Goal: Information Seeking & Learning: Find specific page/section

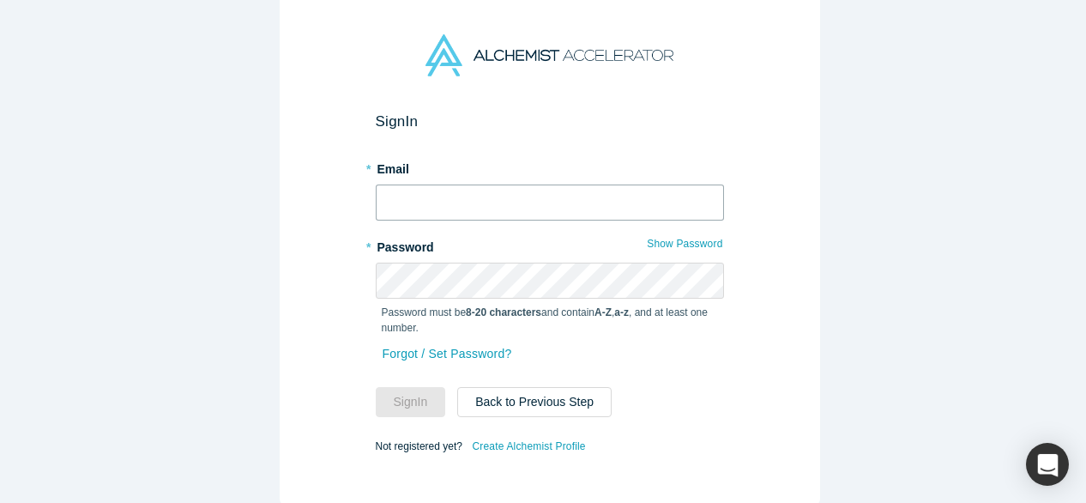
type input "mia@alchemistaccelerator.com"
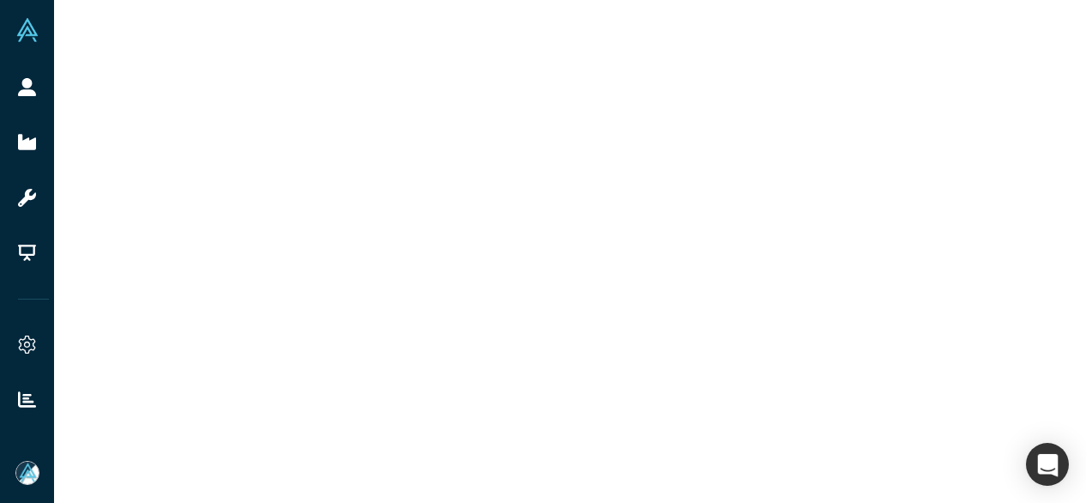
click at [342, 397] on div at bounding box center [570, 251] width 1032 height 503
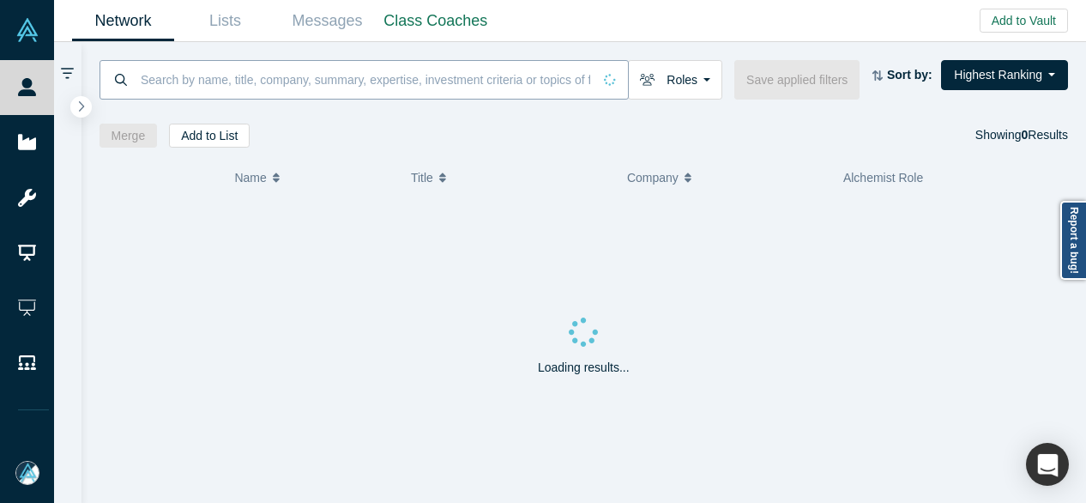
click at [252, 84] on input at bounding box center [365, 79] width 453 height 40
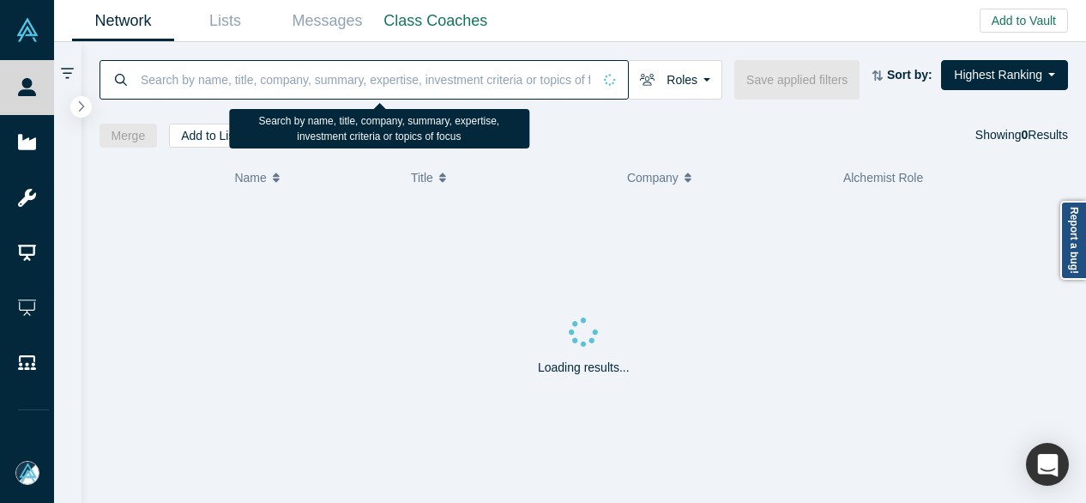
paste input "Sayantan Biswas"
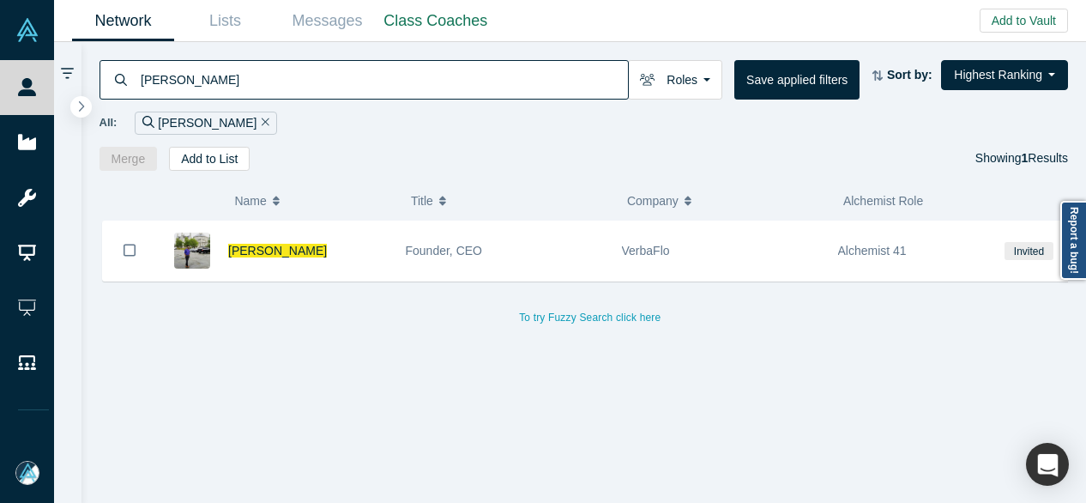
drag, startPoint x: 258, startPoint y: 80, endPoint x: 136, endPoint y: 81, distance: 122.7
click at [136, 81] on div "Sayantan Biswas" at bounding box center [364, 79] width 529 height 39
paste input "Rama Sreenivasan"
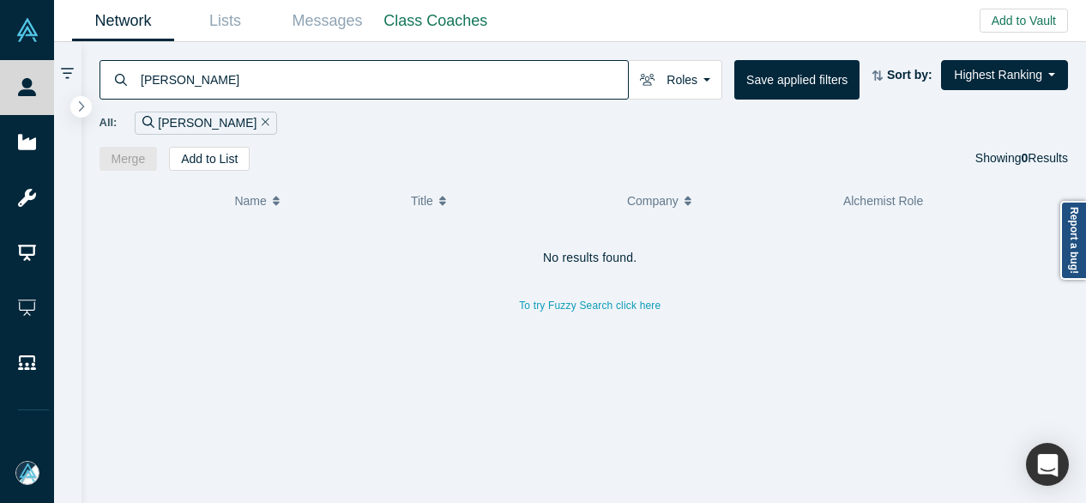
drag, startPoint x: 249, startPoint y: 83, endPoint x: 112, endPoint y: 89, distance: 136.6
click at [112, 89] on div "Rama Sreenivasan" at bounding box center [364, 79] width 529 height 39
paste input "Blitzz"
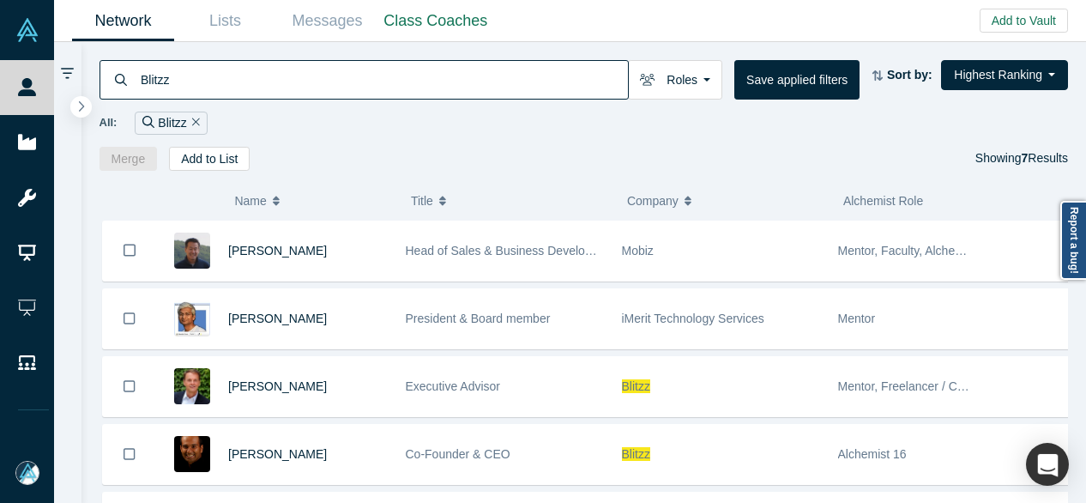
drag, startPoint x: 197, startPoint y: 83, endPoint x: 136, endPoint y: 76, distance: 60.5
click at [136, 76] on div "Blitzz" at bounding box center [364, 79] width 529 height 39
paste input "Paul Kleen"
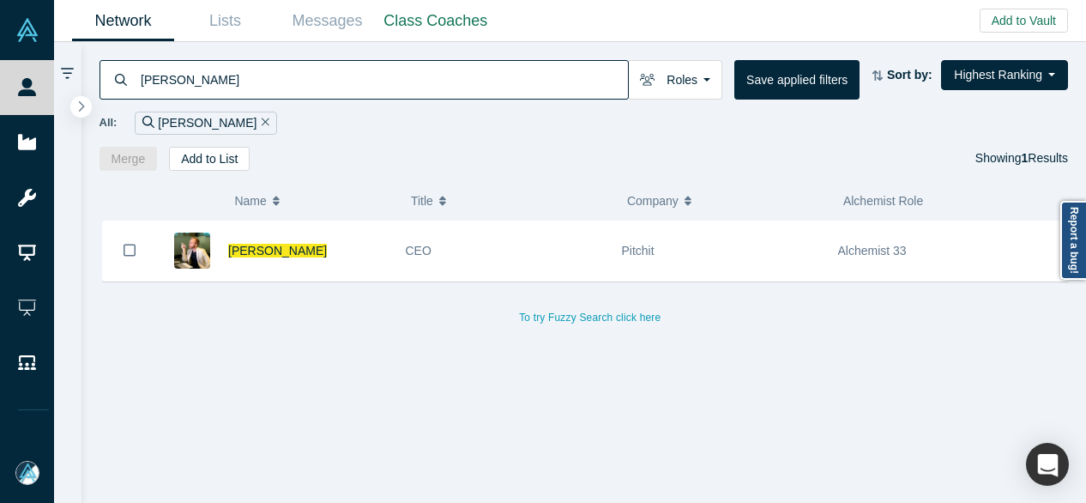
drag, startPoint x: 216, startPoint y: 82, endPoint x: 136, endPoint y: 83, distance: 79.8
click at [132, 83] on div "Paul Kleen" at bounding box center [364, 79] width 529 height 39
paste input "Carly Anderso"
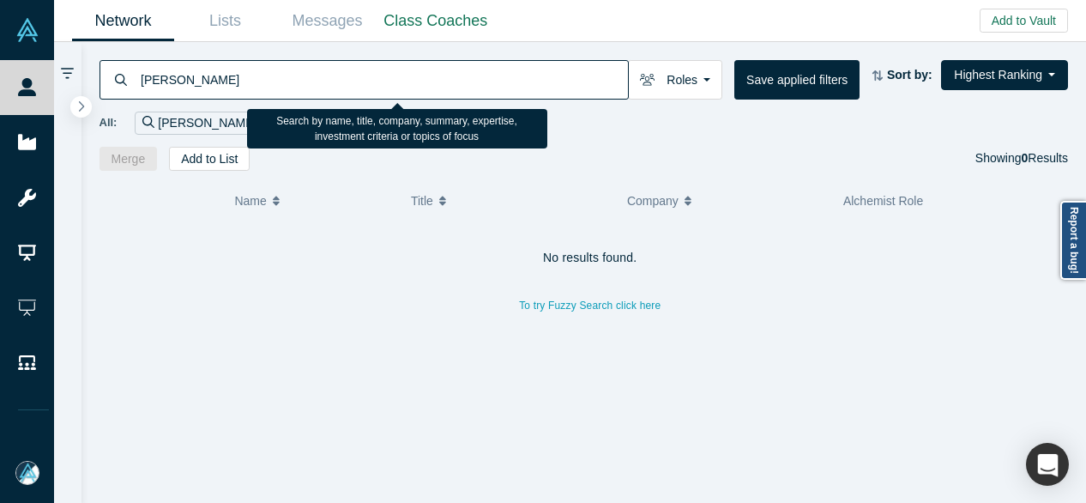
drag, startPoint x: 248, startPoint y: 81, endPoint x: 139, endPoint y: 79, distance: 109.0
click at [139, 79] on input "Carly Anderson" at bounding box center [383, 79] width 489 height 40
paste input "Michael Lawrie"
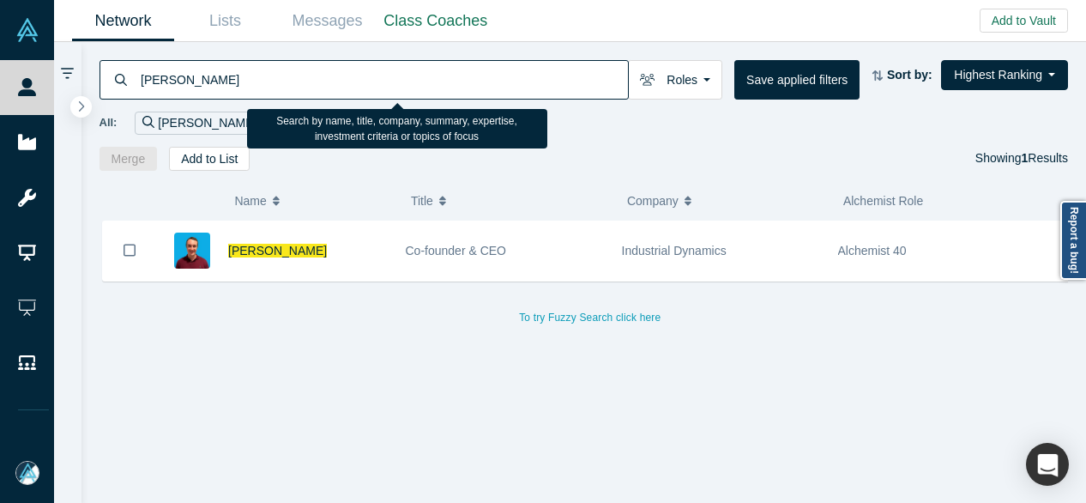
drag, startPoint x: 272, startPoint y: 81, endPoint x: 143, endPoint y: 75, distance: 128.9
click at [142, 76] on input "Michael Lawrie" at bounding box center [383, 79] width 489 height 40
paste input "Sam Jadali"
drag, startPoint x: 211, startPoint y: 76, endPoint x: 141, endPoint y: 78, distance: 70.4
click at [141, 78] on input "Sam Jadali" at bounding box center [383, 79] width 489 height 40
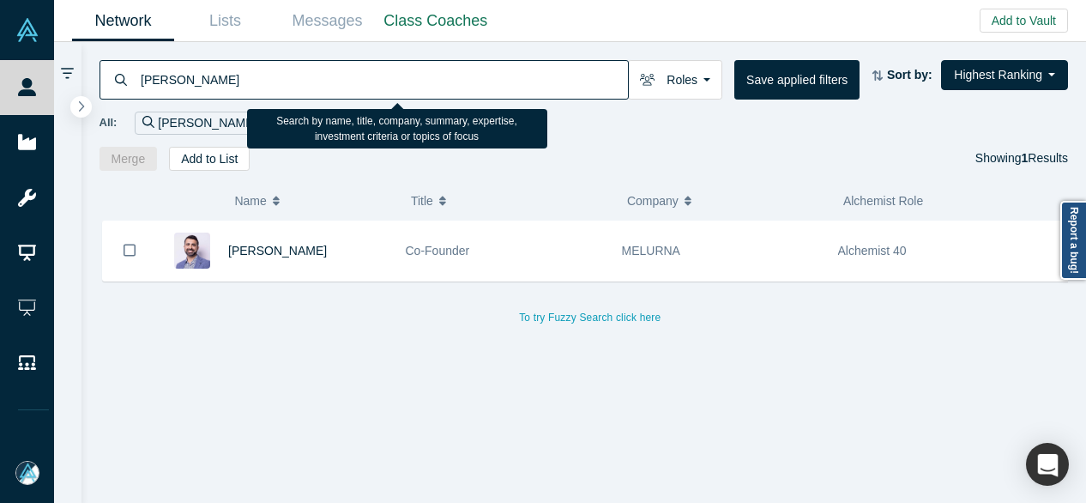
paste input "Darin OIiver"
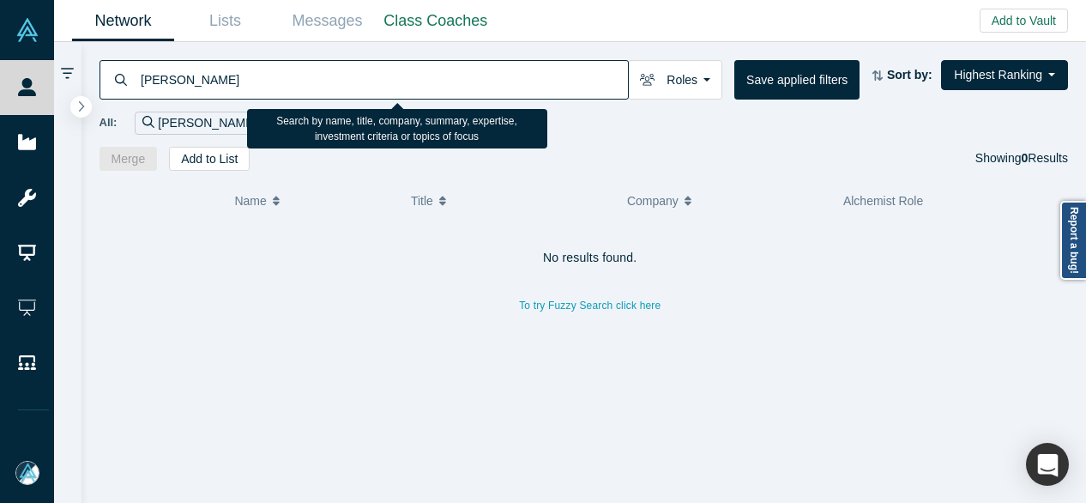
drag, startPoint x: 240, startPoint y: 88, endPoint x: 142, endPoint y: 83, distance: 98.8
click at [142, 83] on input "Darin OIiver" at bounding box center [383, 79] width 489 height 40
paste input "Christiana Cacciapuoti"
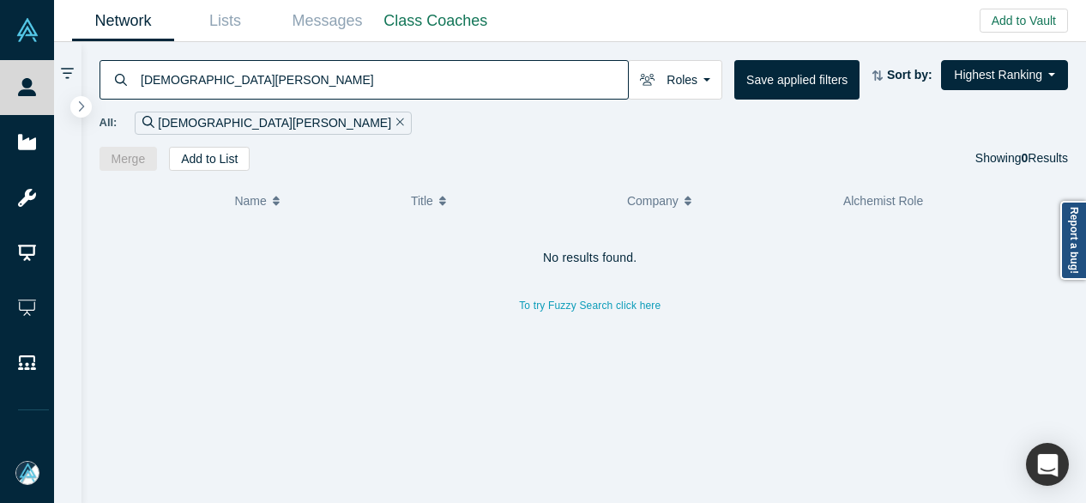
drag, startPoint x: 265, startPoint y: 78, endPoint x: 136, endPoint y: 76, distance: 129.6
click at [136, 76] on div "Christiana Cacciapuoti" at bounding box center [364, 79] width 529 height 39
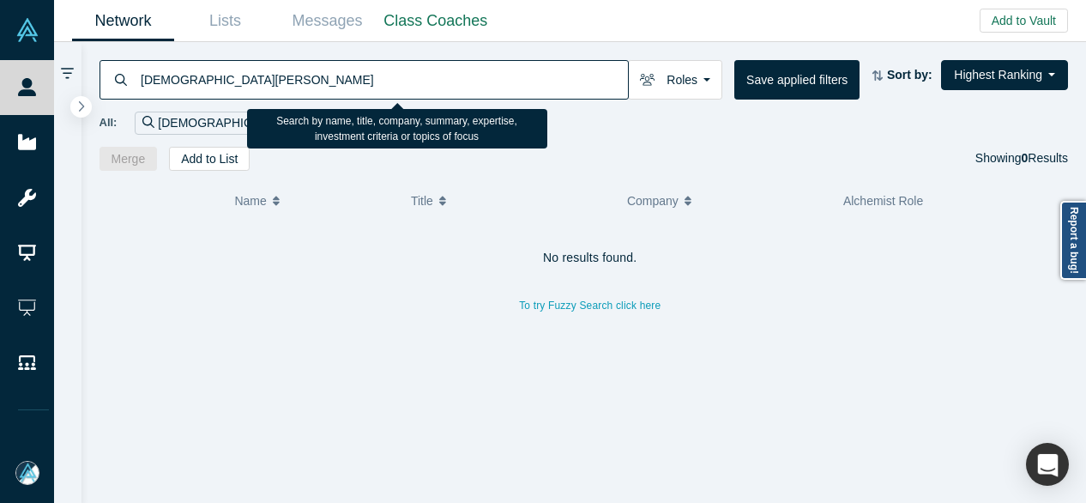
paste input "EvrFin"
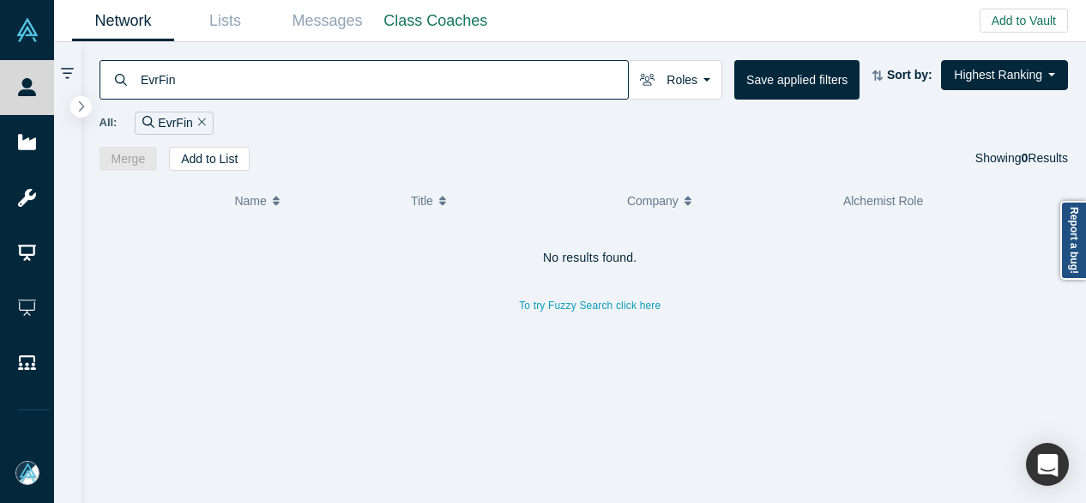
drag, startPoint x: 200, startPoint y: 79, endPoint x: 128, endPoint y: 78, distance: 72.1
click at [127, 78] on div "EvrFin" at bounding box center [364, 79] width 529 height 39
paste input "Peter Lauten"
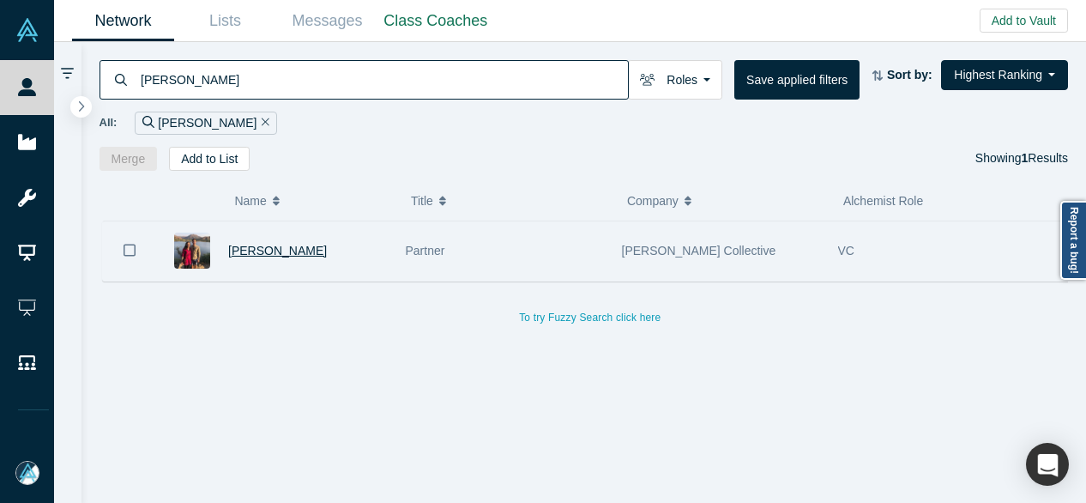
type input "Peter Lauten"
click at [266, 253] on span "Peter Lauten" at bounding box center [277, 251] width 99 height 14
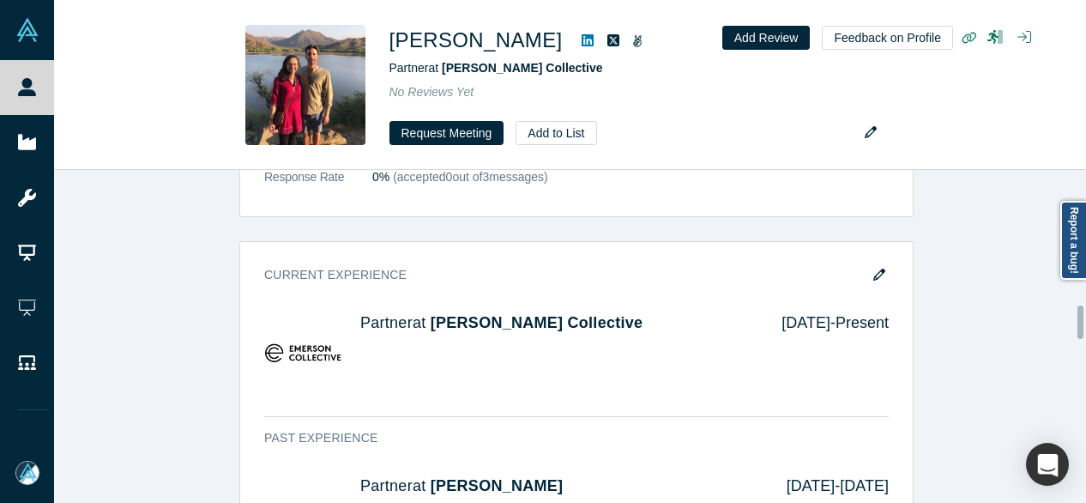
scroll to position [1373, 0]
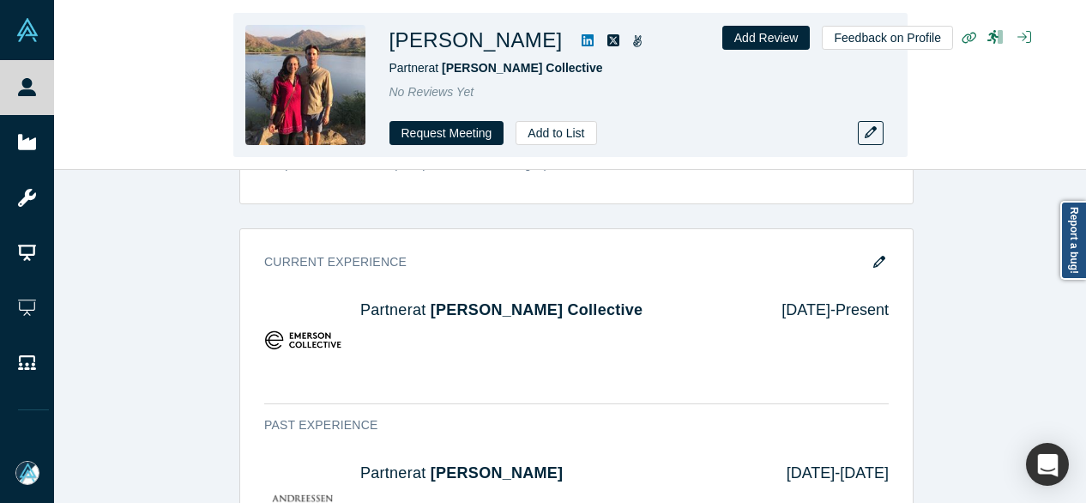
click at [141, 100] on div "Peter Lauten Partner at Emerson Collective No Reviews Yet Request Meeting Add t…" at bounding box center [570, 85] width 1032 height 169
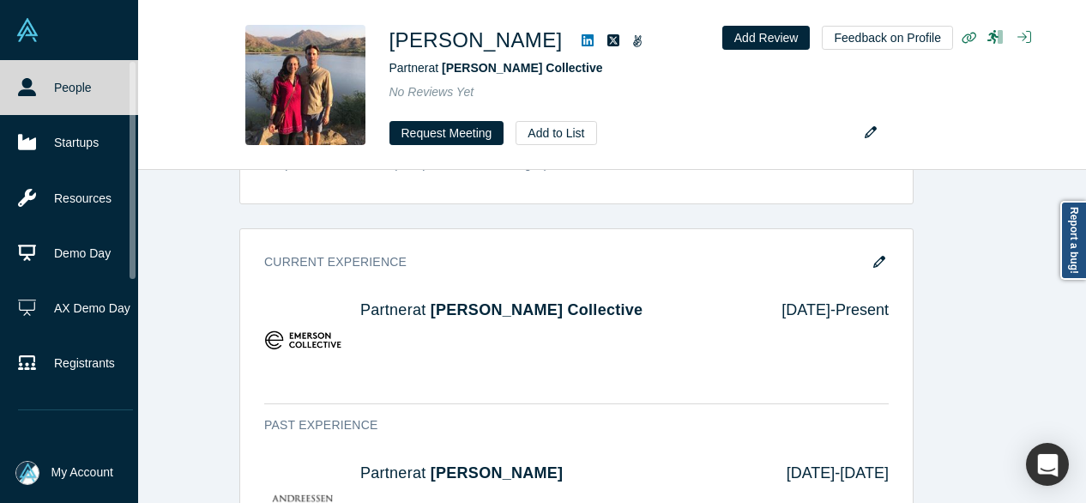
click at [33, 88] on icon at bounding box center [27, 87] width 18 height 18
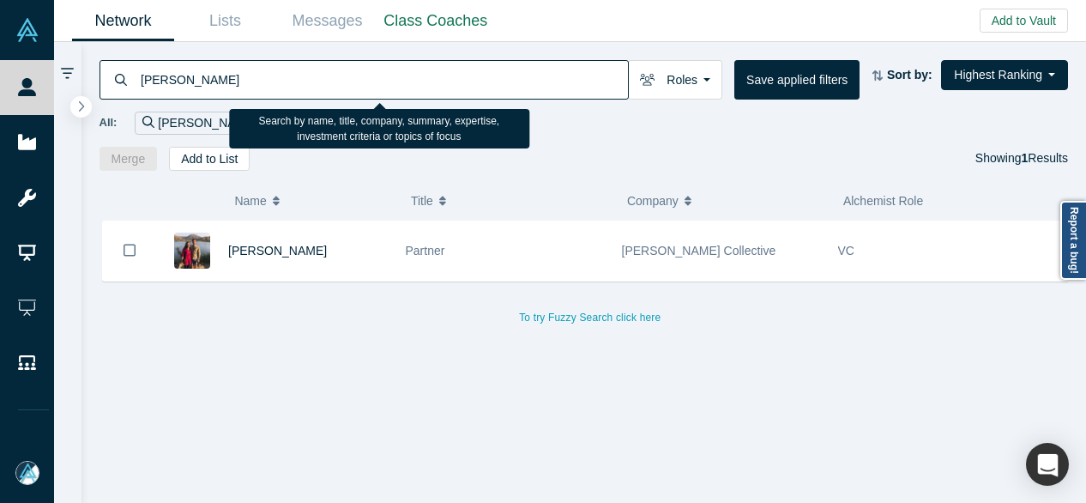
drag, startPoint x: 241, startPoint y: 77, endPoint x: 140, endPoint y: 78, distance: 101.3
click at [140, 78] on input "Peter Lauten" at bounding box center [383, 79] width 489 height 40
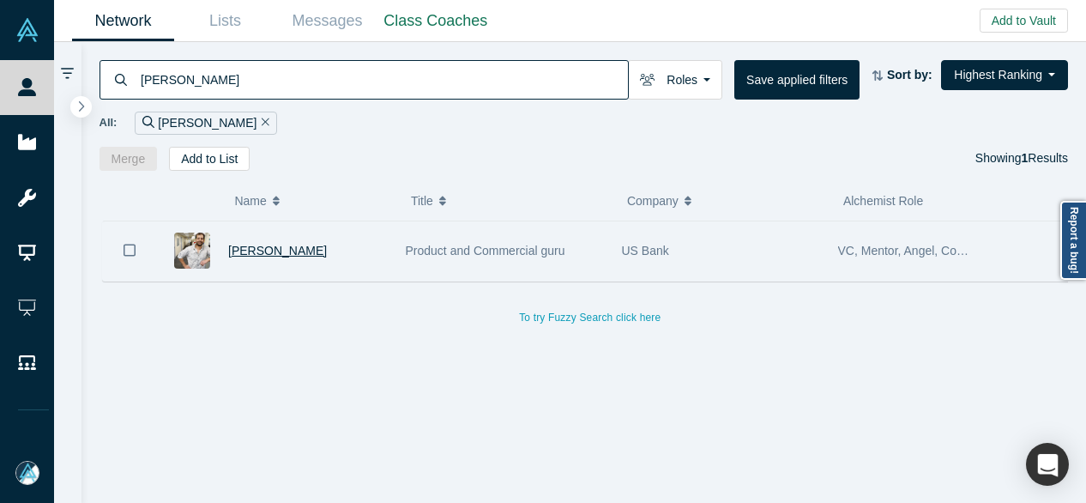
type input "Utpal Kaul"
click at [254, 245] on span "Utpal Kaul" at bounding box center [277, 251] width 99 height 14
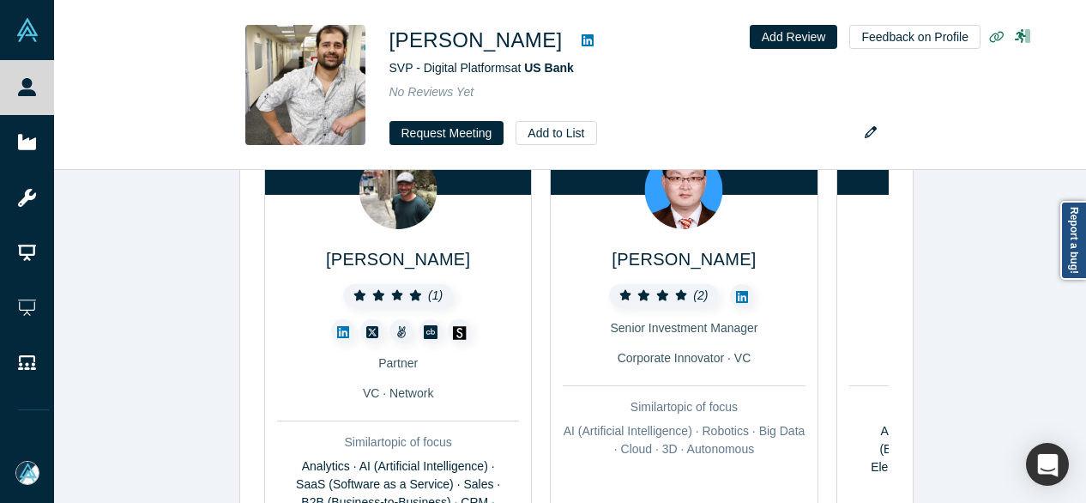
scroll to position [837, 0]
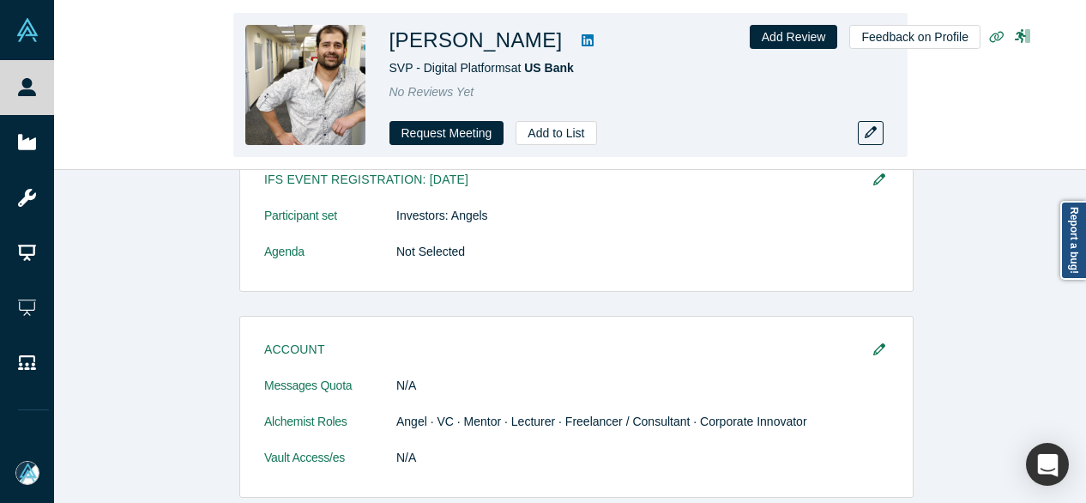
click at [1085, 142] on div "Utpal Kaul SVP - Digital Platforms at US Bank No Reviews Yet Request Meeting Ad…" at bounding box center [570, 85] width 1032 height 169
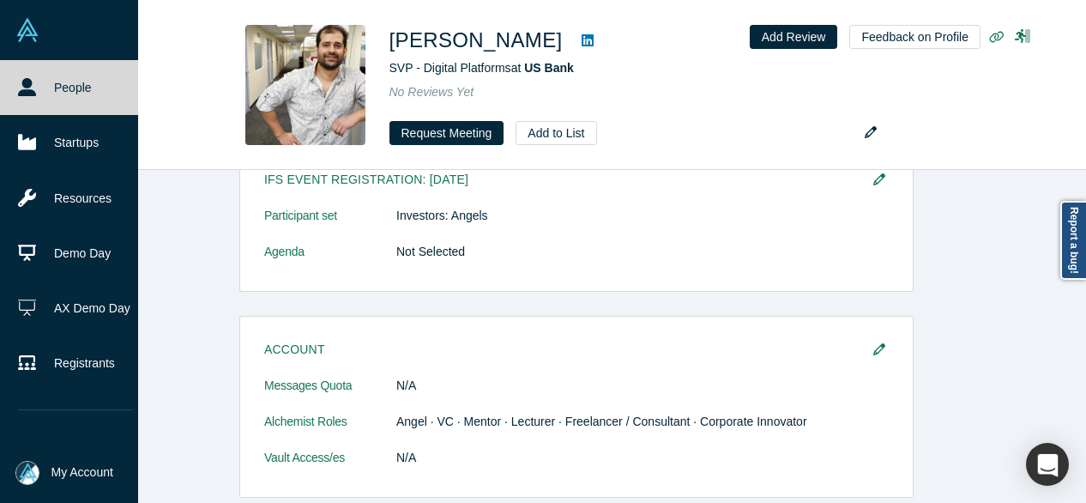
click at [9, 88] on link "People" at bounding box center [75, 87] width 151 height 55
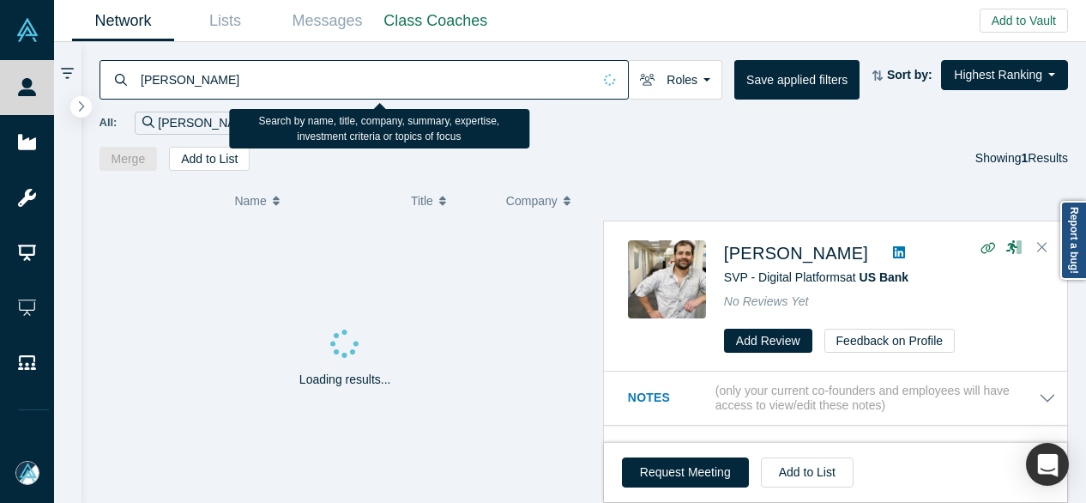
drag, startPoint x: 249, startPoint y: 82, endPoint x: 139, endPoint y: 79, distance: 109.9
click at [139, 79] on input "Utpal Kaul" at bounding box center [365, 79] width 453 height 40
paste input "Will Xie"
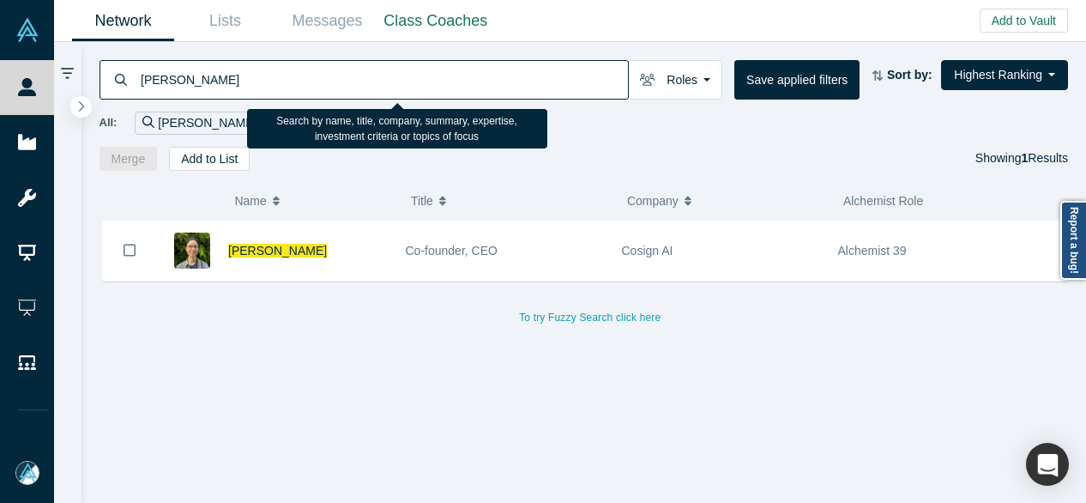
drag, startPoint x: 205, startPoint y: 76, endPoint x: 142, endPoint y: 76, distance: 63.5
click at [142, 76] on input "Will Xie" at bounding box center [383, 79] width 489 height 40
paste input "Adrich"
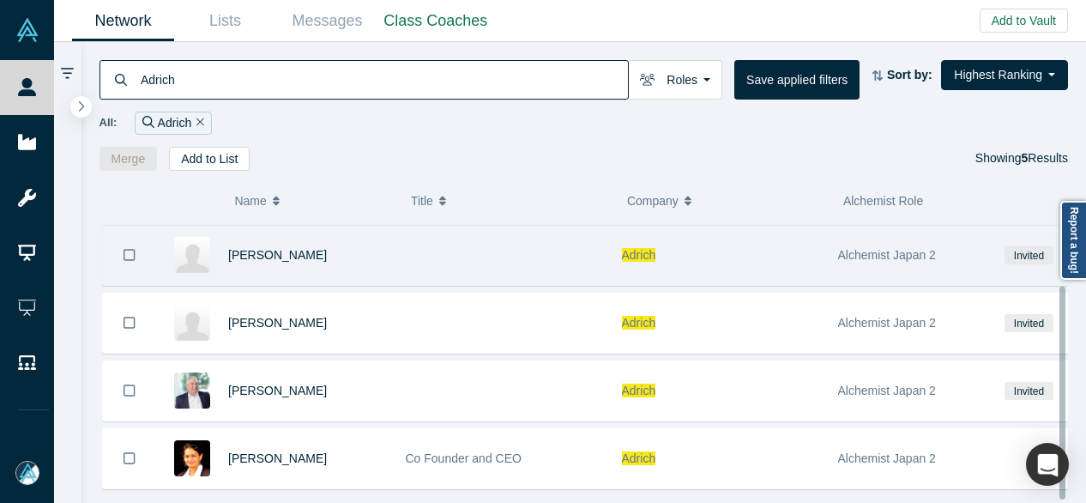
scroll to position [92, 0]
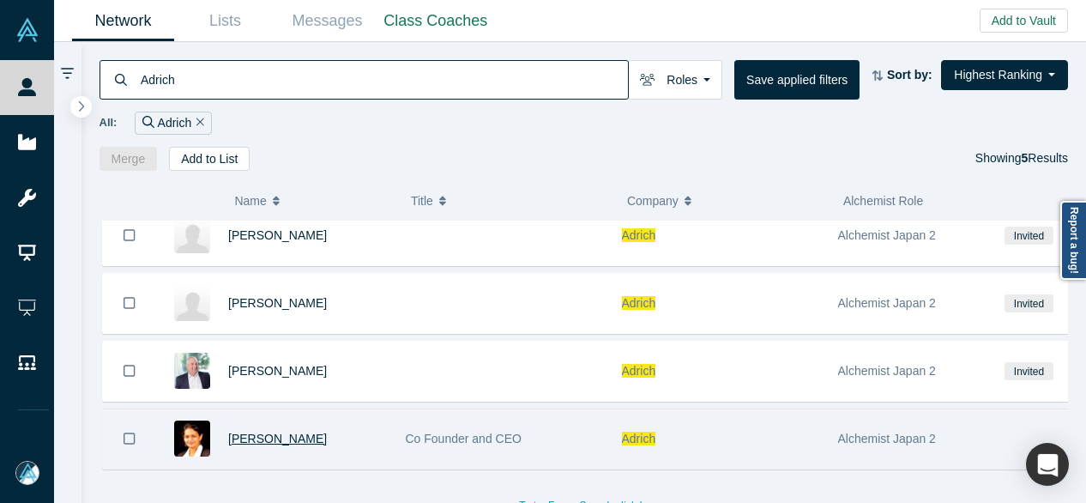
type input "Adrich"
click at [252, 432] on span "Adhithi Aji" at bounding box center [277, 439] width 99 height 14
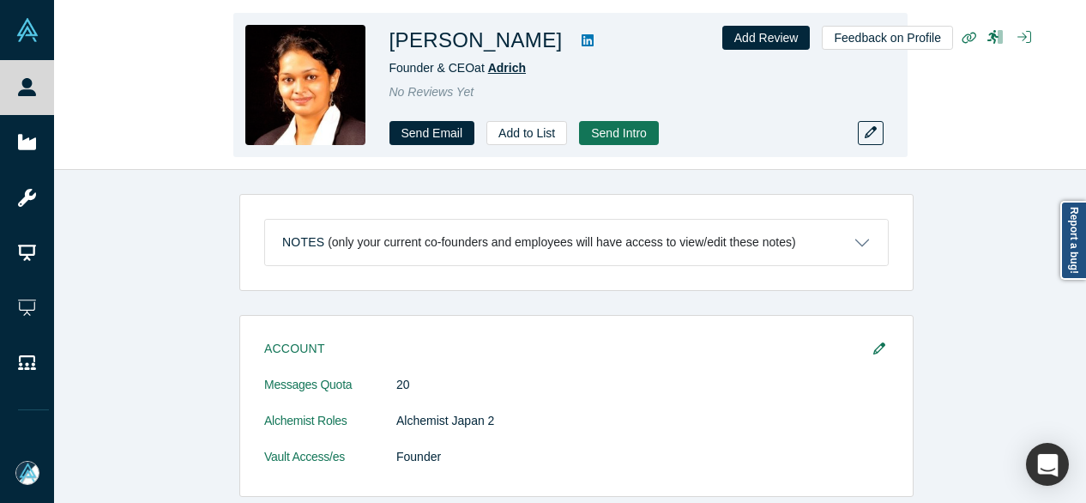
click at [514, 71] on span "Adrich" at bounding box center [507, 68] width 38 height 14
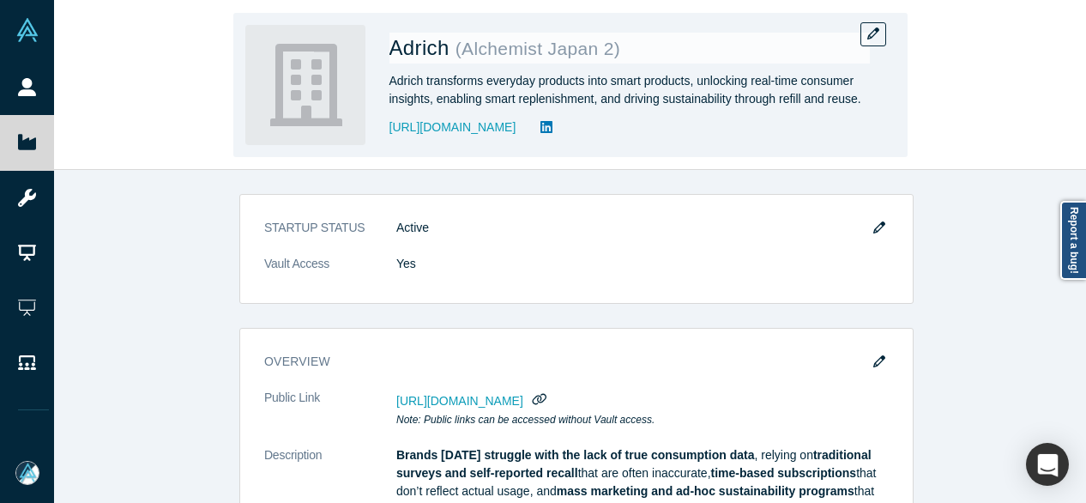
drag, startPoint x: 388, startPoint y: 136, endPoint x: 508, endPoint y: 136, distance: 120.1
click at [508, 136] on div "Adrich ( Alchemist Japan 2 ) Adrich transforms everyday products into smart pro…" at bounding box center [570, 85] width 674 height 144
copy link "https://www.adrich.io/"
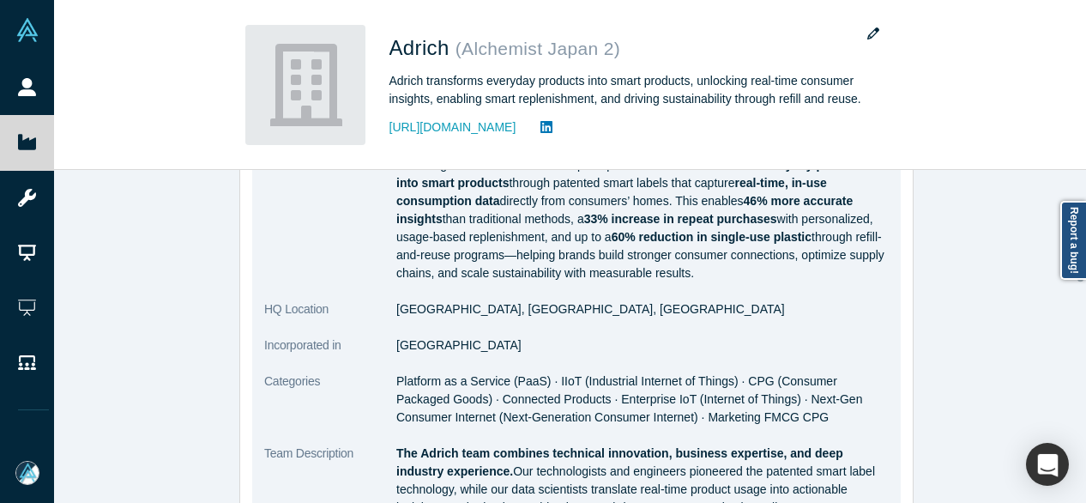
scroll to position [343, 0]
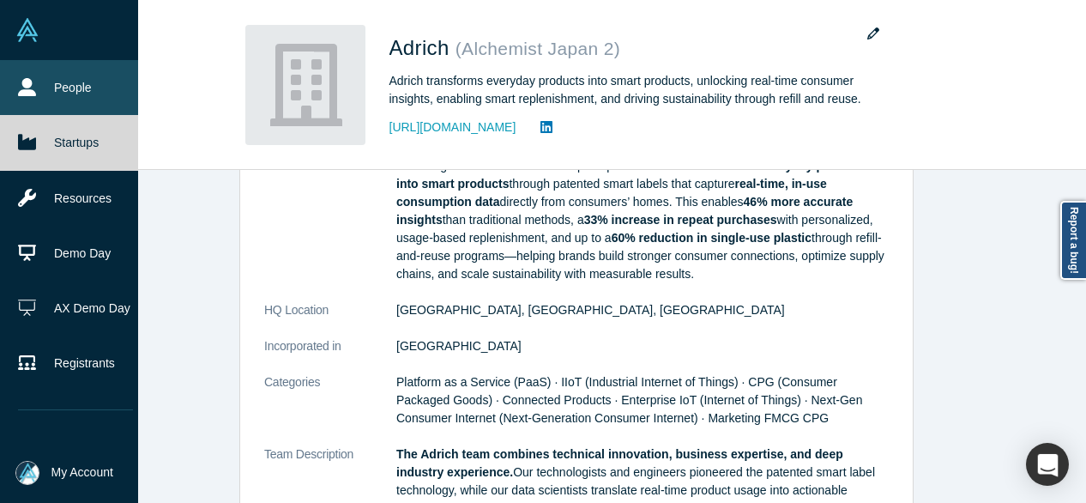
click at [39, 79] on link "People" at bounding box center [75, 87] width 151 height 55
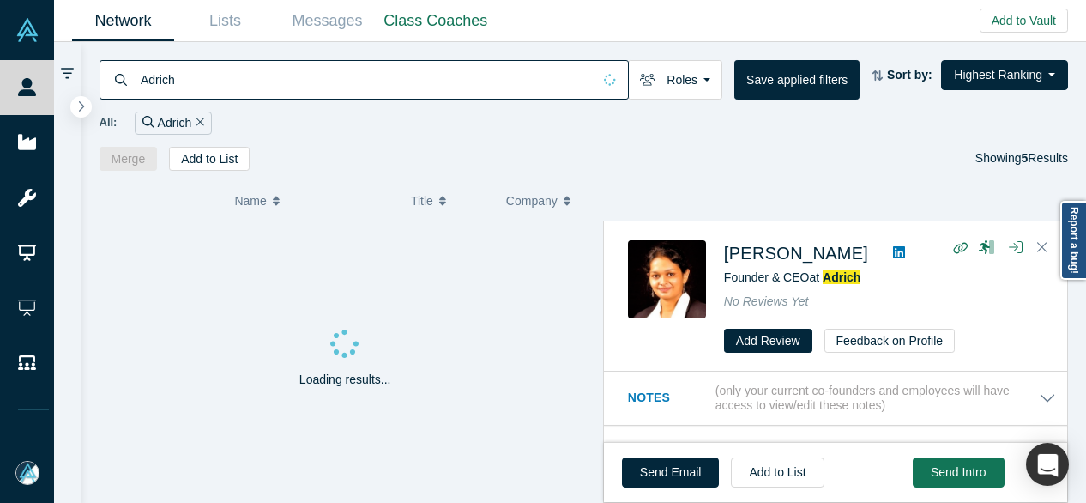
drag, startPoint x: 212, startPoint y: 76, endPoint x: 124, endPoint y: 81, distance: 88.5
click at [124, 81] on div "Adrich" at bounding box center [364, 79] width 529 height 39
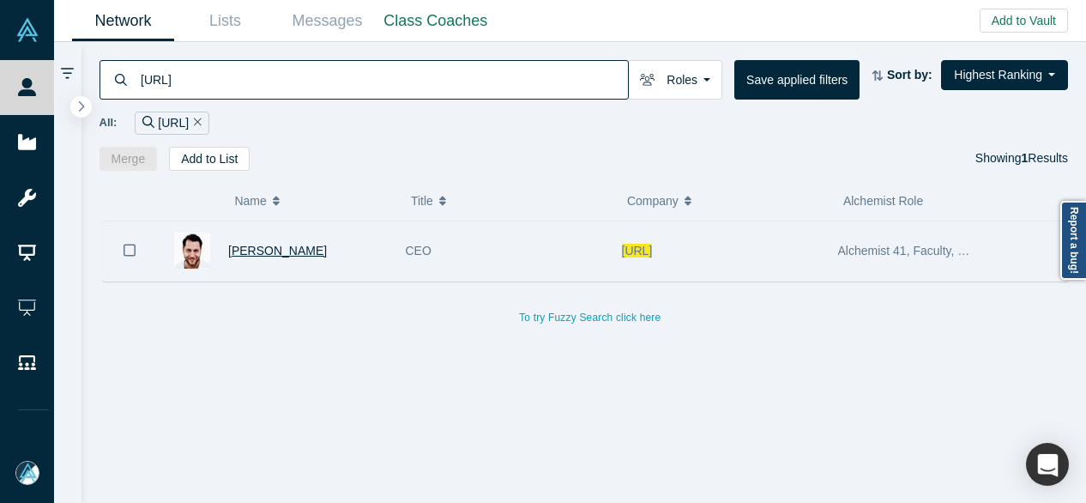
type input "Lagrangian.ai"
click at [282, 248] on span "Filip Dousek" at bounding box center [277, 251] width 99 height 14
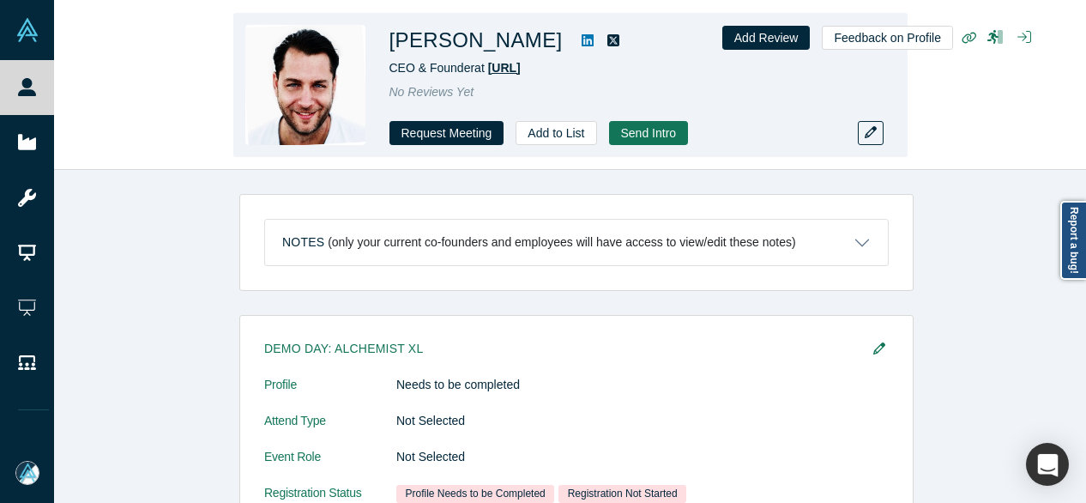
click at [516, 70] on span "Lagrangian.ai" at bounding box center [504, 68] width 33 height 14
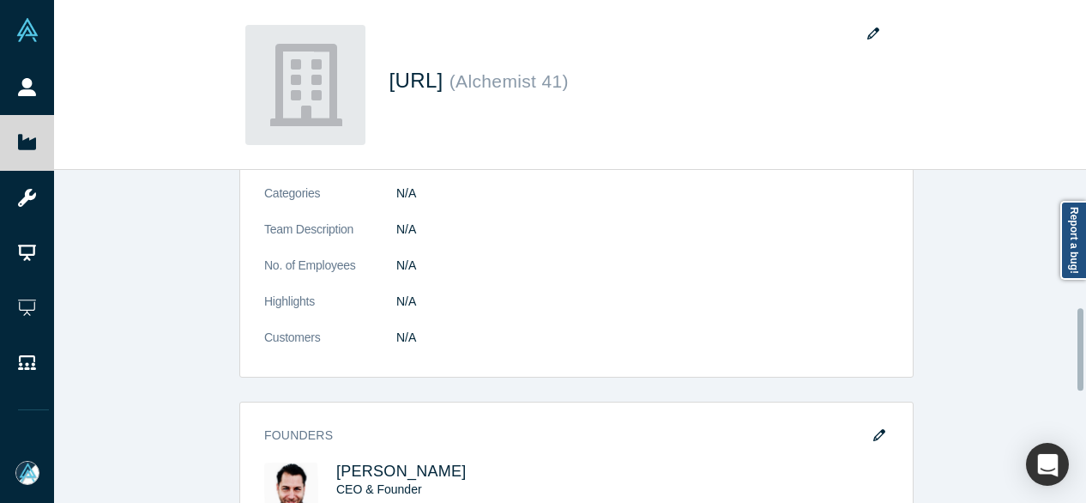
scroll to position [601, 0]
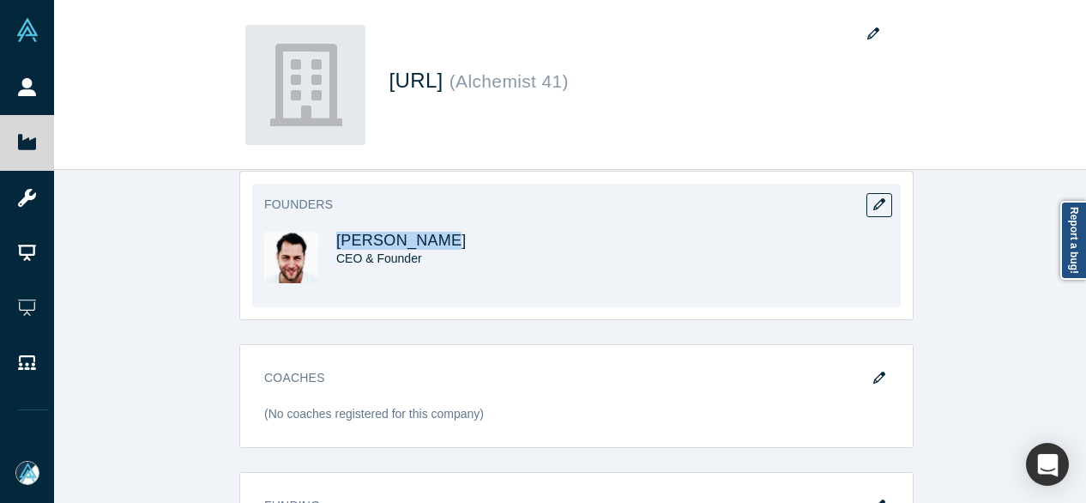
drag, startPoint x: 420, startPoint y: 238, endPoint x: 327, endPoint y: 239, distance: 93.5
click at [327, 239] on div "Filip Dousek CEO & Founder" at bounding box center [420, 270] width 312 height 76
copy span "Filip Dousek"
click at [383, 237] on span "Filip Dousek" at bounding box center [401, 240] width 130 height 17
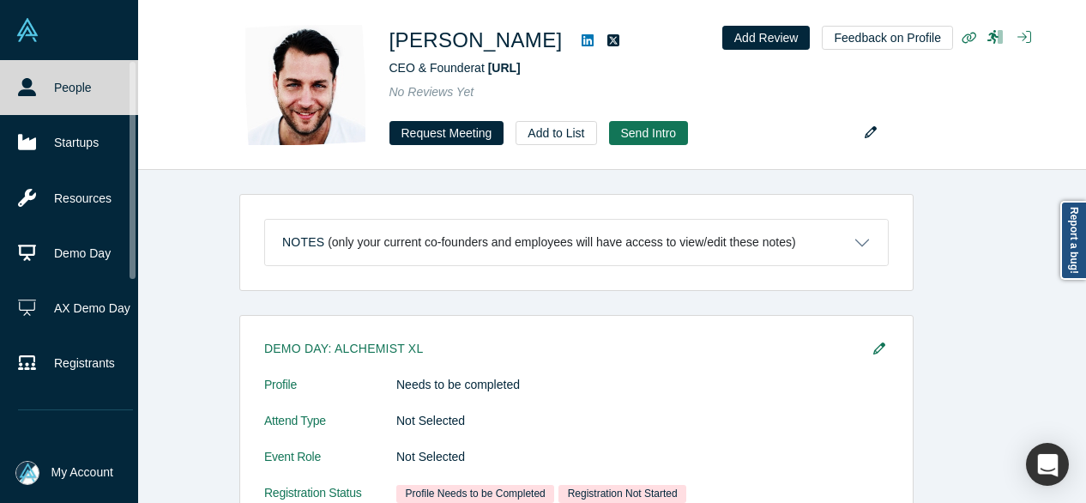
click at [43, 87] on link "People" at bounding box center [75, 87] width 151 height 55
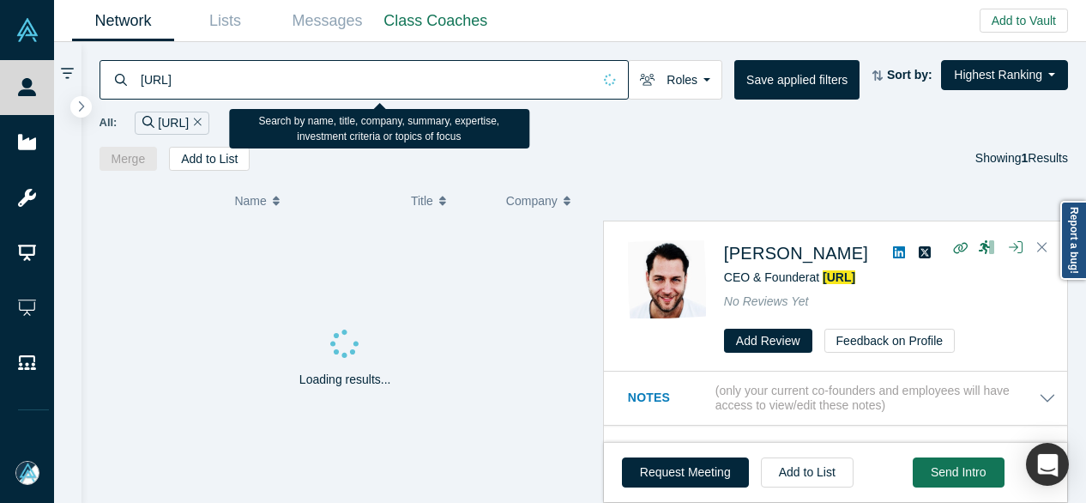
drag, startPoint x: 235, startPoint y: 76, endPoint x: 141, endPoint y: 73, distance: 94.4
click at [141, 73] on input "Lagrangian.ai" at bounding box center [365, 79] width 453 height 40
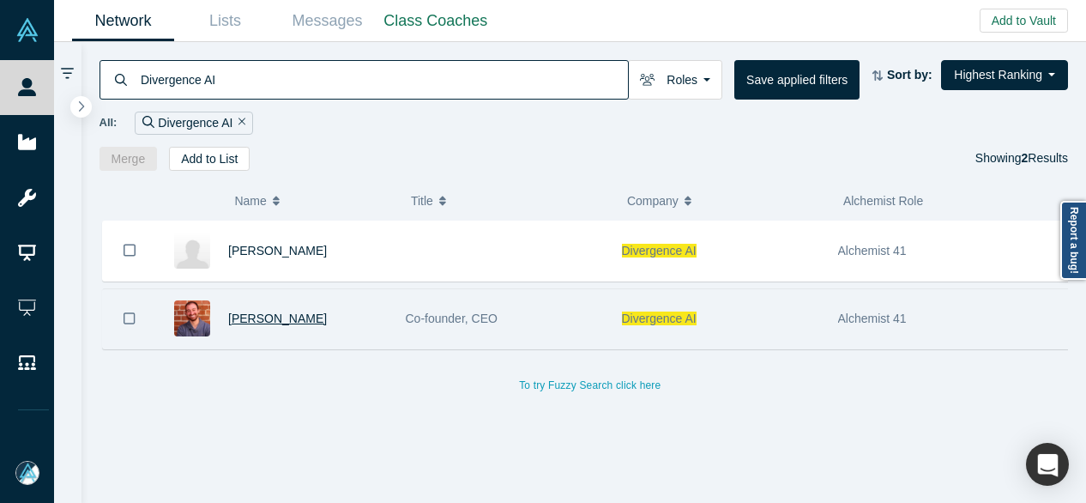
type input "Divergence AI"
click at [288, 320] on span "Gustavo Navarro" at bounding box center [277, 318] width 99 height 14
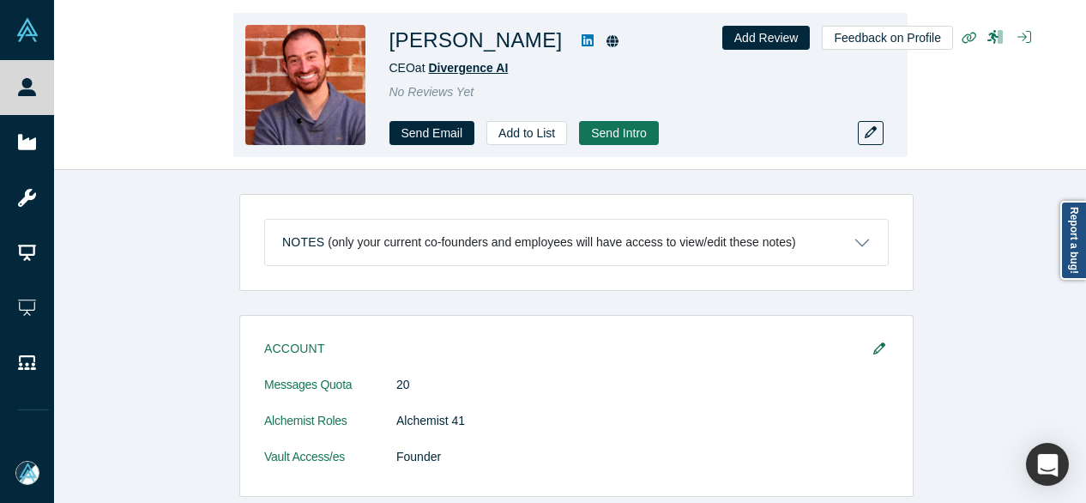
click at [487, 71] on span "Divergence AI" at bounding box center [468, 68] width 80 height 14
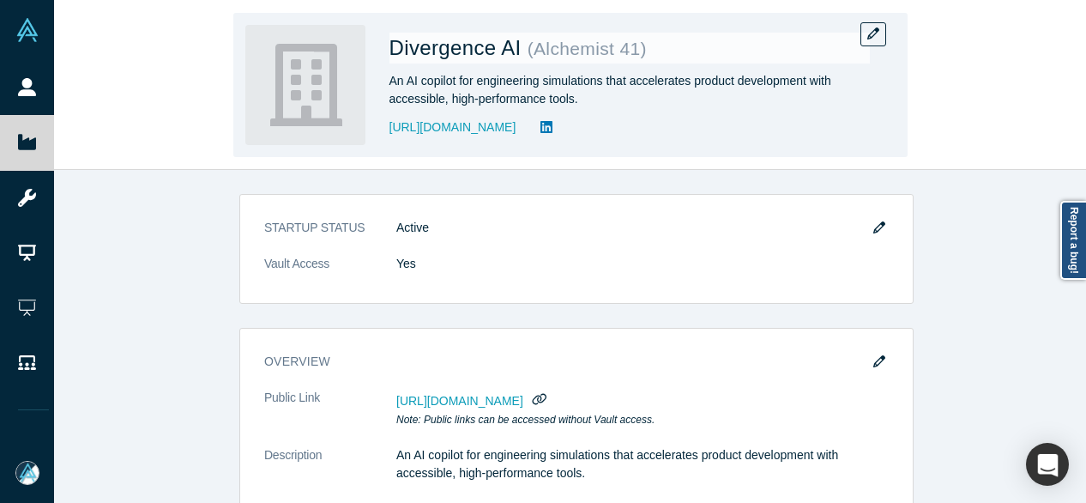
drag, startPoint x: 381, startPoint y: 141, endPoint x: 516, endPoint y: 138, distance: 134.7
click at [516, 138] on div "Divergence AI ( Alchemist 41 ) An AI copilot for engineering simulations that a…" at bounding box center [570, 85] width 674 height 144
drag, startPoint x: 383, startPoint y: 45, endPoint x: 517, endPoint y: 51, distance: 134.9
click at [517, 51] on div "Divergence AI ( Alchemist 41 ) An AI copilot for engineering simulations that a…" at bounding box center [570, 85] width 674 height 144
copy span "Divergence AI"
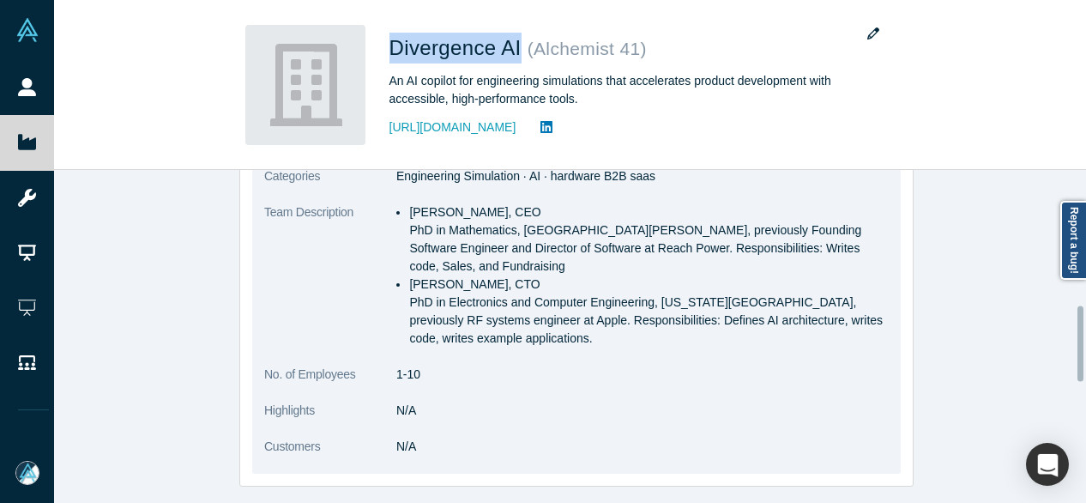
scroll to position [601, 0]
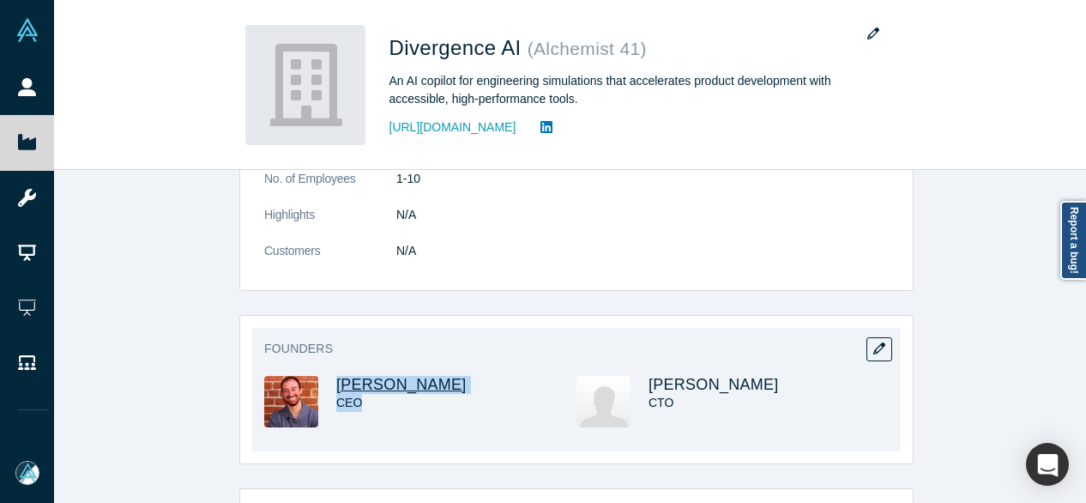
drag, startPoint x: 478, startPoint y: 373, endPoint x: 331, endPoint y: 359, distance: 147.5
click at [336, 376] on div "Gustavo Navarro CEO" at bounding box center [456, 401] width 240 height 51
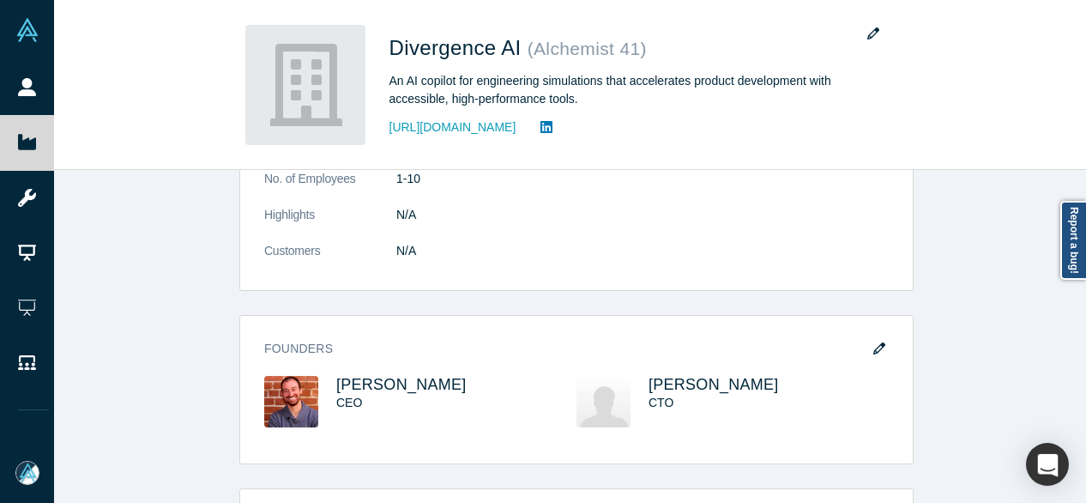
click at [170, 322] on div "STARTUP STATUS Active Vault Access Yes overview Public Link https://vault.alche…" at bounding box center [576, 343] width 1045 height 346
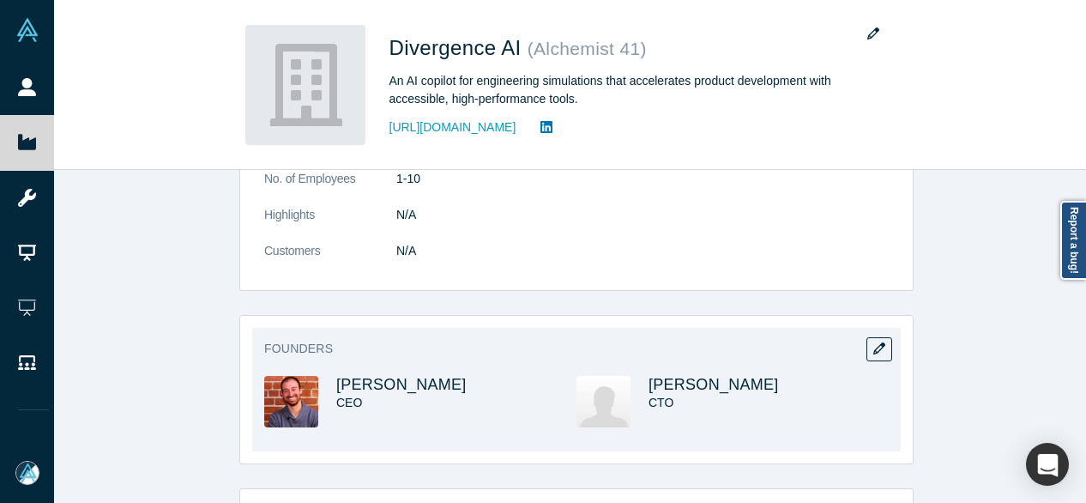
drag, startPoint x: 335, startPoint y: 348, endPoint x: 461, endPoint y: 348, distance: 126.1
click at [461, 348] on div "Founders Gustavo Navarro CEO Ajibayo Adeyeye CTO" at bounding box center [576, 390] width 649 height 124
copy span "Gustavo Navarro"
click at [407, 376] on span "Gustavo Navarro" at bounding box center [401, 384] width 130 height 17
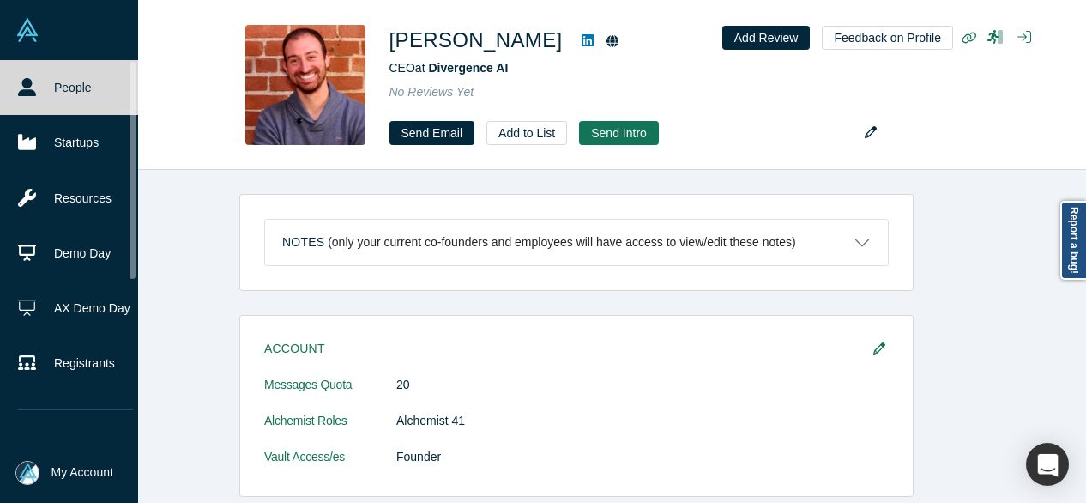
click at [55, 87] on link "People" at bounding box center [75, 87] width 151 height 55
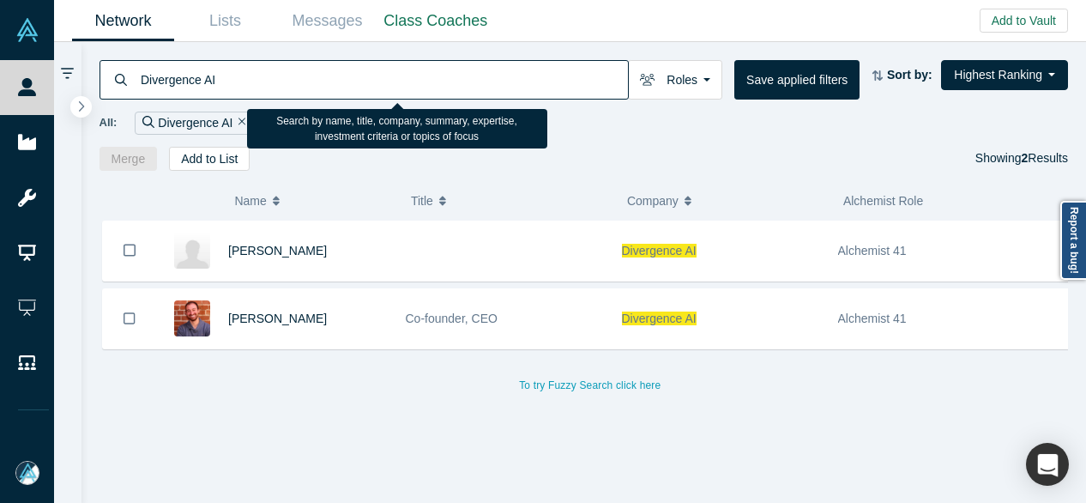
drag, startPoint x: 227, startPoint y: 83, endPoint x: 88, endPoint y: 76, distance: 138.3
click at [88, 76] on div "Divergence AI Roles Founders Faculty Mentors Alumni Mentor Angels VCs Corporate…" at bounding box center [585, 106] width 1006 height 129
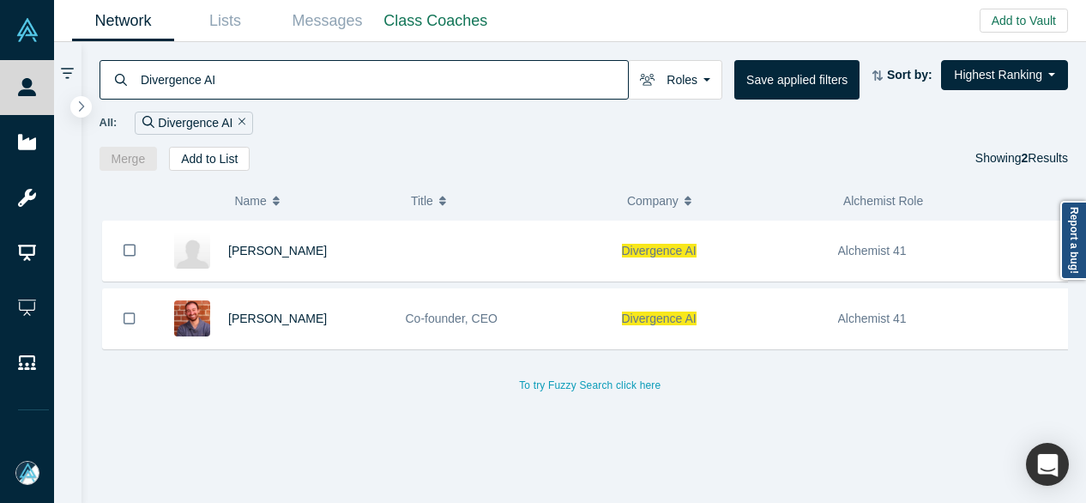
paste input "Eluna"
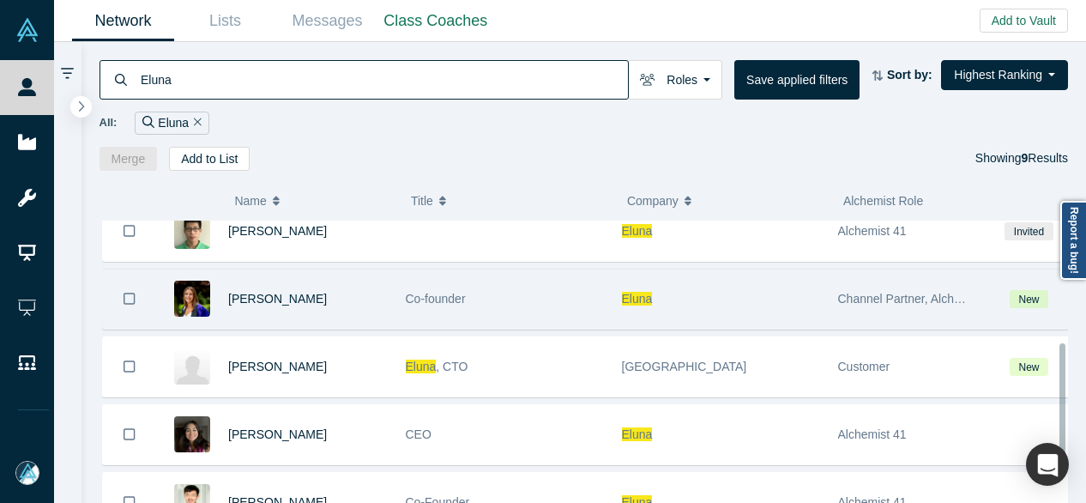
scroll to position [343, 0]
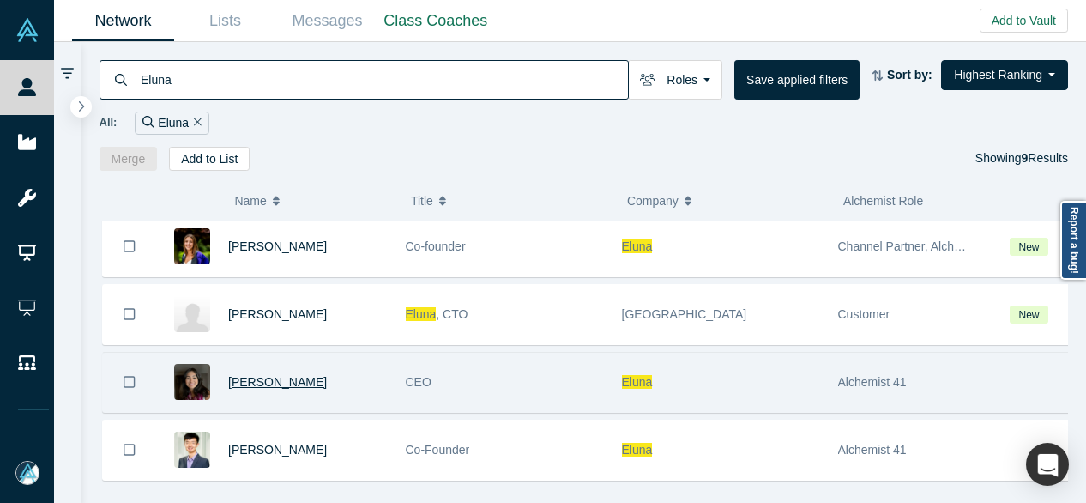
type input "Eluna"
click at [285, 380] on span "Roya Meykadeh" at bounding box center [277, 382] width 99 height 14
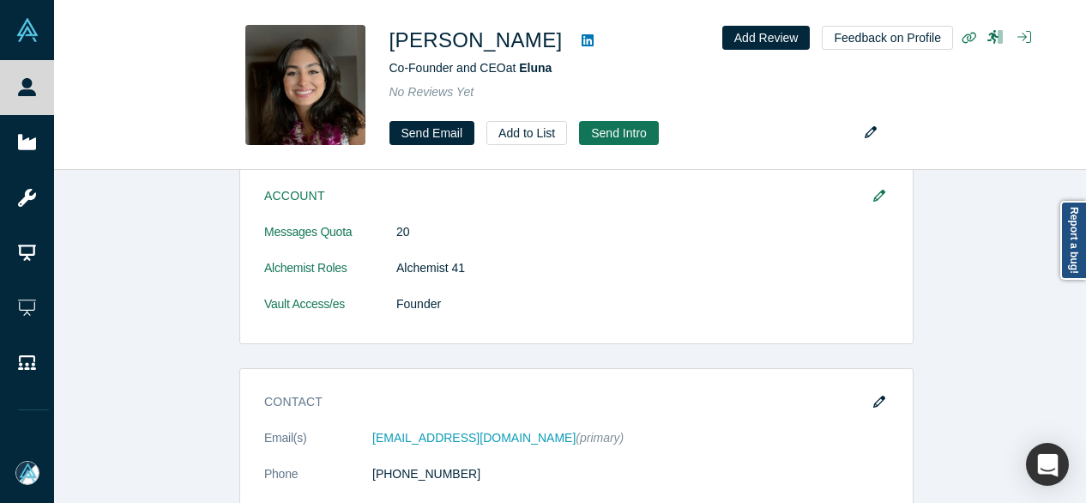
scroll to position [257, 0]
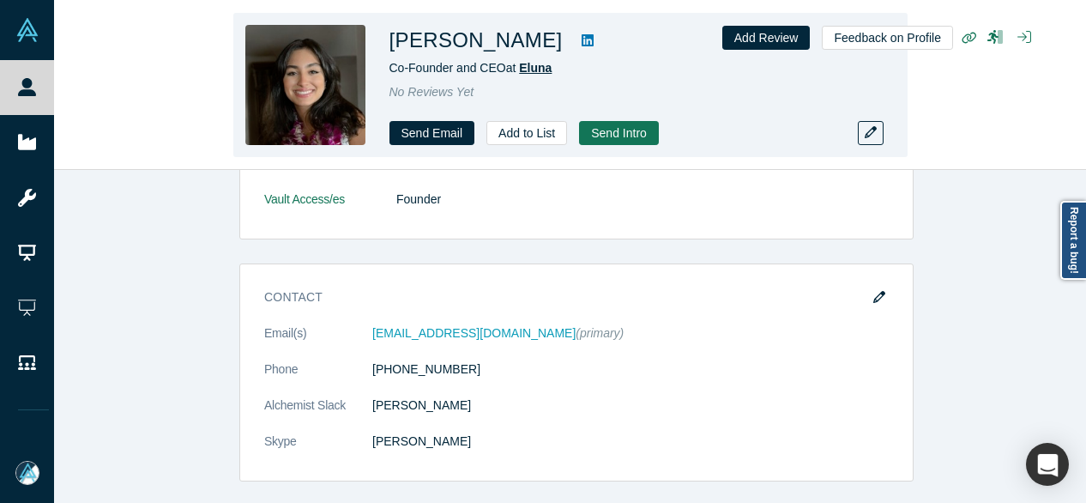
click at [543, 69] on span "Eluna" at bounding box center [535, 68] width 33 height 14
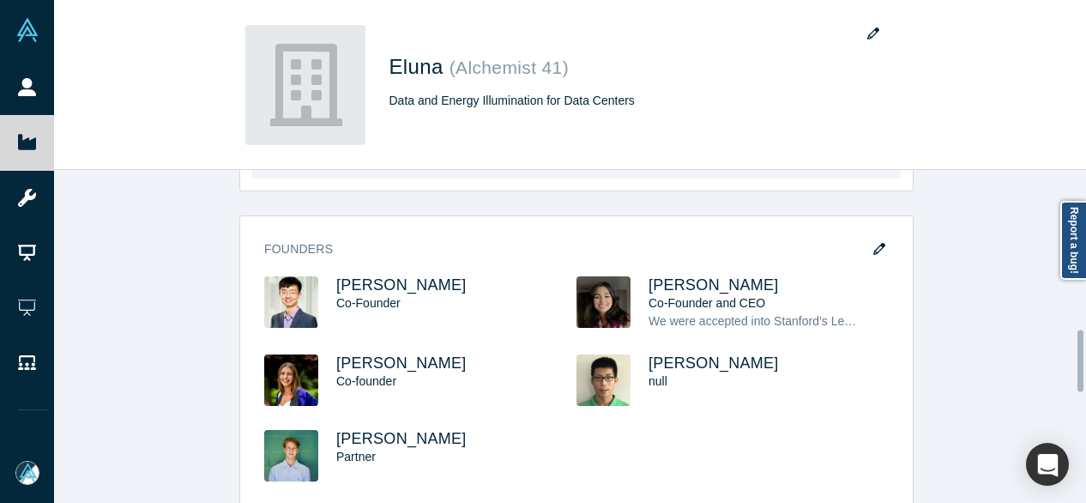
scroll to position [858, 0]
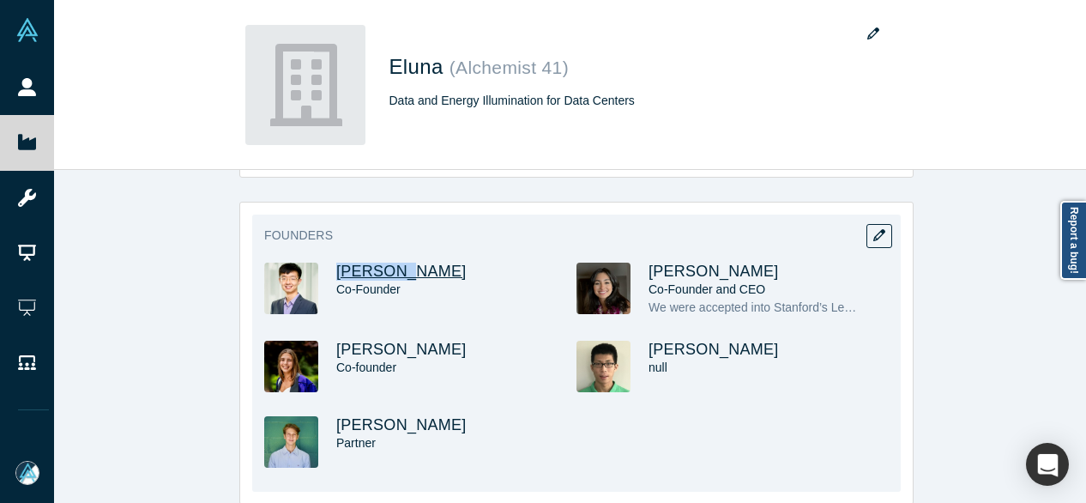
drag, startPoint x: 420, startPoint y: 275, endPoint x: 330, endPoint y: 266, distance: 91.4
click at [336, 266] on h3 "Fred Fan" at bounding box center [440, 272] width 209 height 18
copy span "Fred Fan"
drag, startPoint x: 761, startPoint y: 269, endPoint x: 638, endPoint y: 263, distance: 123.7
click at [640, 263] on div "Roya Meykadeh Co-Founder and CEO We were accepted into Stanford’s Lean Launchpa…" at bounding box center [733, 302] width 312 height 78
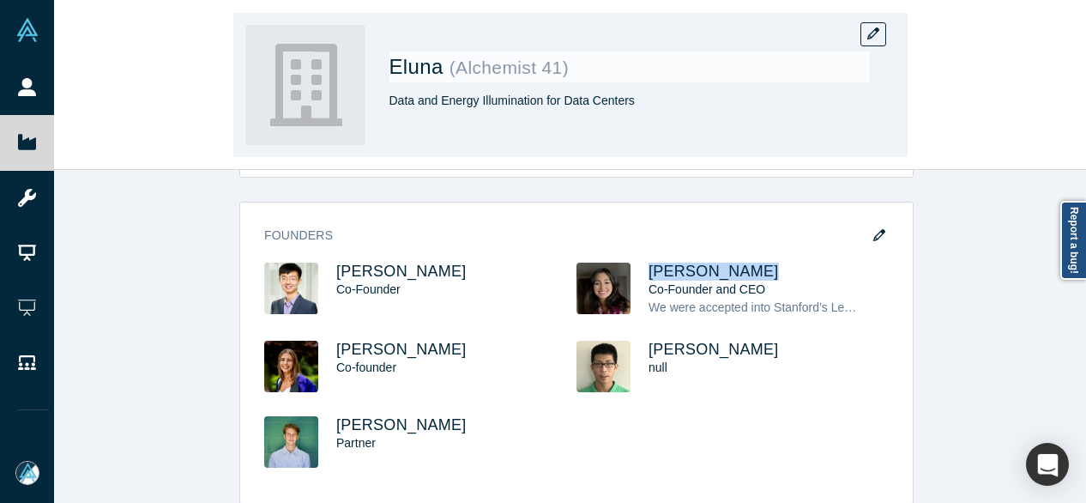
copy span "Roya Meykadeh"
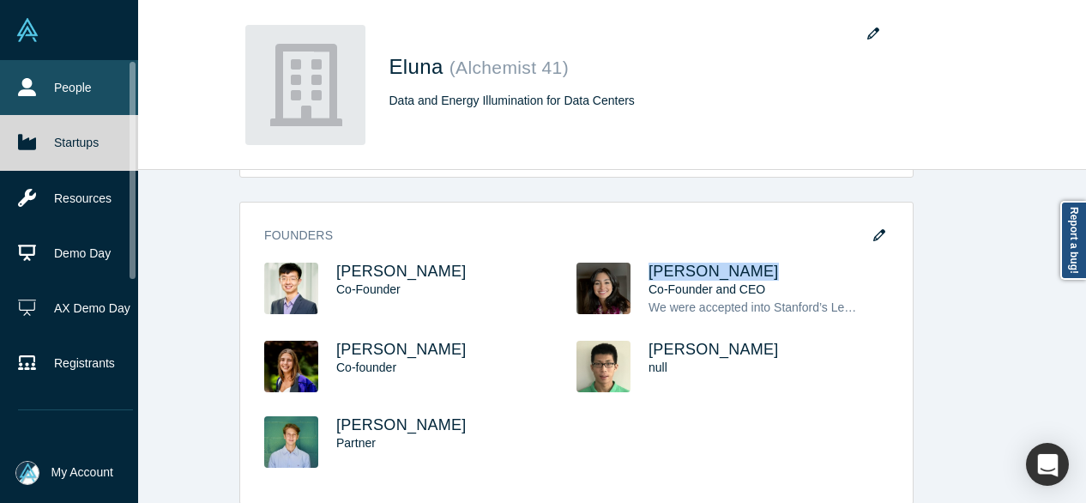
click at [45, 94] on link "People" at bounding box center [75, 87] width 151 height 55
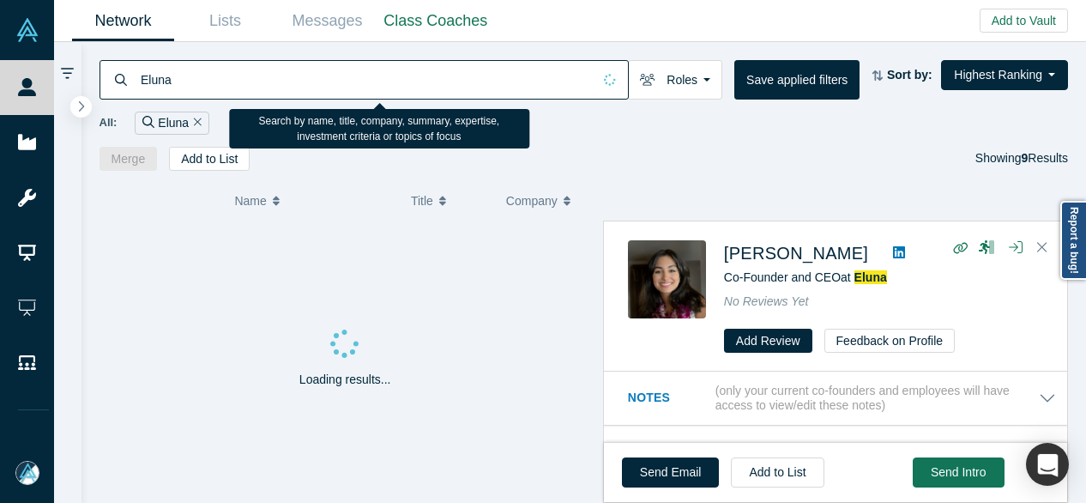
drag, startPoint x: 145, startPoint y: 78, endPoint x: 135, endPoint y: 76, distance: 10.4
click at [135, 76] on div "Eluna" at bounding box center [364, 79] width 529 height 39
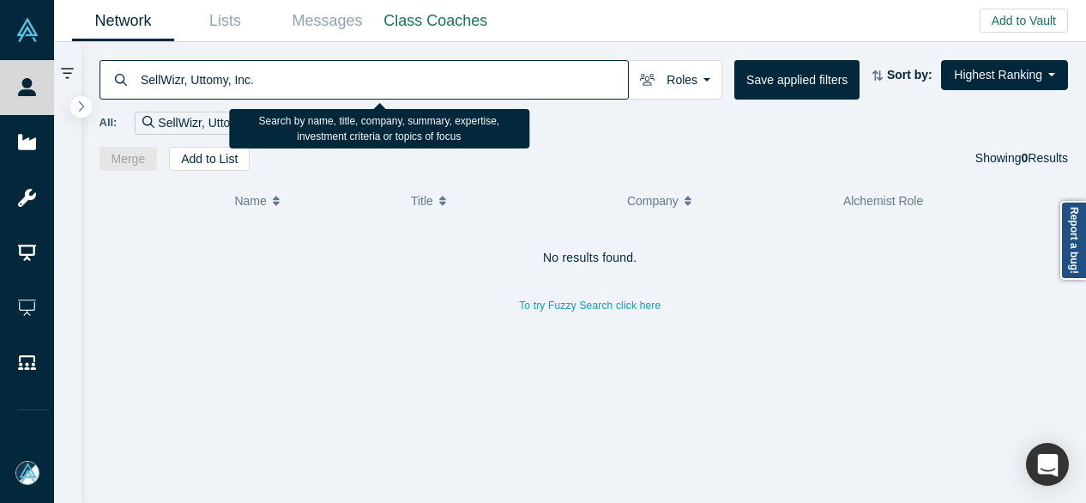
drag, startPoint x: 180, startPoint y: 81, endPoint x: 317, endPoint y: 80, distance: 136.4
click at [317, 80] on input "SellWizr, Uttomy, Inc." at bounding box center [383, 79] width 489 height 40
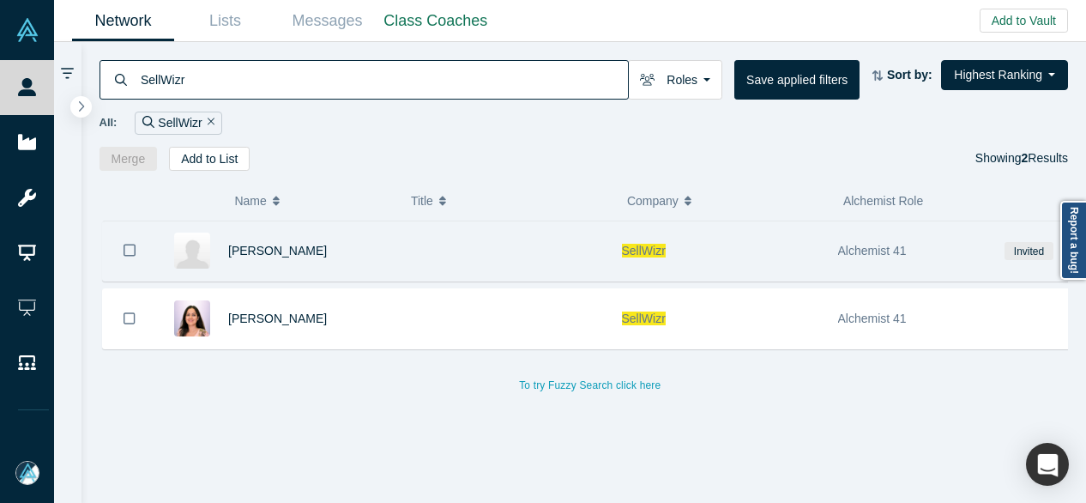
click at [513, 270] on div at bounding box center [504, 250] width 216 height 59
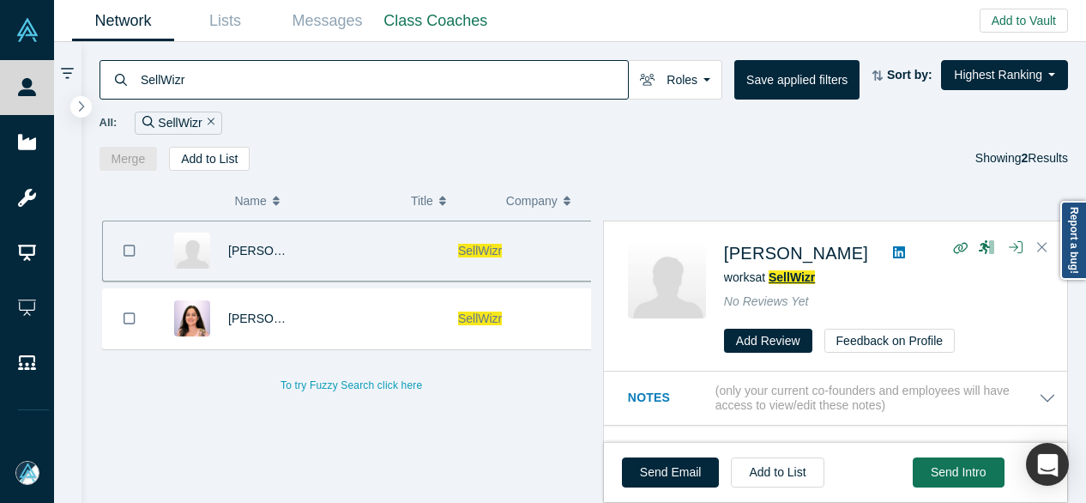
click at [774, 275] on span "SellWizr" at bounding box center [792, 277] width 46 height 14
click at [791, 279] on span "SellWizr" at bounding box center [792, 277] width 46 height 14
drag, startPoint x: 184, startPoint y: 80, endPoint x: 124, endPoint y: 80, distance: 60.1
click at [124, 80] on div "SellWizr" at bounding box center [364, 79] width 529 height 39
paste input "Puppet Robotics"
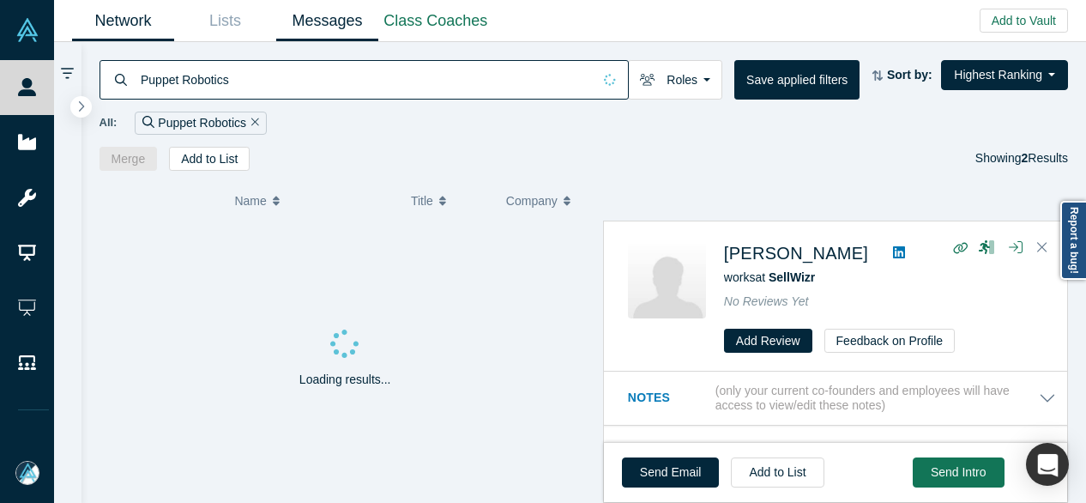
type input "Puppet Robotics"
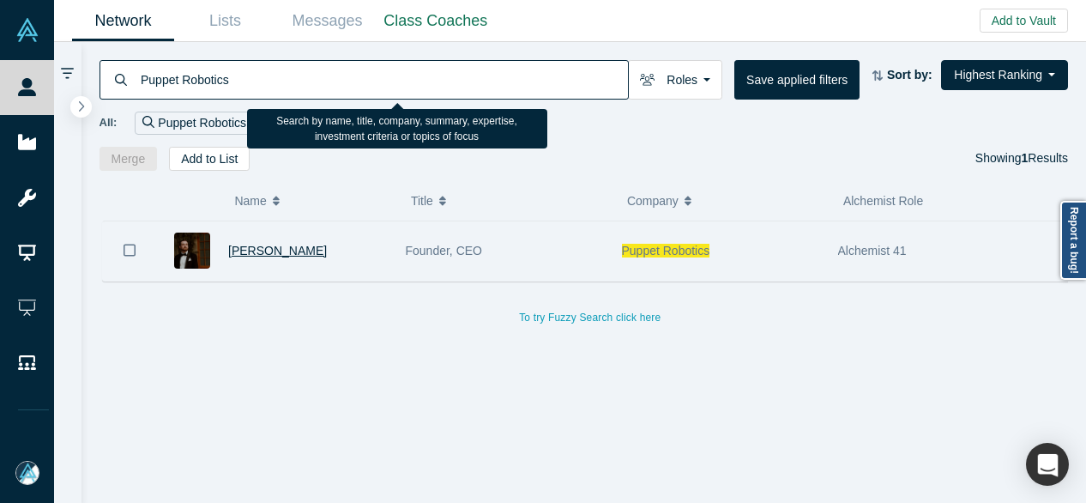
click at [299, 251] on span "Gabe Rodriguez" at bounding box center [277, 251] width 99 height 14
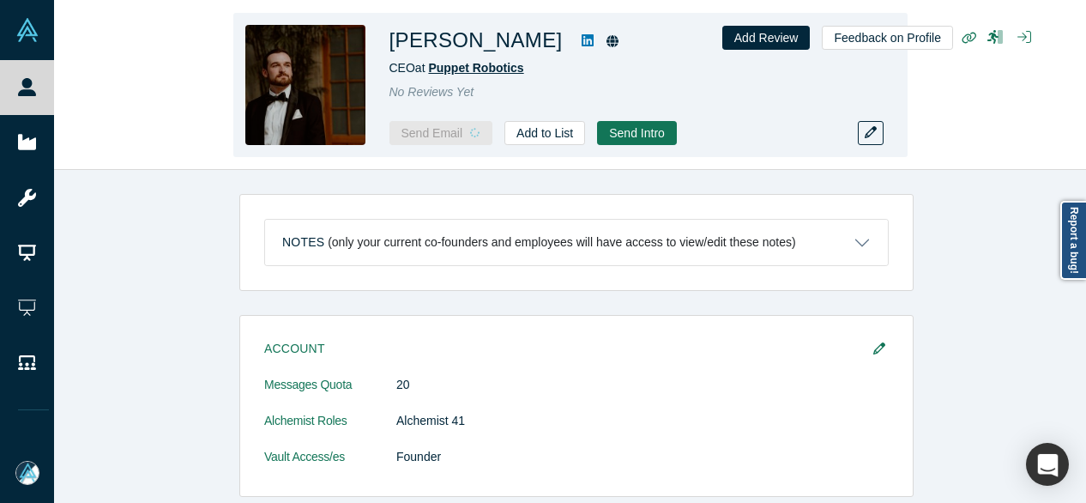
click at [487, 68] on span "Puppet Robotics" at bounding box center [475, 68] width 95 height 14
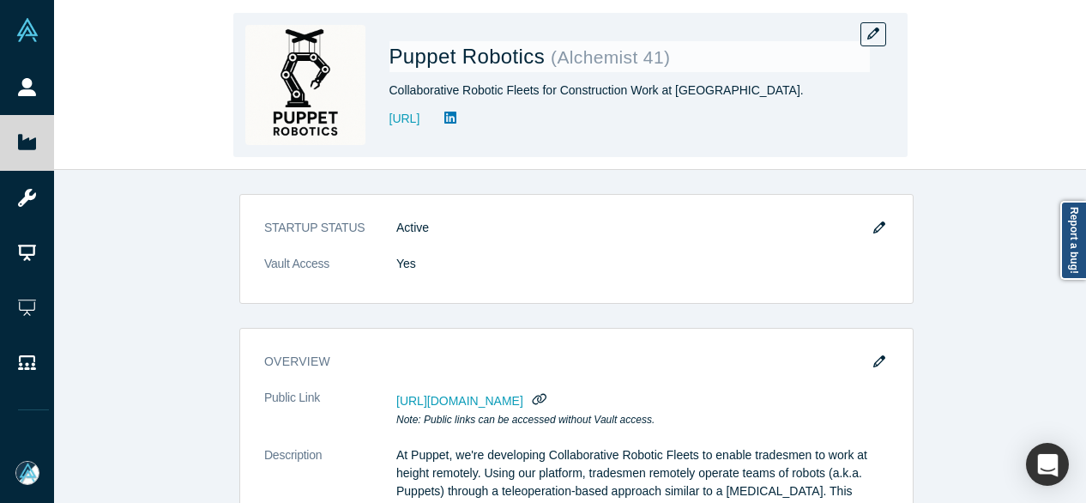
drag, startPoint x: 381, startPoint y: 124, endPoint x: 522, endPoint y: 131, distance: 140.9
click at [522, 131] on div "Puppet Robotics ( Alchemist 41 ) Collaborative Robotic Fleets for Construction …" at bounding box center [570, 85] width 674 height 144
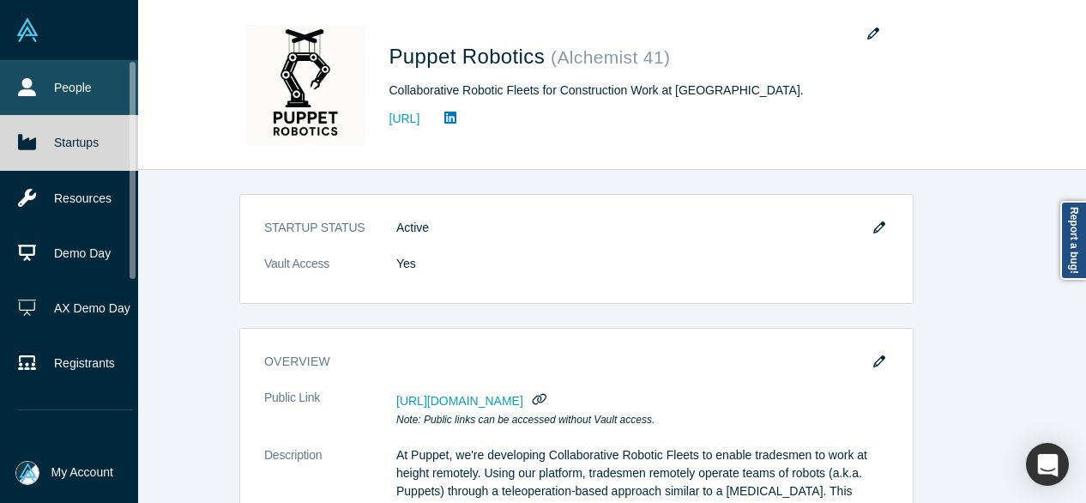
click at [65, 92] on link "People" at bounding box center [75, 87] width 151 height 55
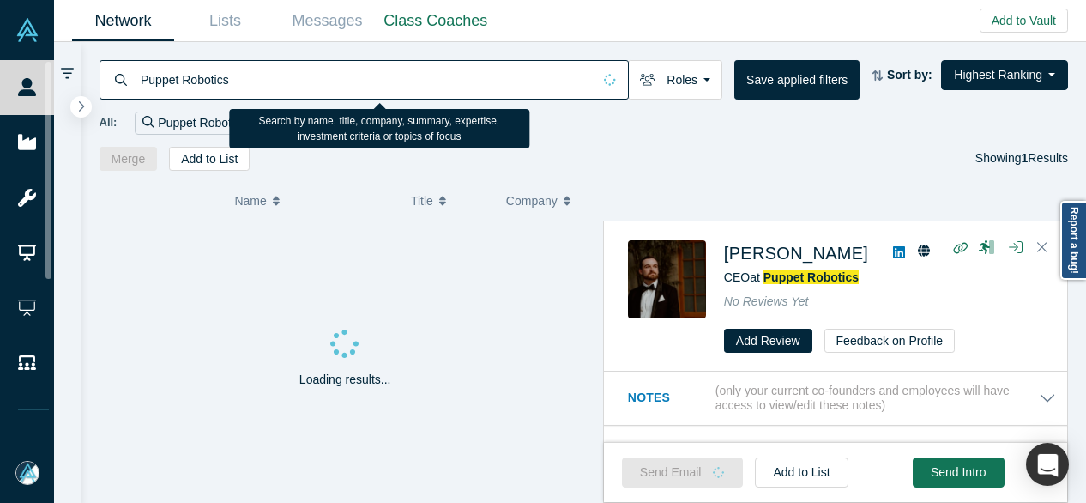
drag, startPoint x: 257, startPoint y: 83, endPoint x: 114, endPoint y: 80, distance: 142.5
click at [114, 80] on div "Puppet Robotics" at bounding box center [364, 79] width 529 height 39
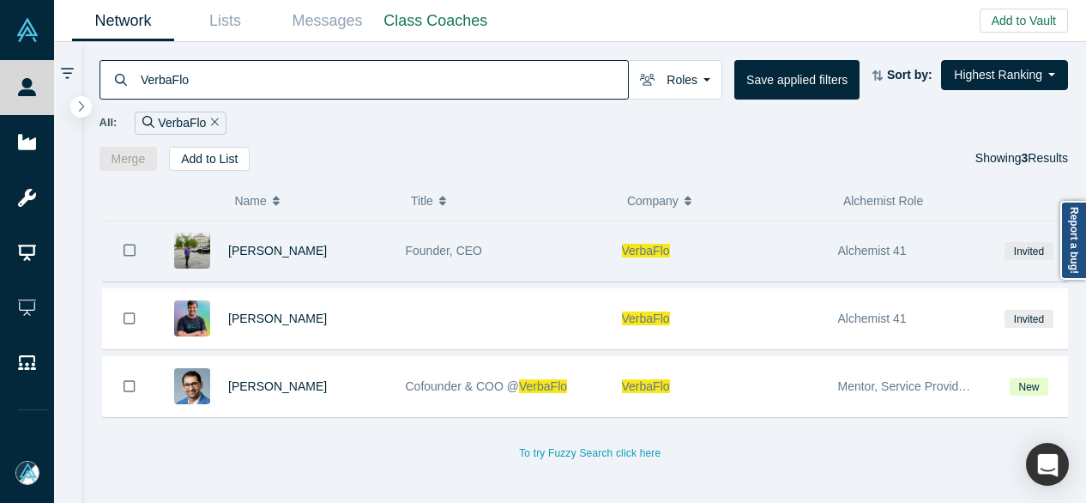
click at [461, 246] on span "Founder, CEO" at bounding box center [444, 251] width 77 height 14
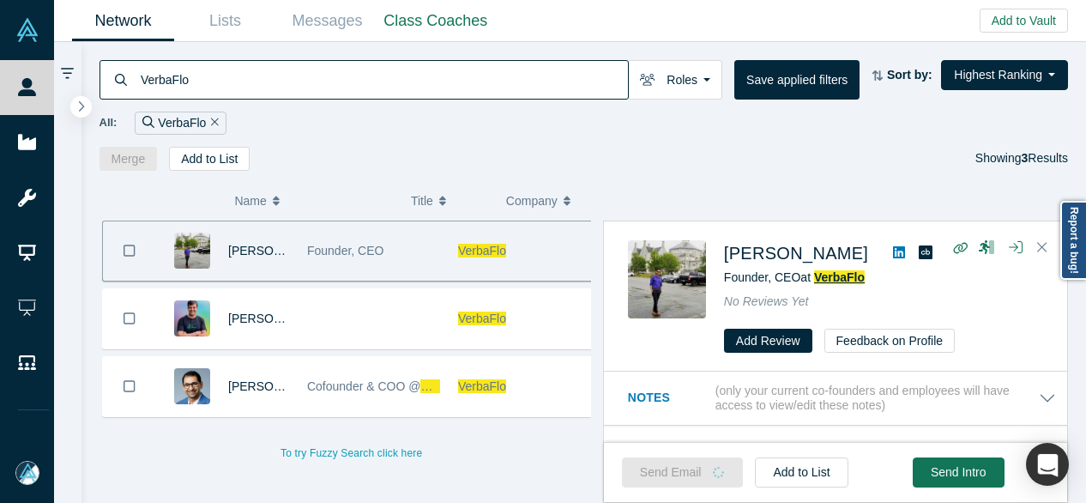
click at [824, 279] on span "VerbaFlo" at bounding box center [839, 277] width 51 height 14
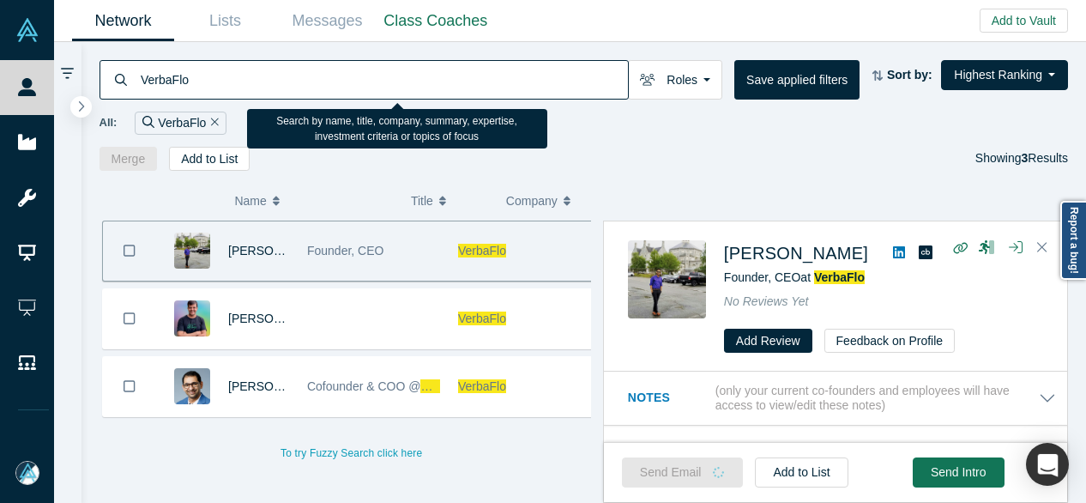
drag, startPoint x: 215, startPoint y: 78, endPoint x: 142, endPoint y: 76, distance: 73.0
click at [139, 76] on input "VerbaFlo" at bounding box center [383, 79] width 489 height 40
paste input "Rudiq"
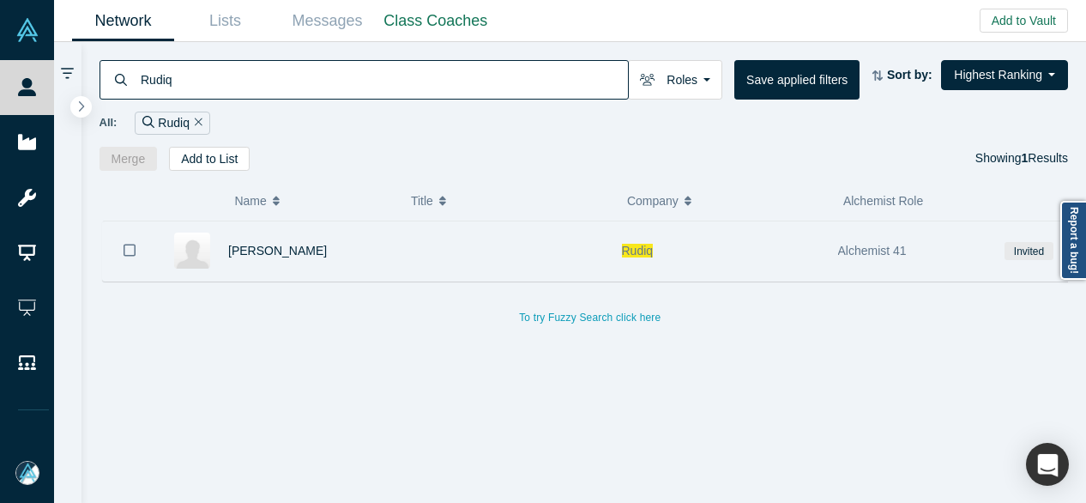
click at [627, 251] on span "Rudiq" at bounding box center [638, 251] width 32 height 14
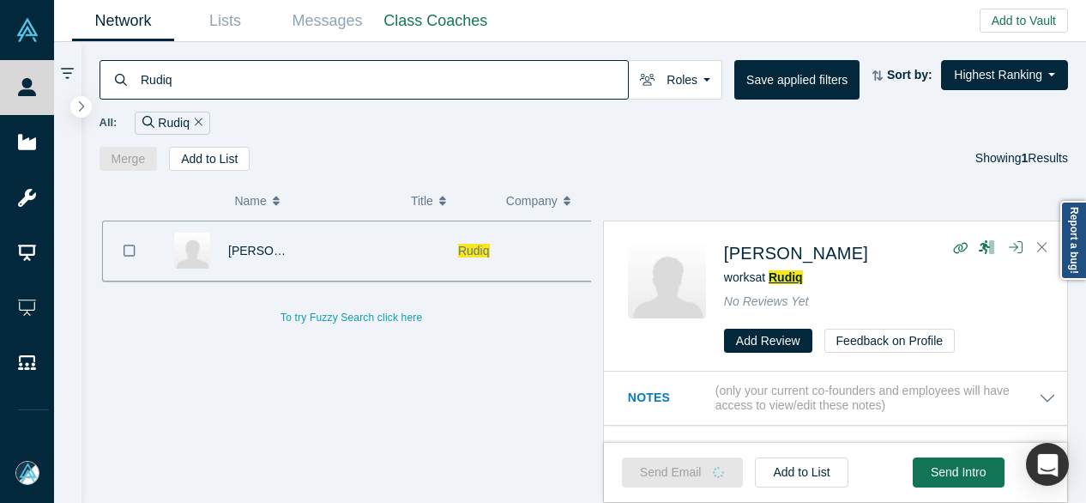
click at [795, 281] on span "Rudiq" at bounding box center [786, 277] width 34 height 14
drag, startPoint x: 194, startPoint y: 73, endPoint x: 118, endPoint y: 77, distance: 76.5
click at [118, 77] on div "Rudiq" at bounding box center [364, 79] width 529 height 39
paste input "Talawa.ai"
type input "Talawa.ai"
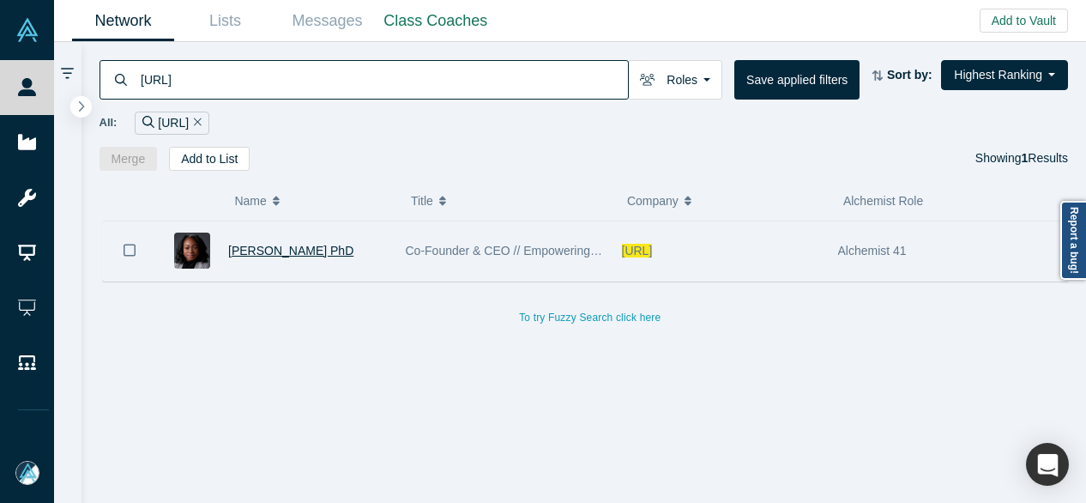
click at [300, 251] on span "Deana Anglin PhD" at bounding box center [290, 251] width 125 height 14
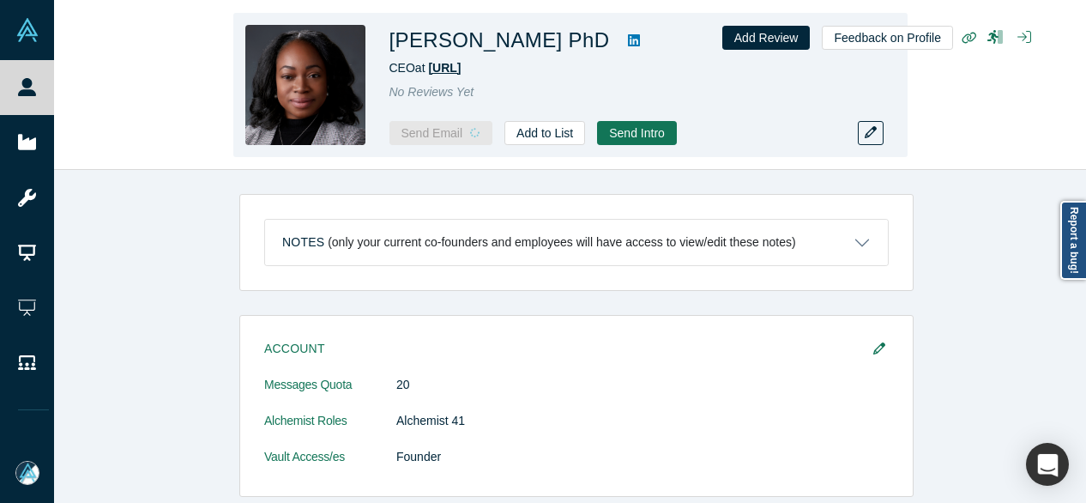
click at [456, 67] on span "Talawa.ai" at bounding box center [444, 68] width 33 height 14
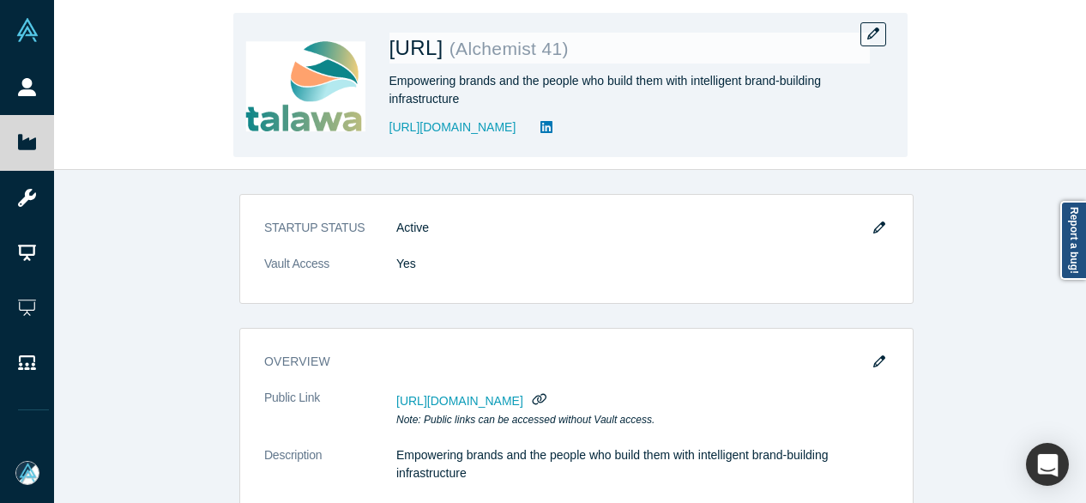
drag, startPoint x: 386, startPoint y: 144, endPoint x: 602, endPoint y: 143, distance: 216.2
click at [602, 143] on div "Talawa.ai ( Alchemist 41 ) Empowering brands and the people who build them with…" at bounding box center [570, 85] width 674 height 144
copy link "https://dot-stealer-8118.typedream.app/"
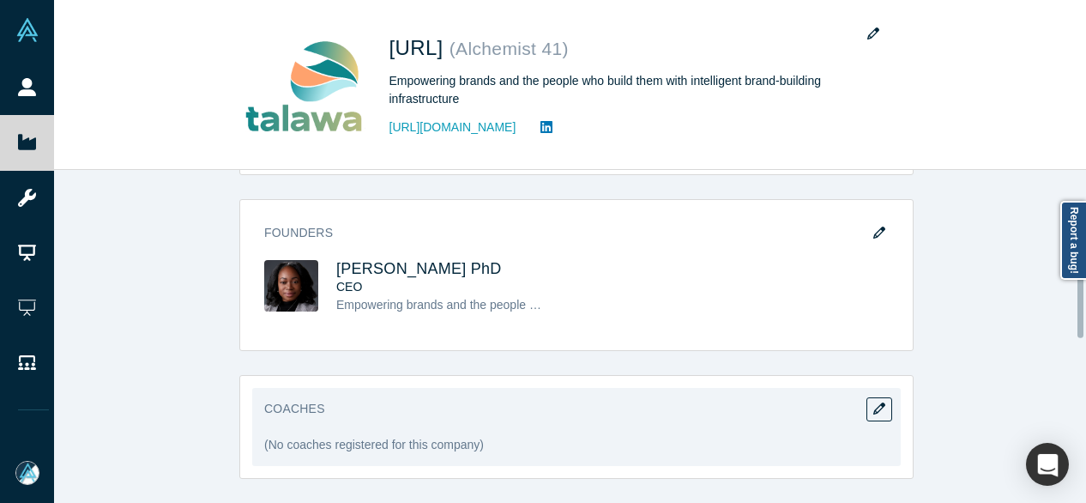
scroll to position [601, 0]
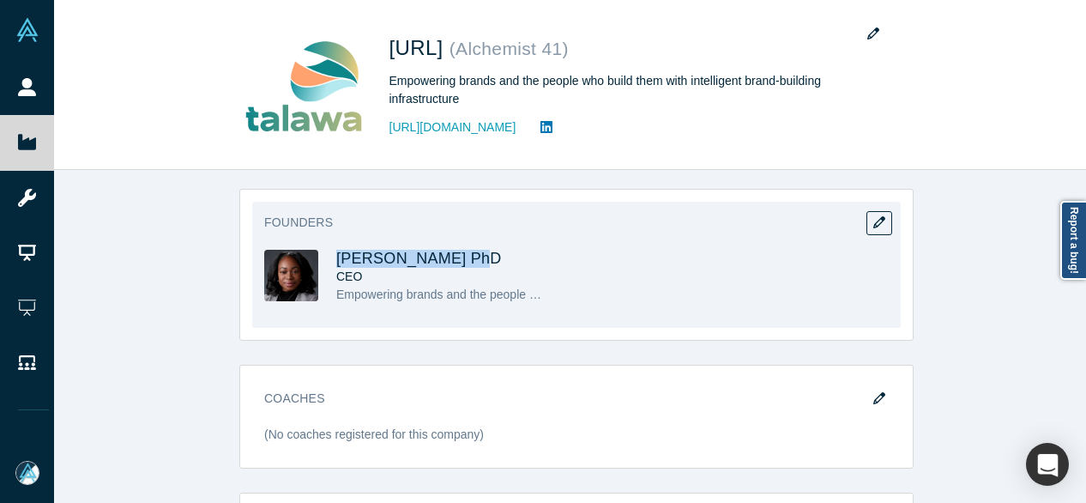
drag, startPoint x: 458, startPoint y: 258, endPoint x: 328, endPoint y: 256, distance: 130.5
click at [328, 256] on div "Deana Anglin PhD CEO Empowering brands and the people who build them with intel…" at bounding box center [420, 289] width 312 height 78
copy span "Deana Anglin PhD"
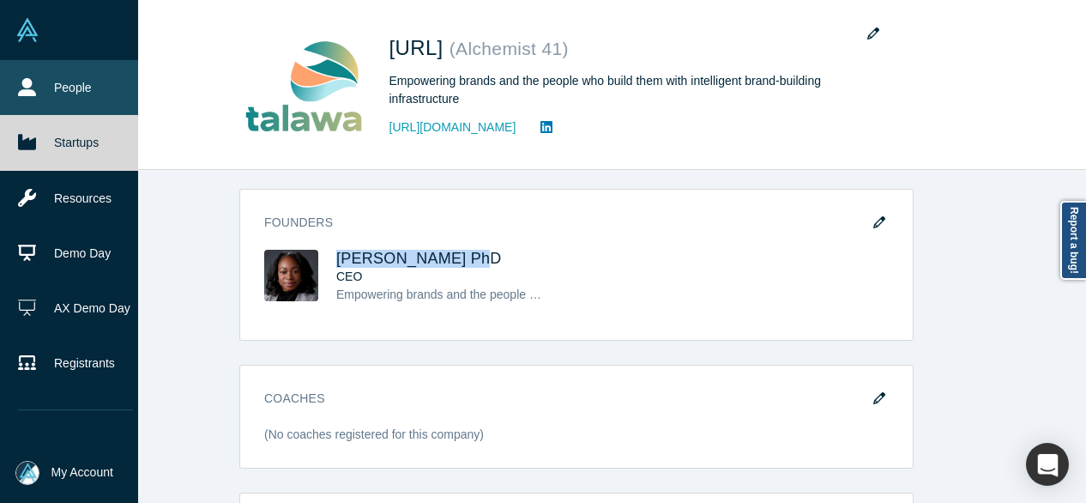
click at [47, 94] on link "People" at bounding box center [75, 87] width 151 height 55
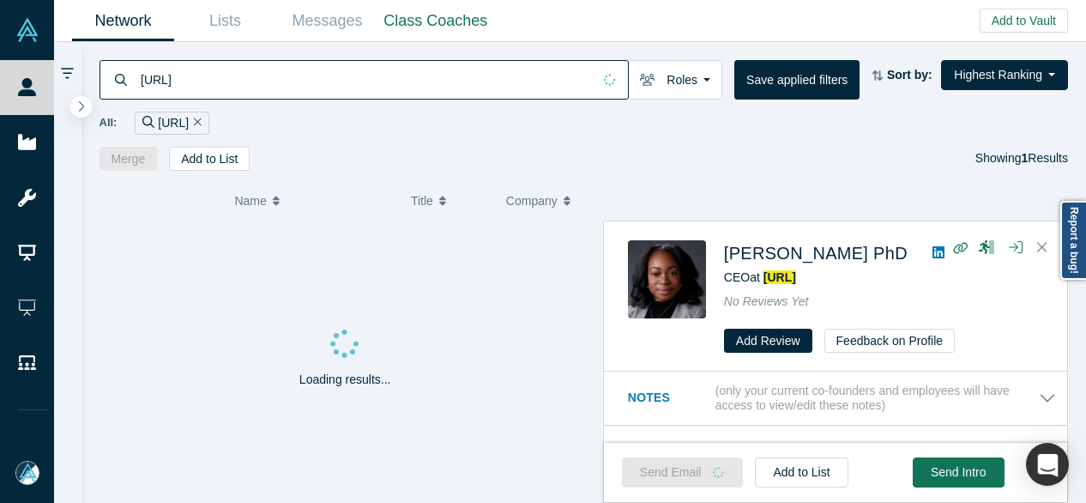
drag, startPoint x: 233, startPoint y: 87, endPoint x: 112, endPoint y: 82, distance: 121.1
click at [112, 82] on div "Talawa.ai" at bounding box center [364, 79] width 529 height 39
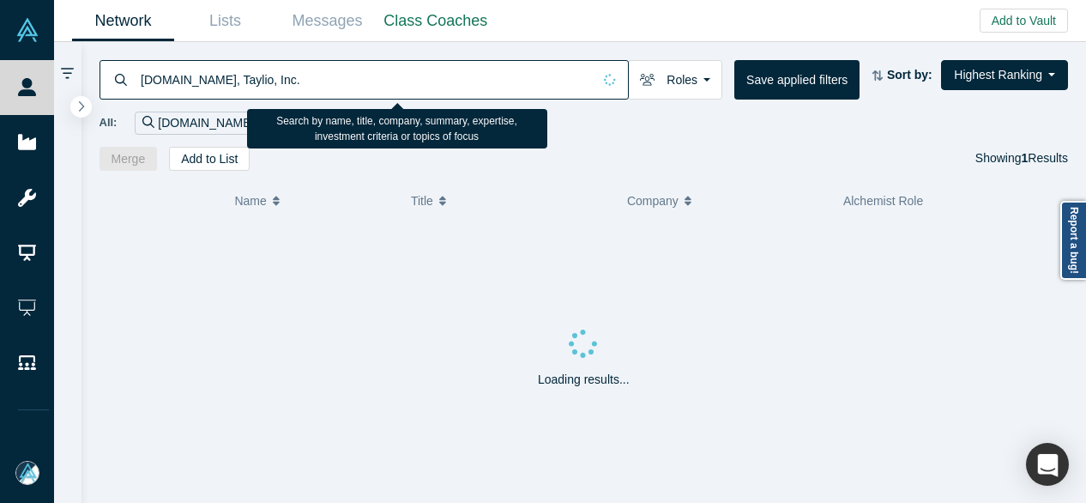
drag, startPoint x: 209, startPoint y: 80, endPoint x: 356, endPoint y: 73, distance: 146.9
click at [356, 73] on input "Network.app, Taylio, Inc." at bounding box center [365, 79] width 453 height 40
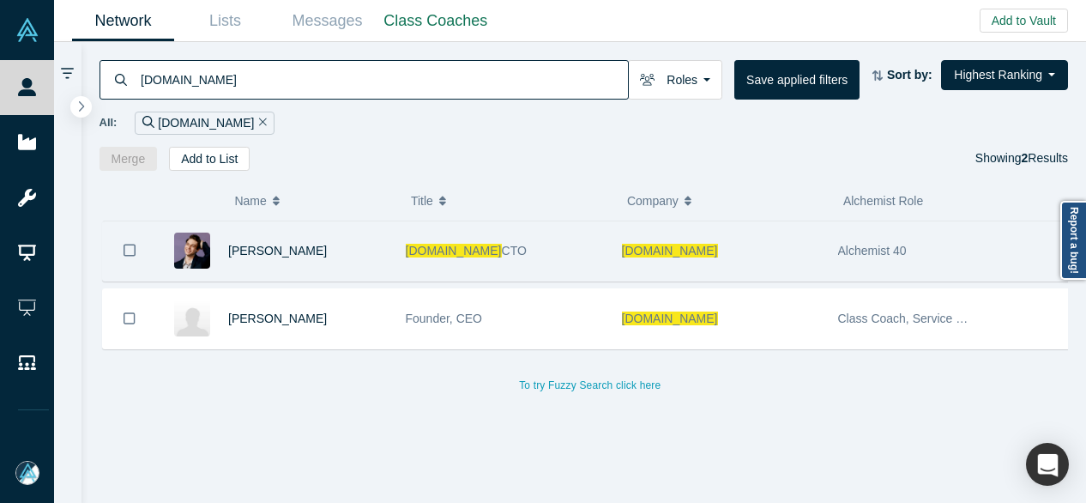
click at [438, 254] on span "network.app" at bounding box center [454, 251] width 96 height 14
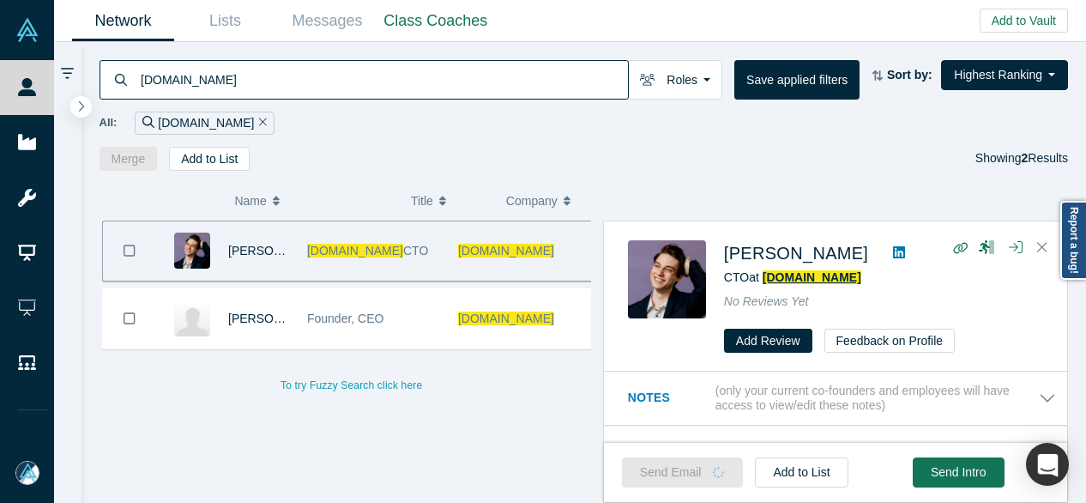
click at [789, 282] on span "Network.app" at bounding box center [812, 277] width 99 height 14
drag, startPoint x: 239, startPoint y: 90, endPoint x: 126, endPoint y: 85, distance: 113.4
click at [126, 85] on div "Network.app" at bounding box center [364, 79] width 529 height 39
paste input "BUOY-FISH"
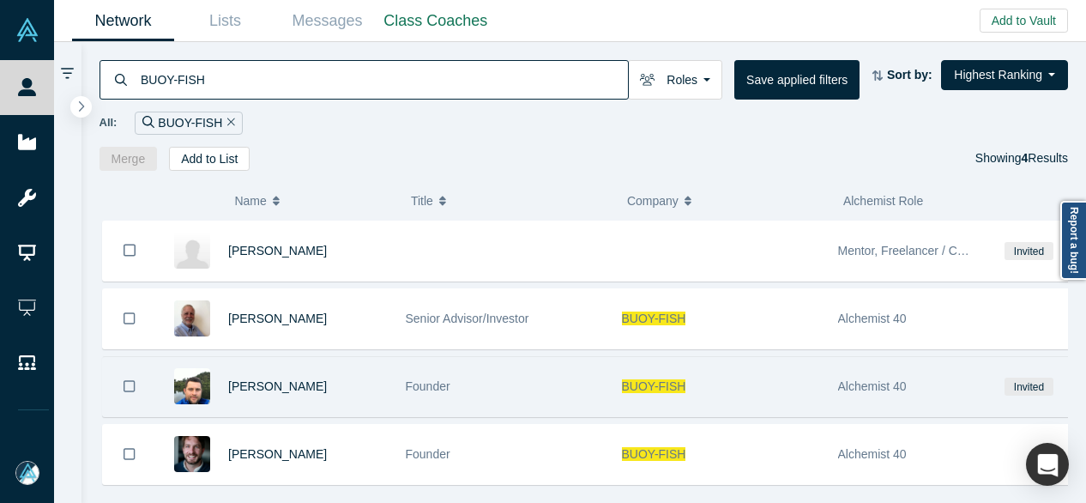
click at [432, 384] on span "Founder" at bounding box center [428, 386] width 45 height 14
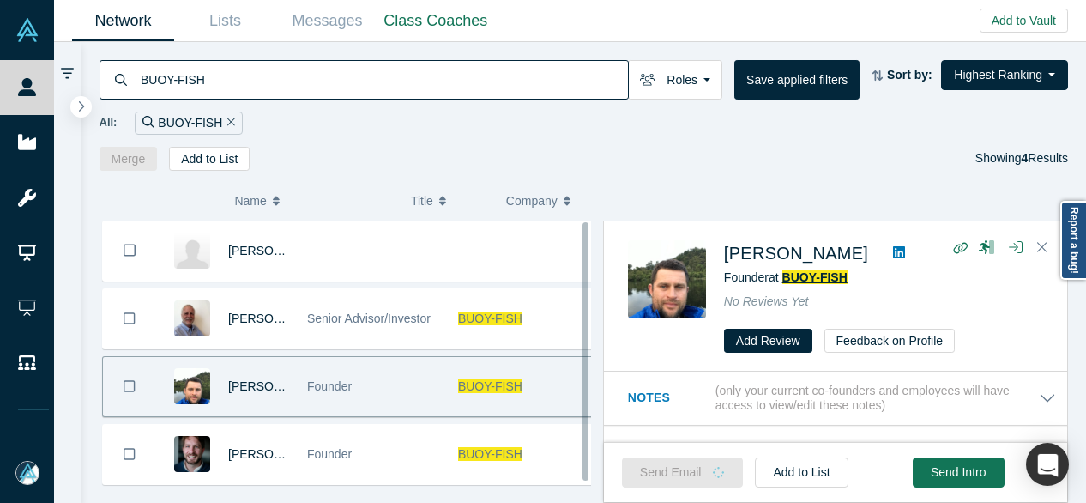
click at [791, 275] on span "BUOY-FISH" at bounding box center [815, 277] width 65 height 14
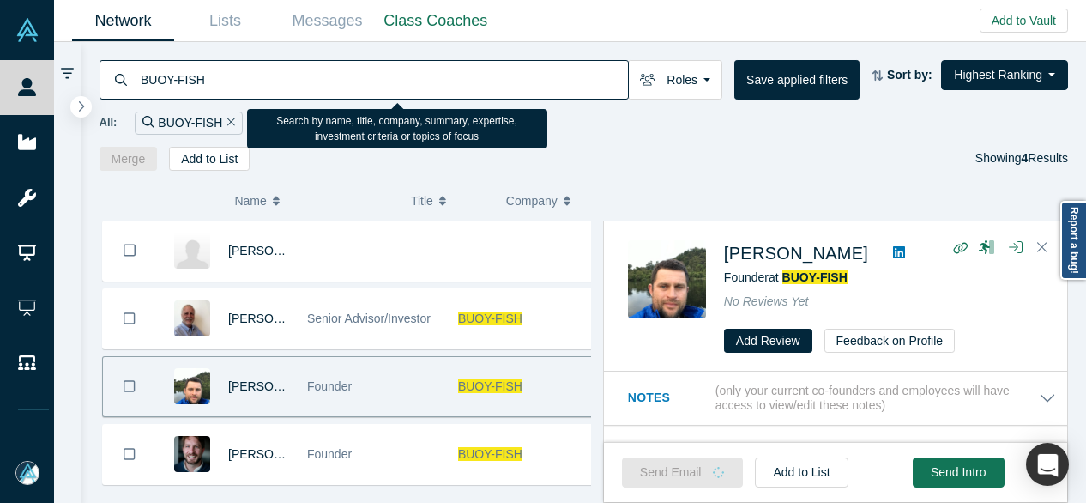
drag, startPoint x: 221, startPoint y: 75, endPoint x: 124, endPoint y: 78, distance: 97.9
click at [124, 78] on div "BUOY-FISH" at bounding box center [364, 79] width 529 height 39
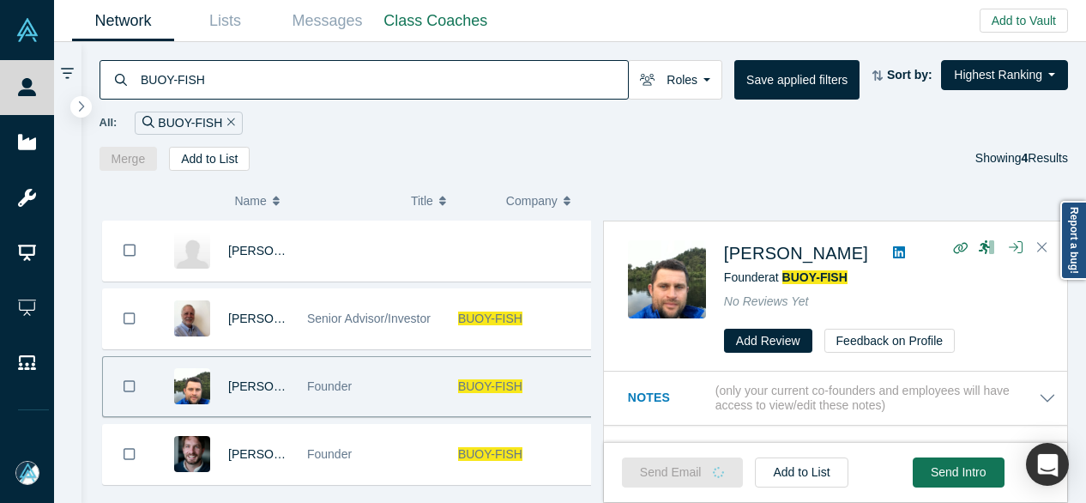
paste input "Industrial Dynamics"
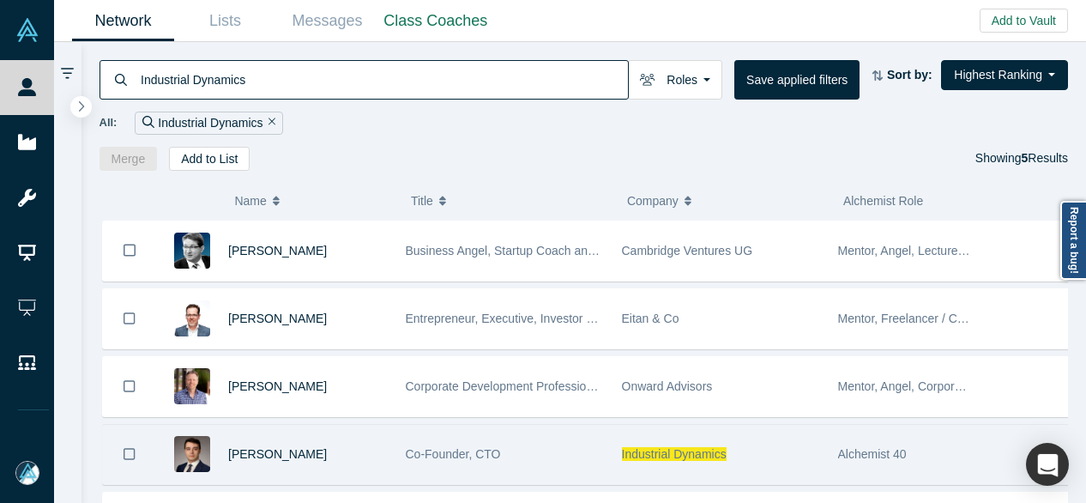
click at [652, 447] on span "Industrial Dynamics" at bounding box center [674, 454] width 105 height 14
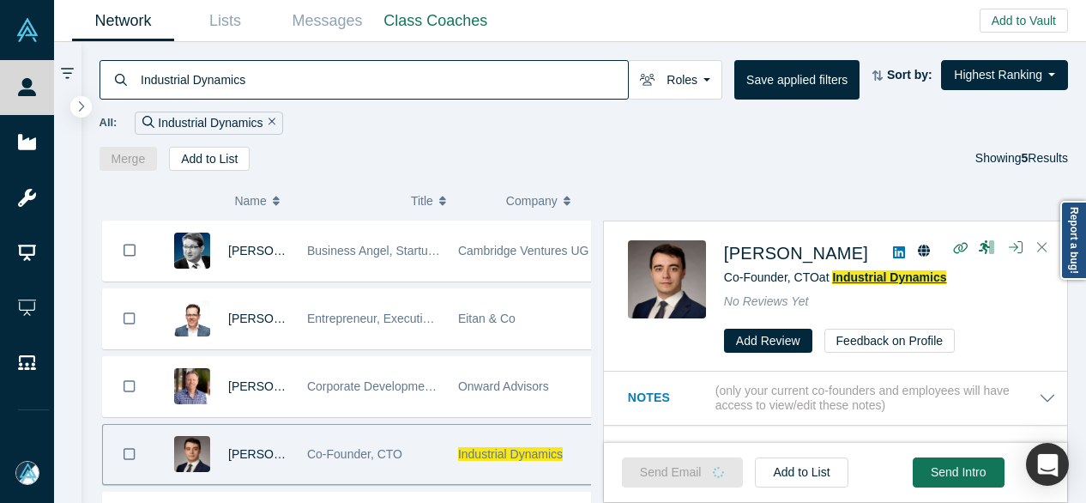
click at [859, 279] on span "Industrial Dynamics" at bounding box center [889, 277] width 114 height 14
drag, startPoint x: 263, startPoint y: 85, endPoint x: 114, endPoint y: 83, distance: 148.5
click at [114, 83] on div "Industrial Dynamics" at bounding box center [364, 79] width 529 height 39
paste input "Renna AI"
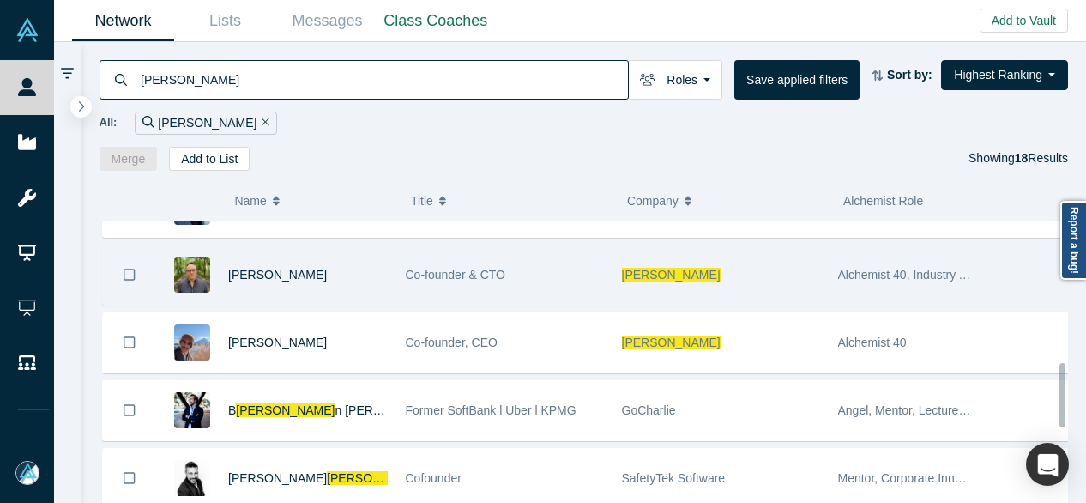
scroll to position [686, 0]
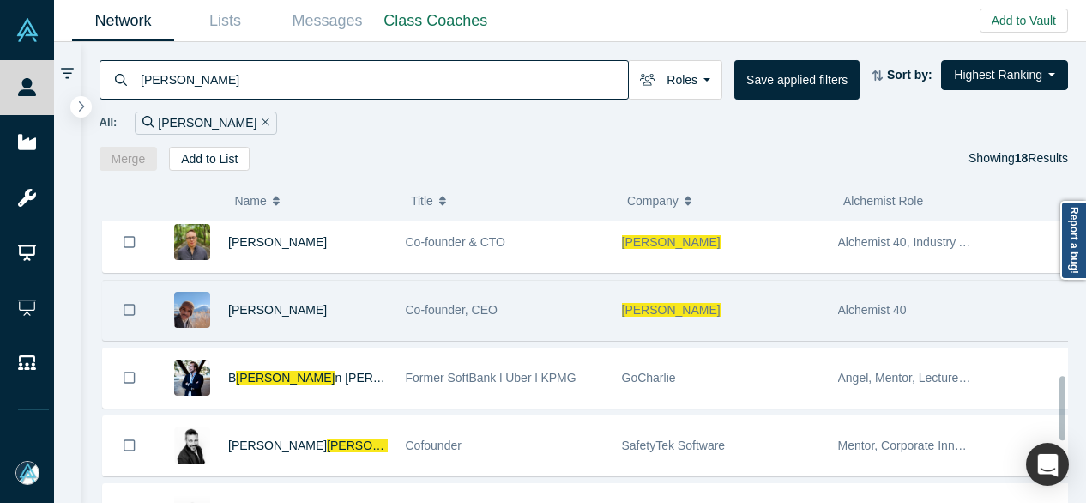
click at [475, 303] on span "Co-founder, CEO" at bounding box center [452, 310] width 92 height 14
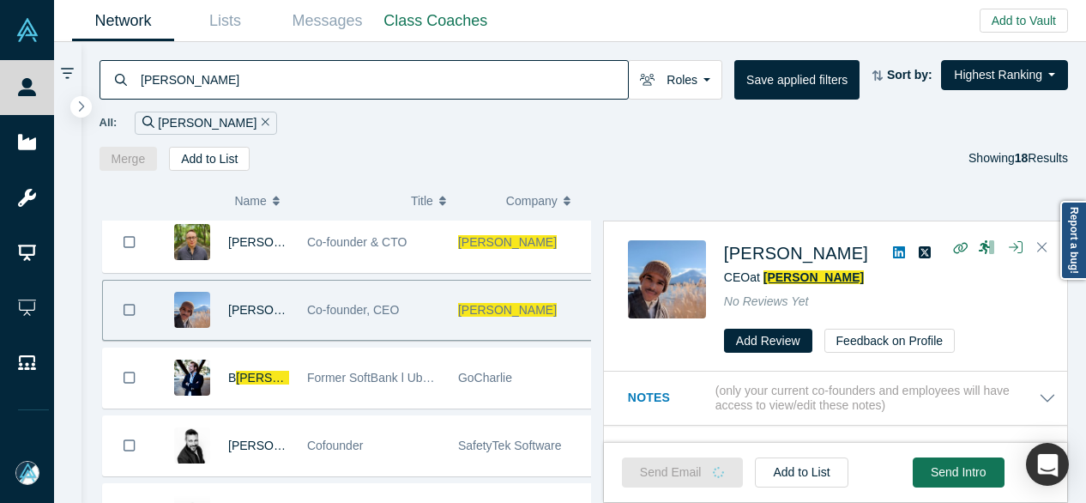
click at [777, 273] on span "Renna" at bounding box center [814, 277] width 100 height 14
drag, startPoint x: 241, startPoint y: 76, endPoint x: 133, endPoint y: 76, distance: 108.1
click at [133, 76] on div "Renna" at bounding box center [364, 79] width 529 height 39
paste input "PayCare AI"
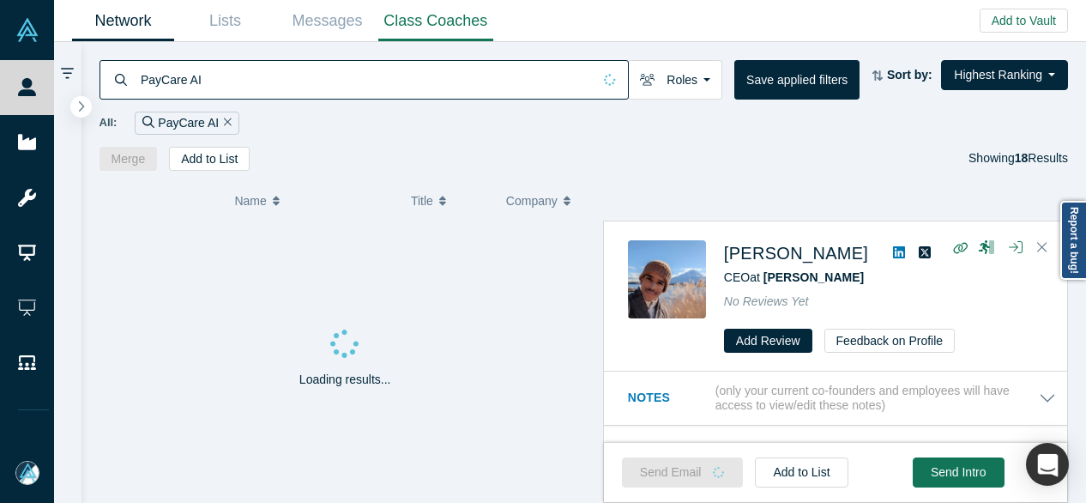
type input "PayCare AI"
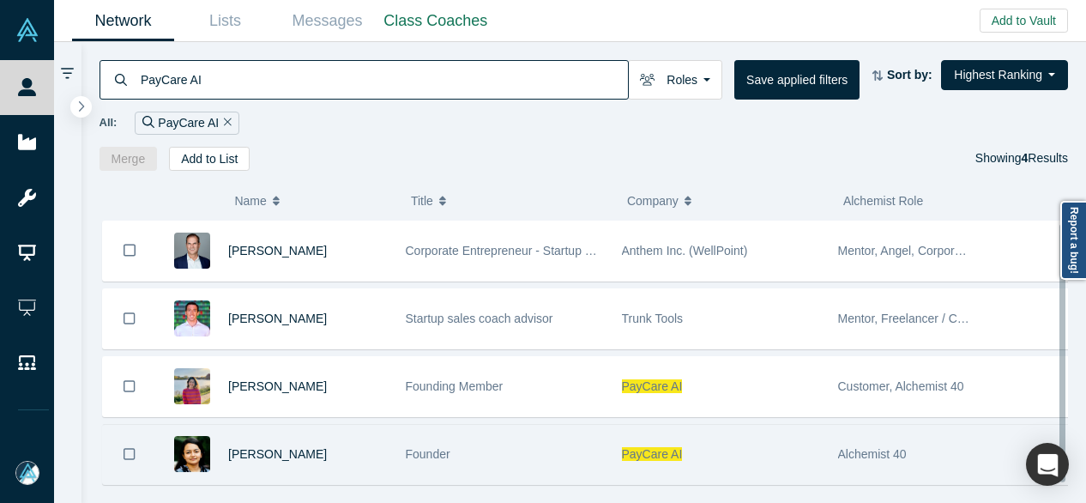
scroll to position [24, 0]
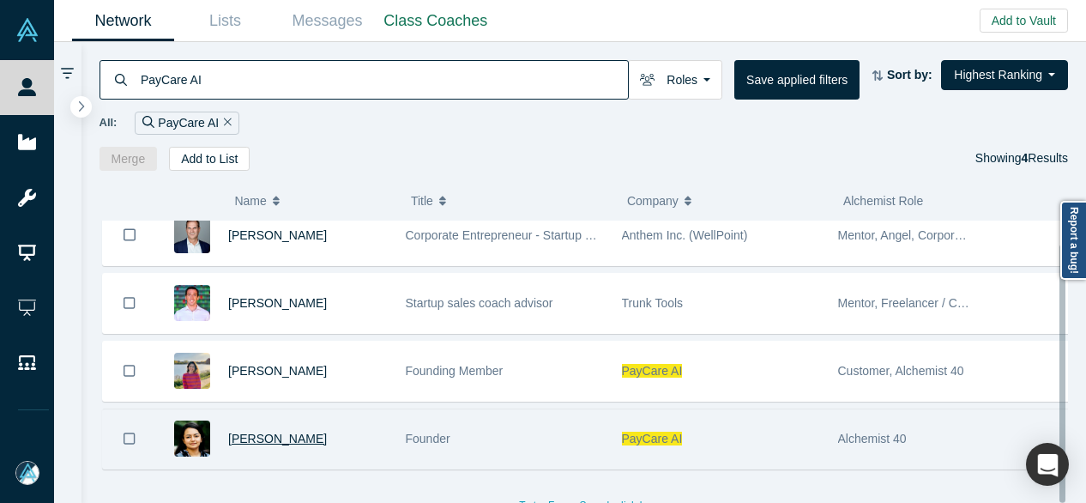
click at [276, 432] on span "Himza Jivani" at bounding box center [277, 439] width 99 height 14
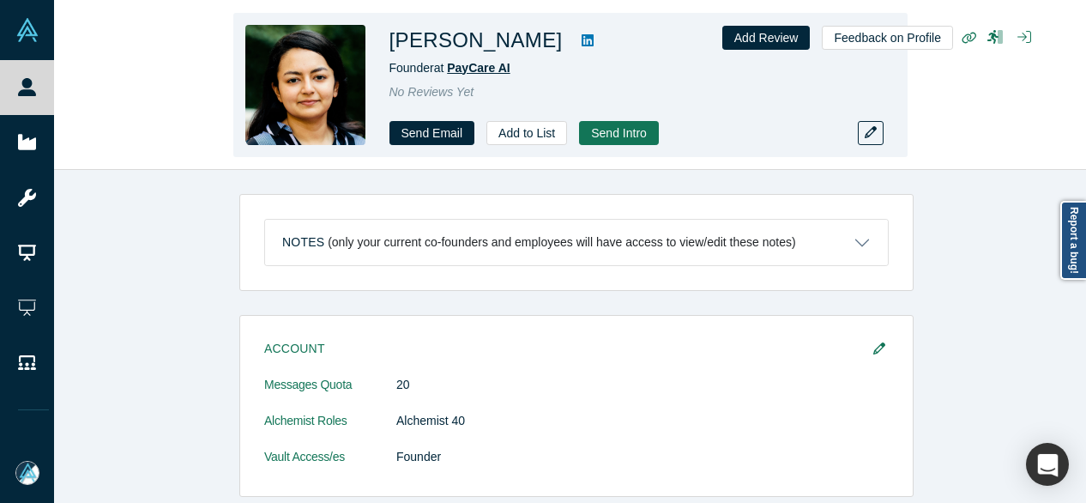
click at [471, 72] on span "PayCare AI" at bounding box center [478, 68] width 63 height 14
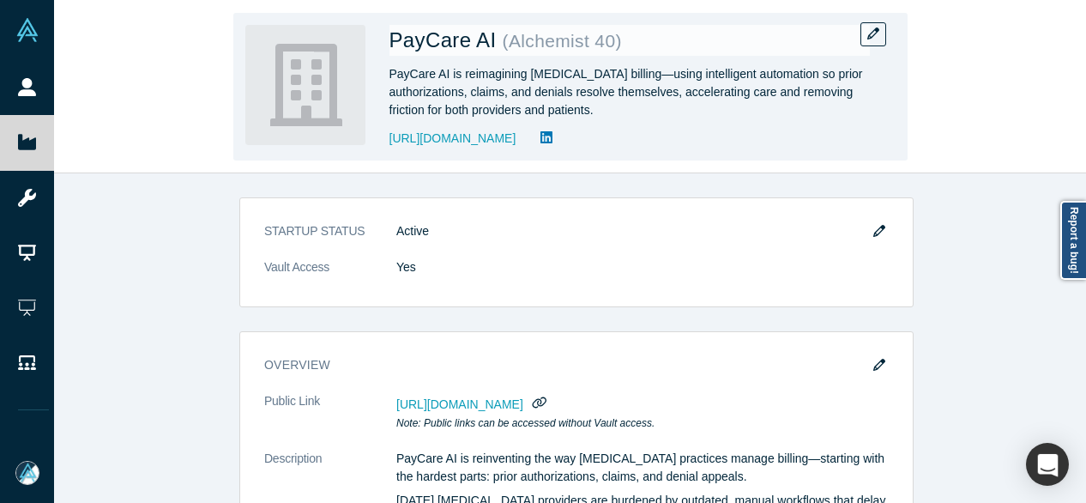
drag, startPoint x: 384, startPoint y: 140, endPoint x: 511, endPoint y: 149, distance: 127.3
click at [511, 149] on div "PayCare AI ( Alchemist 40 ) PayCare AI is reimagining radiology billing—using i…" at bounding box center [570, 87] width 674 height 148
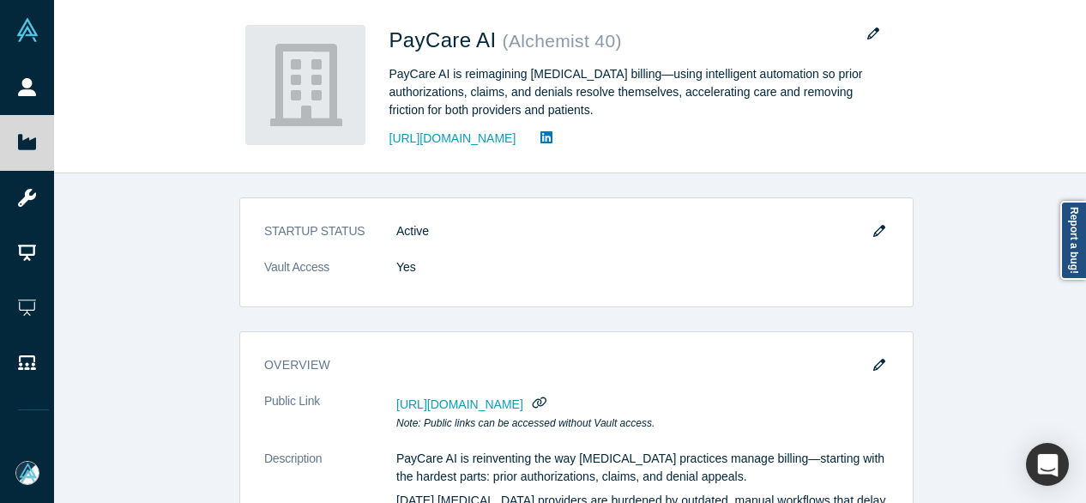
copy link "https://paycareai.com"
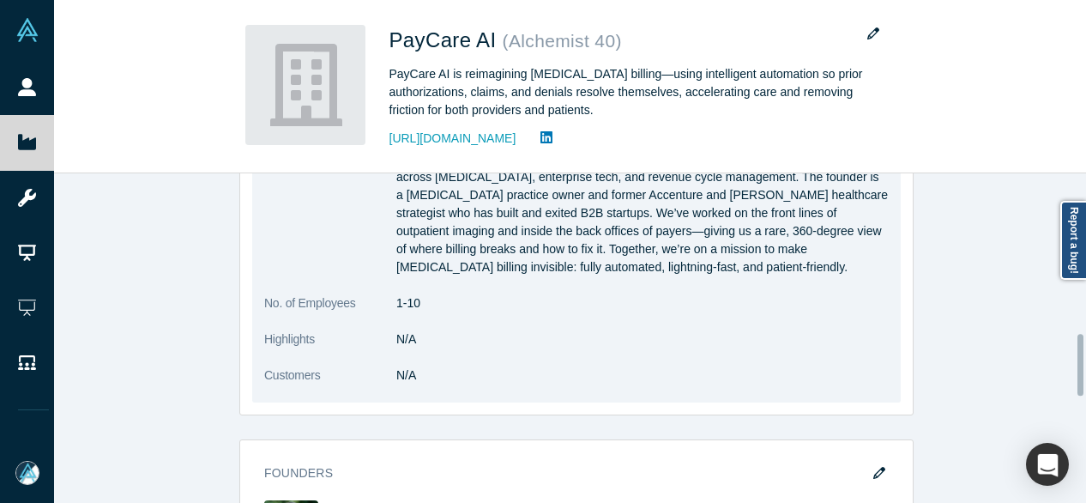
scroll to position [858, 0]
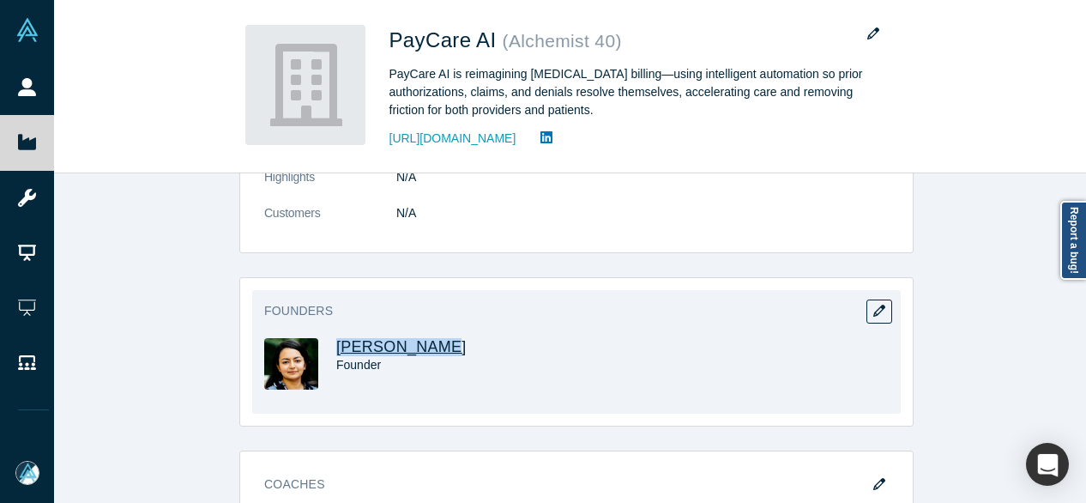
drag, startPoint x: 419, startPoint y: 351, endPoint x: 334, endPoint y: 346, distance: 85.1
click at [336, 346] on h3 "Himza Jivani" at bounding box center [440, 347] width 209 height 18
copy span "Himza Jivani"
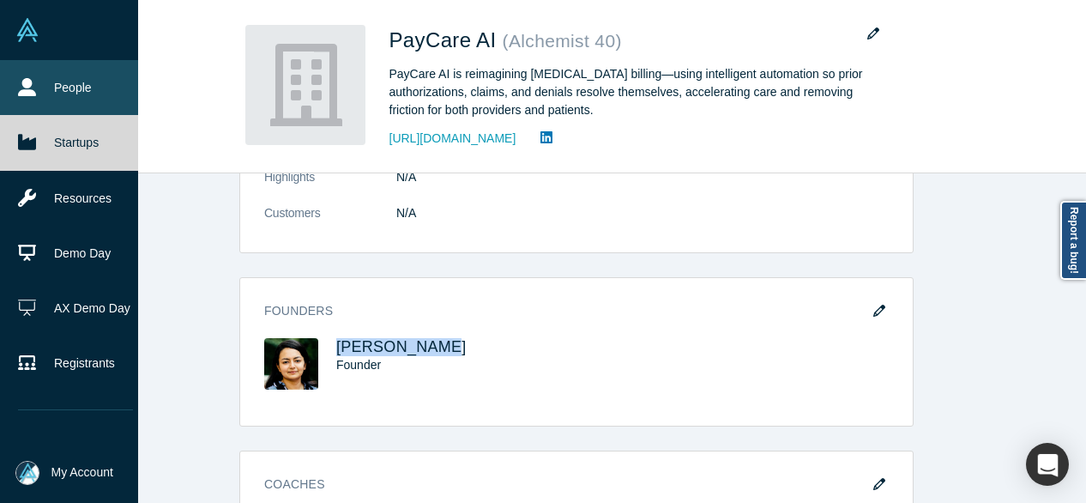
click at [27, 82] on icon at bounding box center [27, 87] width 18 height 18
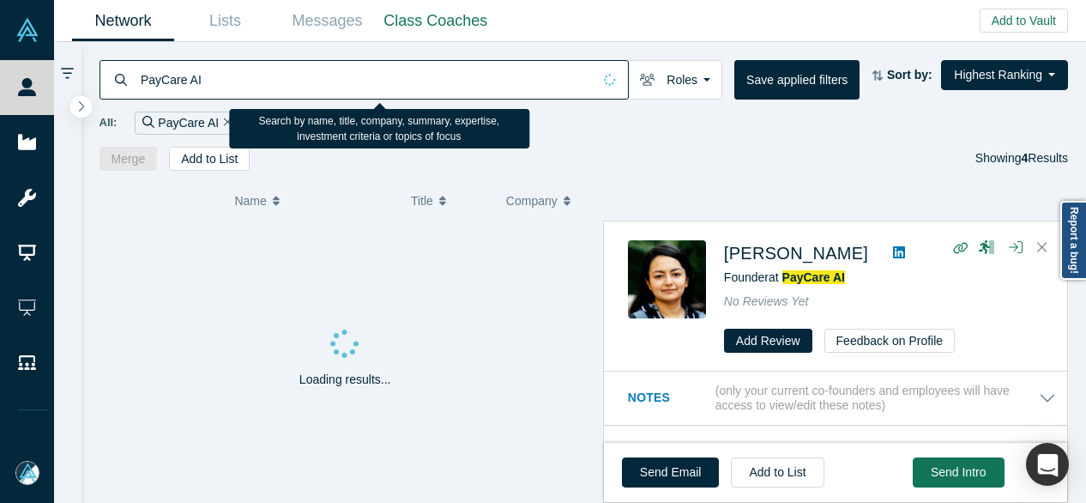
drag, startPoint x: 214, startPoint y: 82, endPoint x: 110, endPoint y: 77, distance: 103.9
click at [110, 77] on div "PayCare AI" at bounding box center [364, 79] width 529 height 39
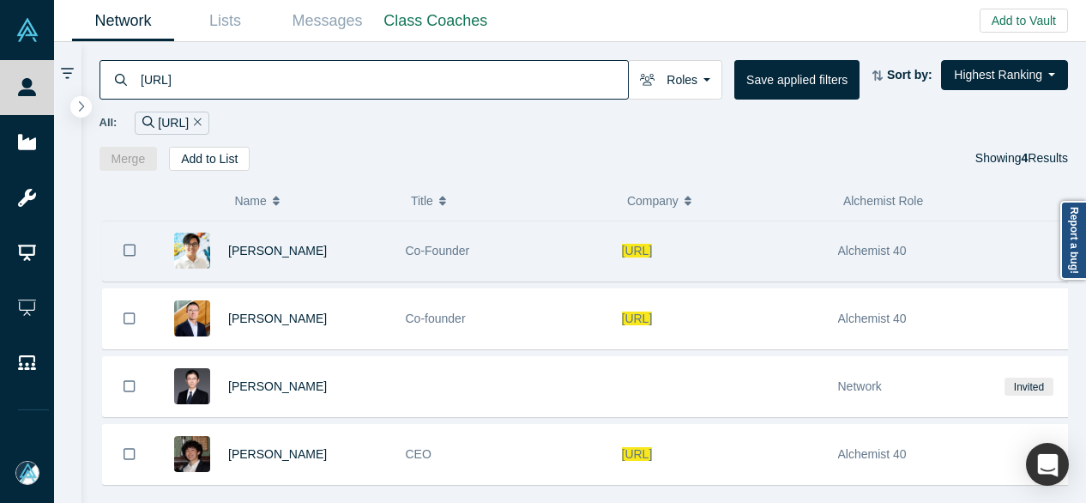
click at [632, 251] on span "Tally.AI" at bounding box center [637, 251] width 31 height 14
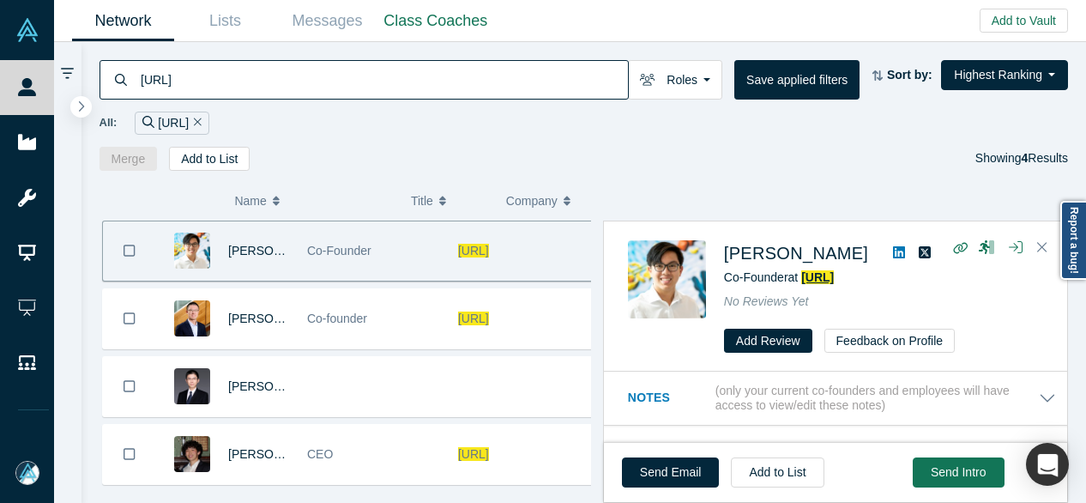
click at [832, 276] on span "Tally.AI" at bounding box center [817, 277] width 33 height 14
drag, startPoint x: 203, startPoint y: 76, endPoint x: 130, endPoint y: 76, distance: 72.9
click at [130, 76] on div "Tally.AI" at bounding box center [364, 79] width 529 height 39
paste input "Pairity"
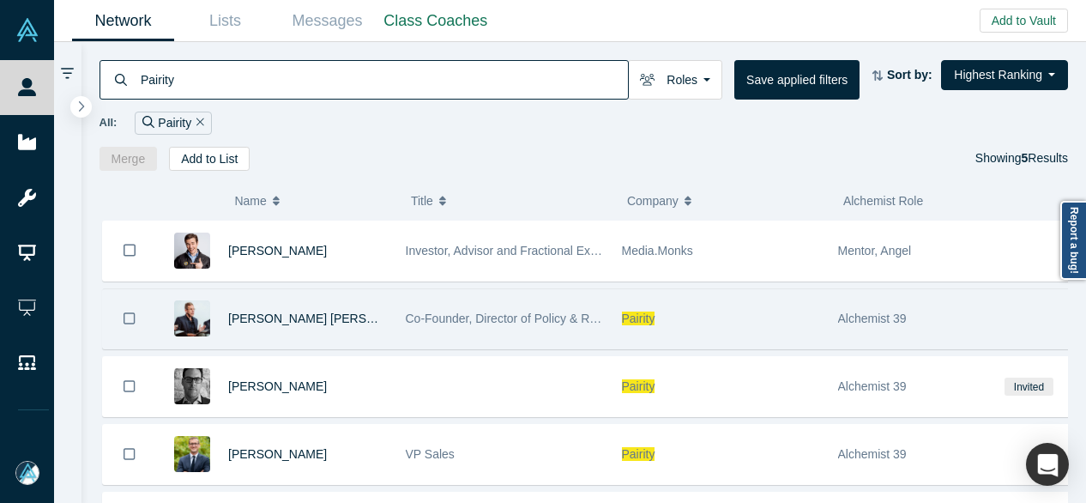
click at [622, 314] on span "Pairity" at bounding box center [638, 318] width 33 height 14
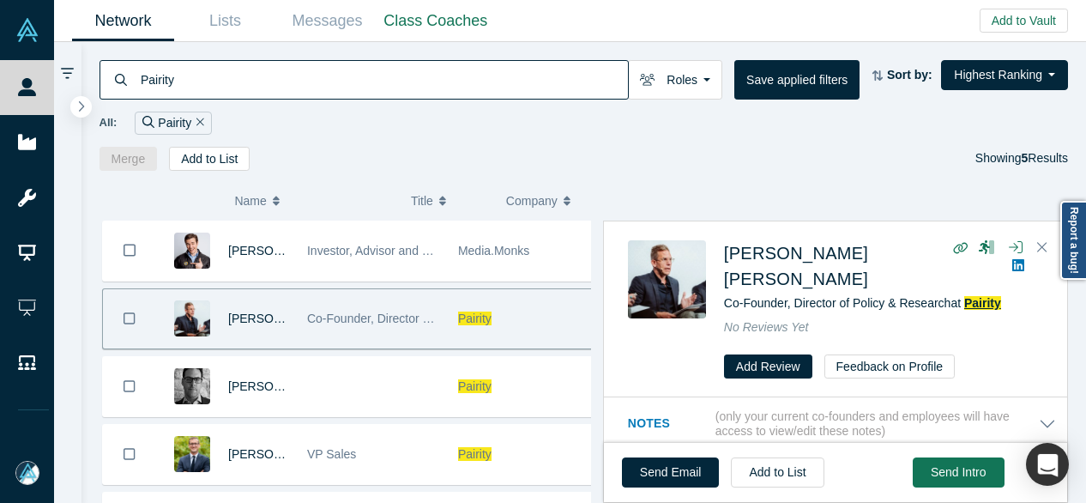
click at [985, 296] on span "Pairity" at bounding box center [982, 303] width 37 height 14
drag, startPoint x: 199, startPoint y: 83, endPoint x: 124, endPoint y: 82, distance: 75.5
click at [124, 82] on div "Pairity" at bounding box center [364, 79] width 529 height 39
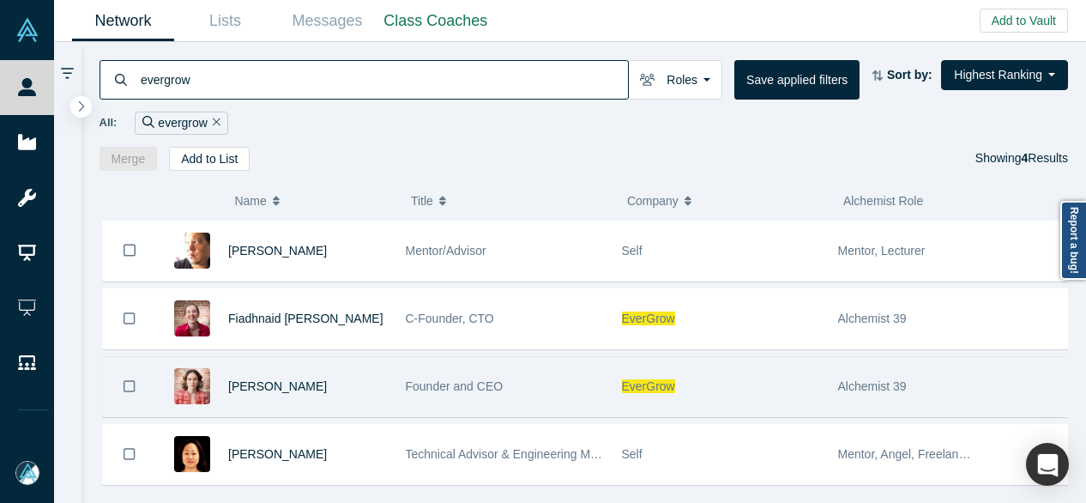
click at [422, 386] on span "Founder and CEO" at bounding box center [455, 386] width 98 height 14
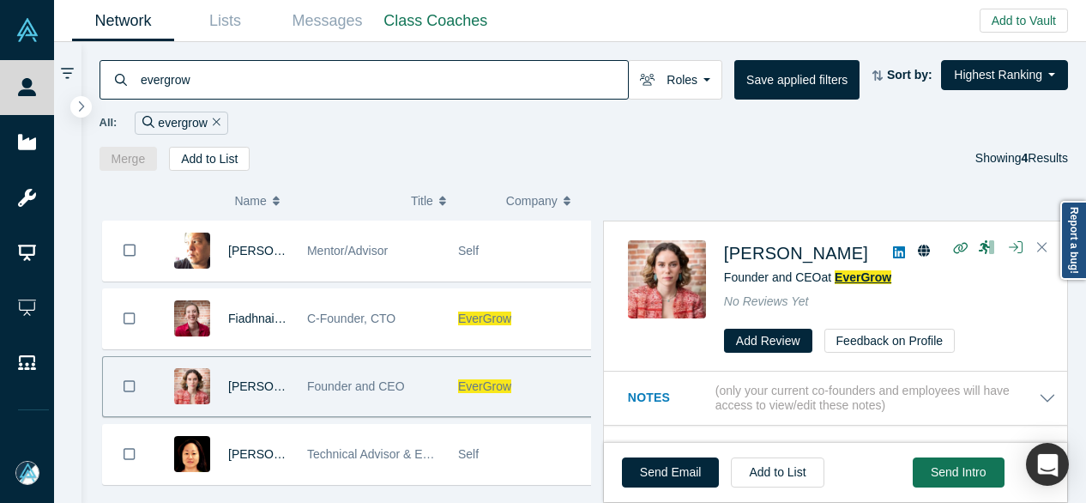
click at [852, 279] on span "EverGrow" at bounding box center [863, 277] width 57 height 14
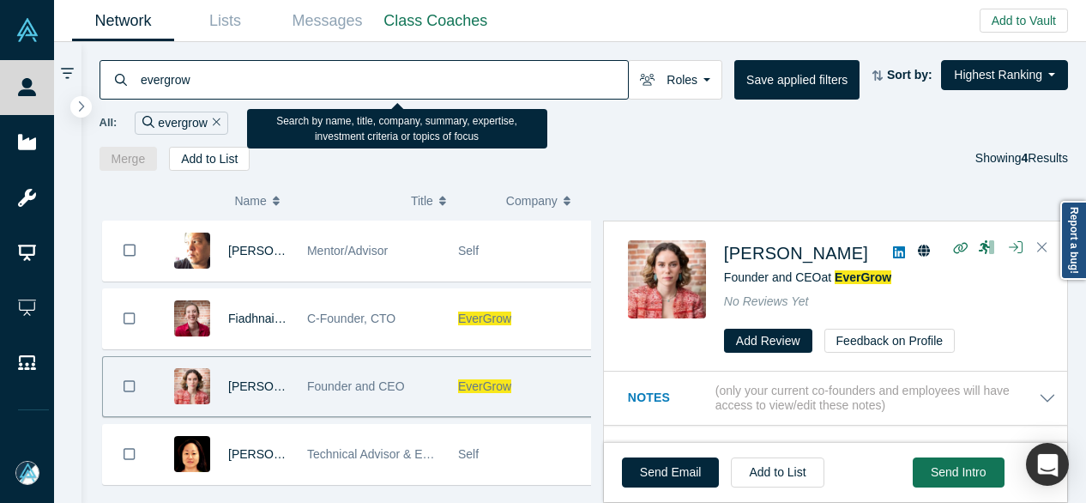
drag, startPoint x: 209, startPoint y: 76, endPoint x: 117, endPoint y: 83, distance: 92.9
click at [117, 83] on div "evergrow" at bounding box center [364, 79] width 529 height 39
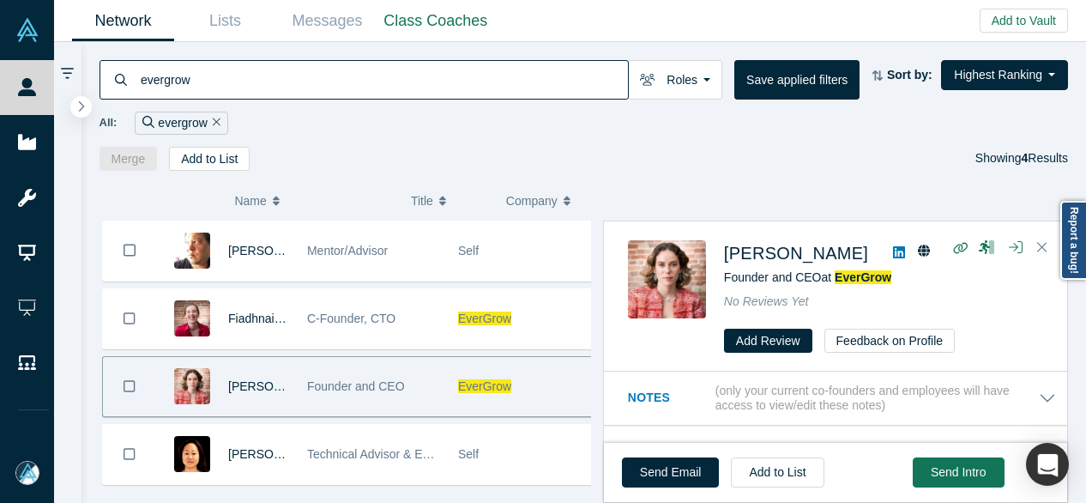
paste input "KoalaLab"
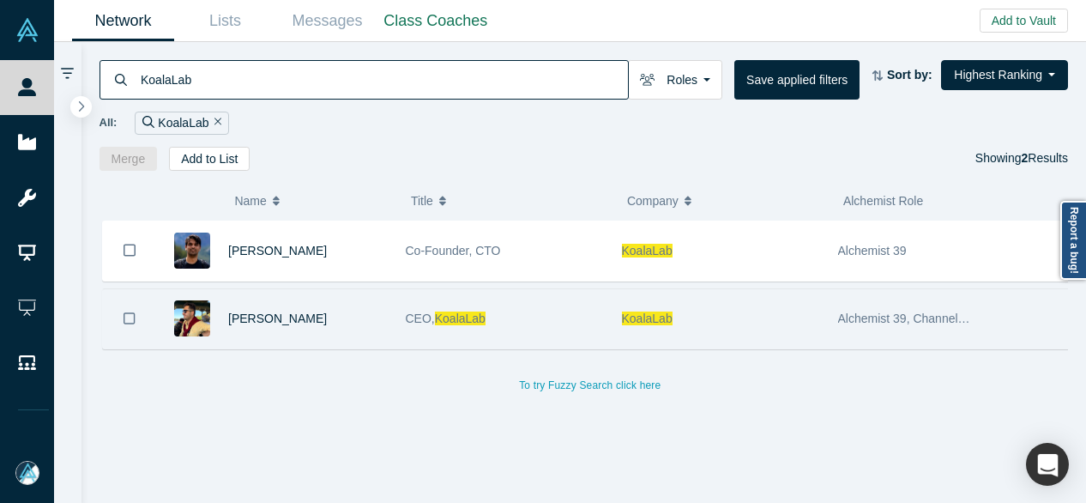
click at [449, 317] on span "KoalaLab" at bounding box center [460, 318] width 51 height 14
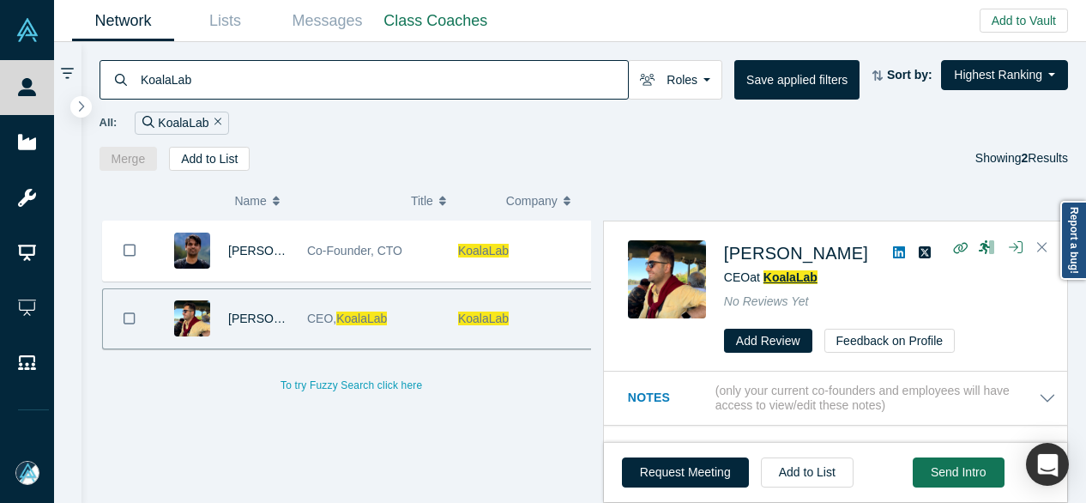
click at [798, 275] on span "KoalaLab" at bounding box center [791, 277] width 54 height 14
drag, startPoint x: 263, startPoint y: 82, endPoint x: 117, endPoint y: 73, distance: 147.0
click at [122, 76] on div "KoalaLab" at bounding box center [364, 79] width 529 height 39
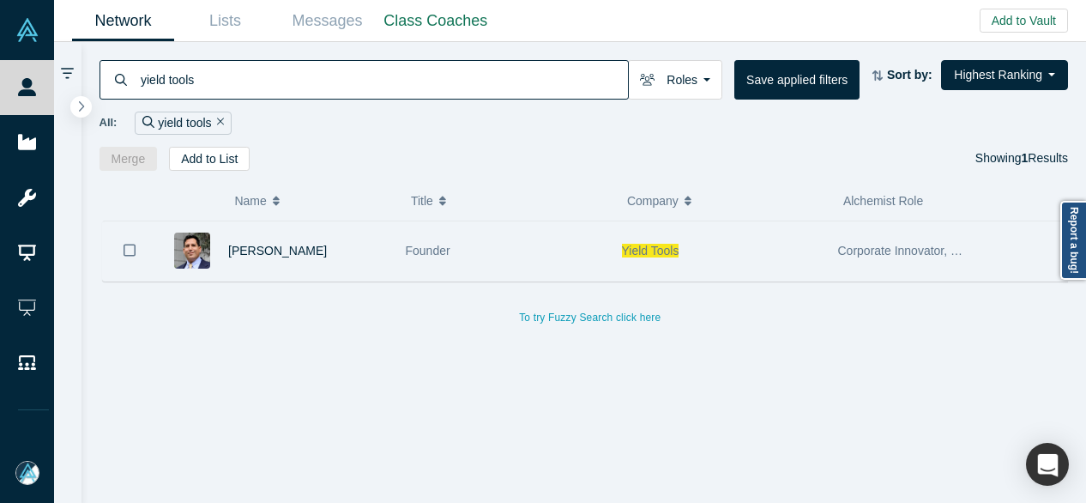
click at [646, 252] on span "Yield Tools" at bounding box center [650, 251] width 57 height 14
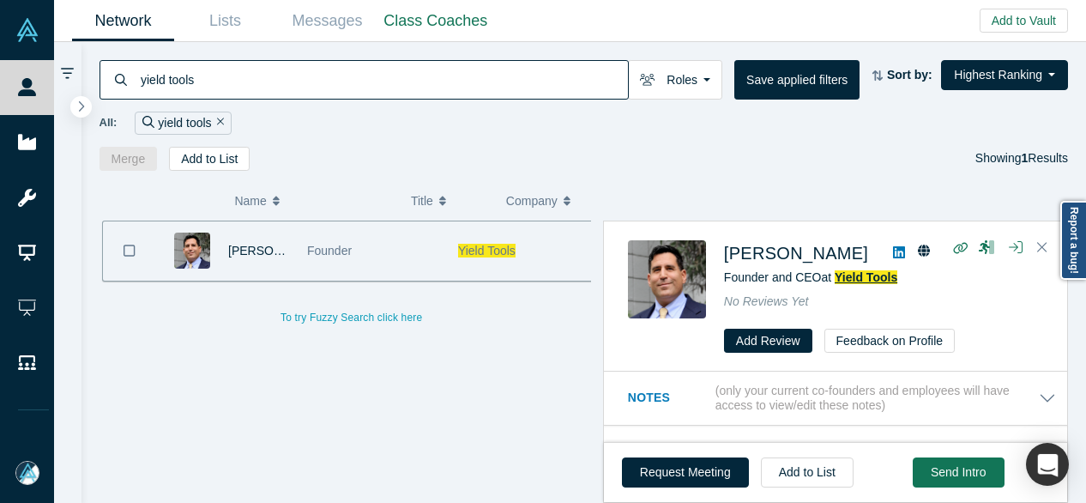
click at [862, 279] on span "Yield Tools" at bounding box center [866, 277] width 63 height 14
drag, startPoint x: 274, startPoint y: 82, endPoint x: 120, endPoint y: 88, distance: 153.7
click at [120, 88] on div "yield tools" at bounding box center [364, 79] width 529 height 39
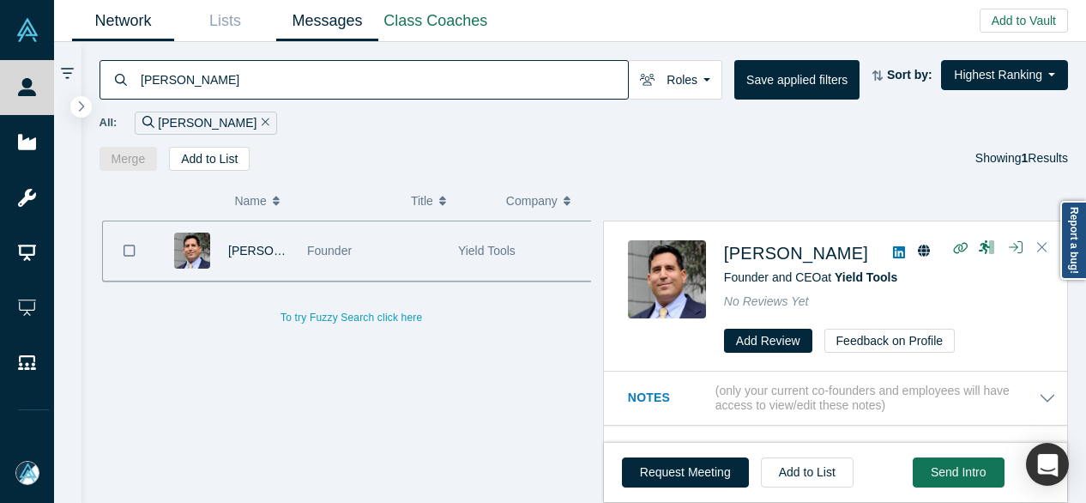
type input "arata"
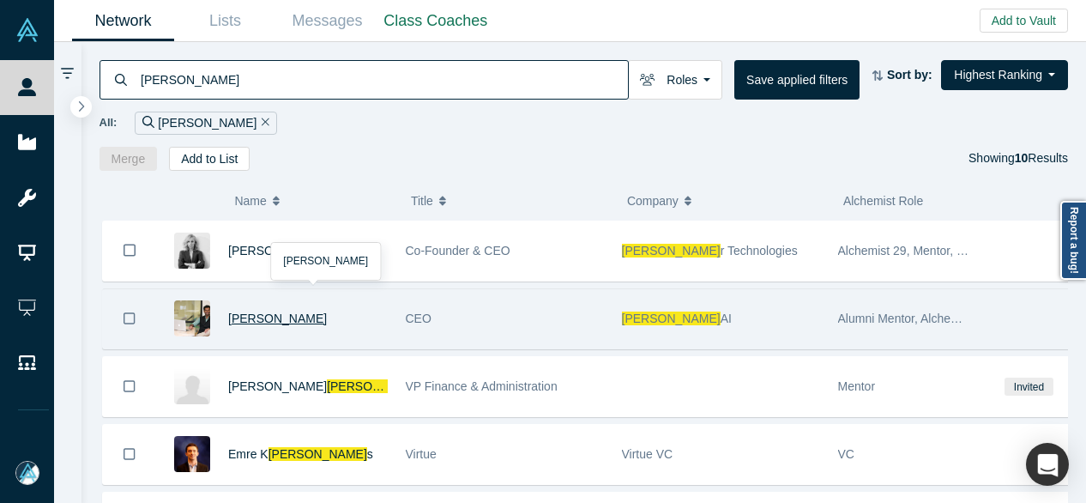
click at [296, 316] on span "Apoorv Agarwal" at bounding box center [277, 318] width 99 height 14
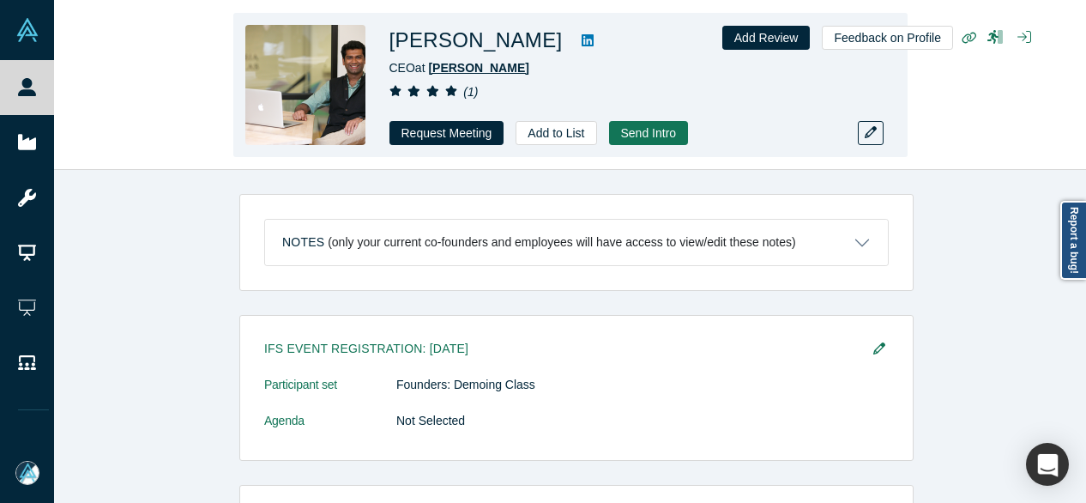
click at [460, 72] on span "Arata AI" at bounding box center [478, 68] width 100 height 14
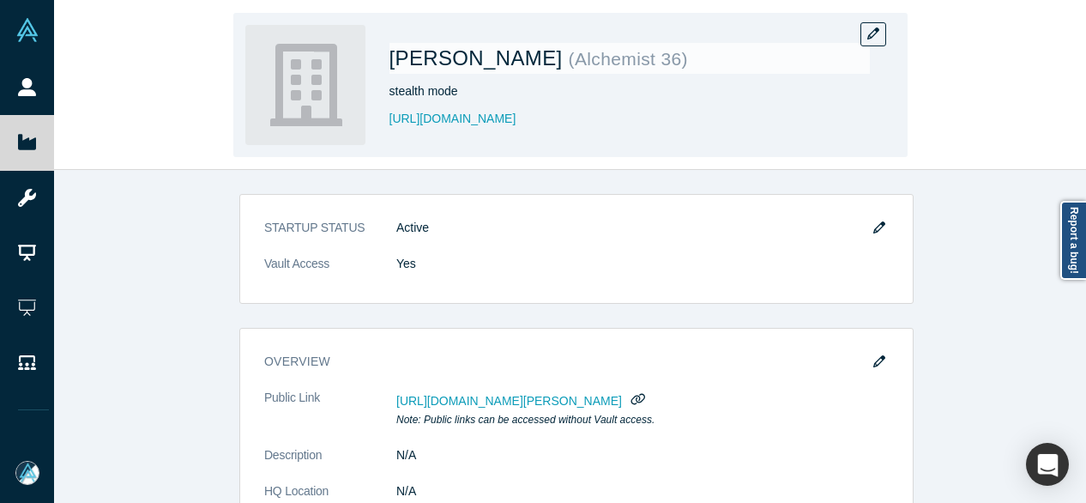
drag, startPoint x: 491, startPoint y: 119, endPoint x: 385, endPoint y: 116, distance: 105.6
click at [385, 116] on div "Arata AI ( Alchemist 36 ) stealth mode https://arataai.com" at bounding box center [570, 85] width 674 height 144
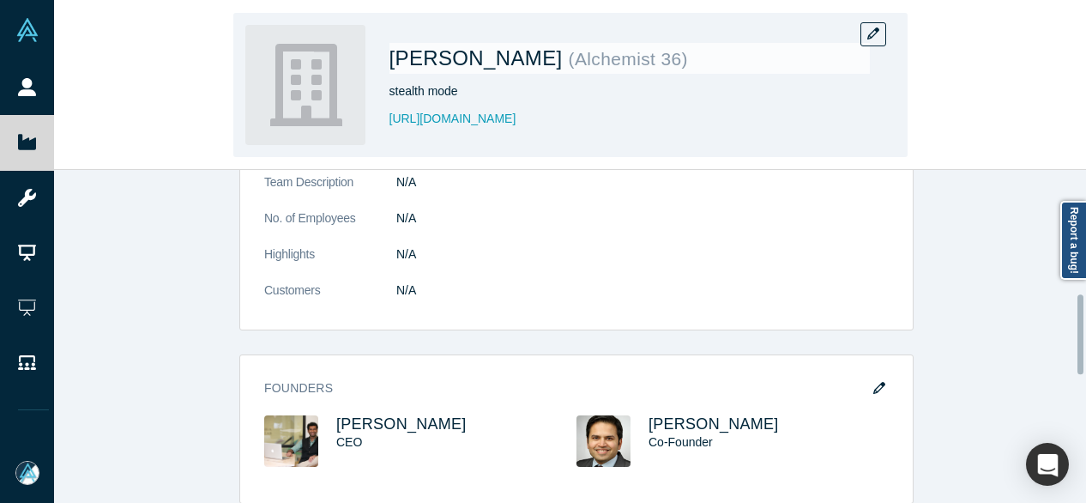
scroll to position [515, 0]
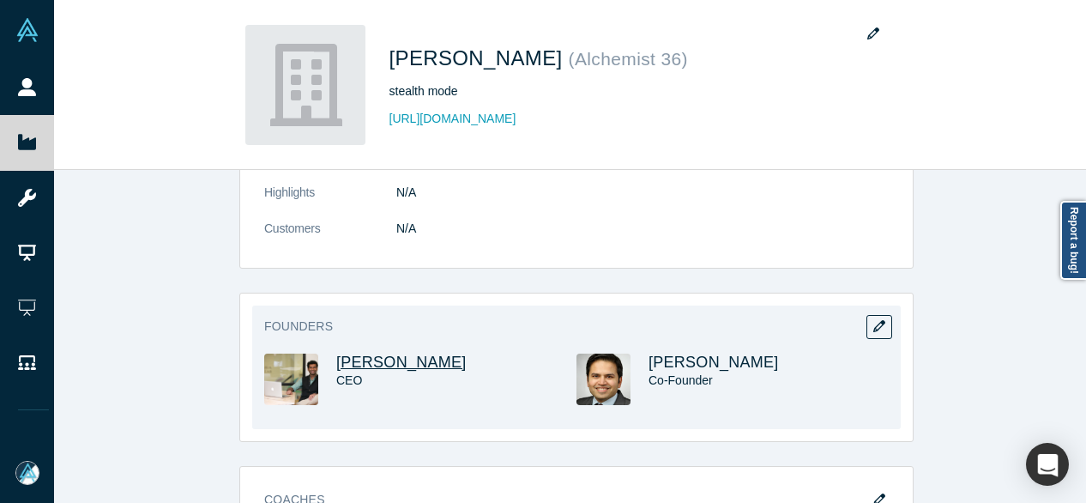
drag, startPoint x: 470, startPoint y: 363, endPoint x: 333, endPoint y: 351, distance: 137.8
click at [336, 354] on h3 "Apoorv Agarwal" at bounding box center [440, 363] width 209 height 18
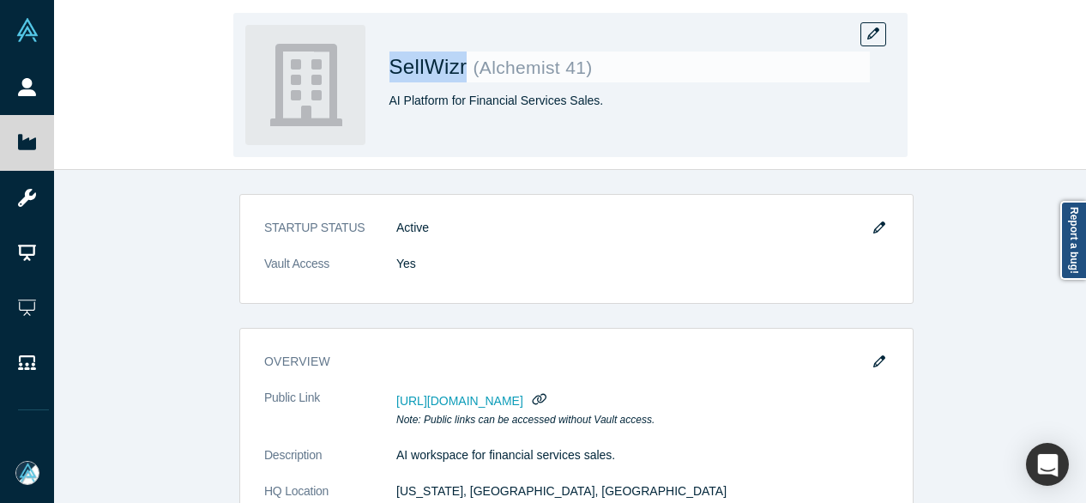
drag, startPoint x: 388, startPoint y: 75, endPoint x: 462, endPoint y: 72, distance: 73.8
click at [462, 72] on div "SellWizr ( Alchemist 41 ) AI Platform for Financial Services Sales." at bounding box center [570, 85] width 674 height 144
copy span "SellWizr"
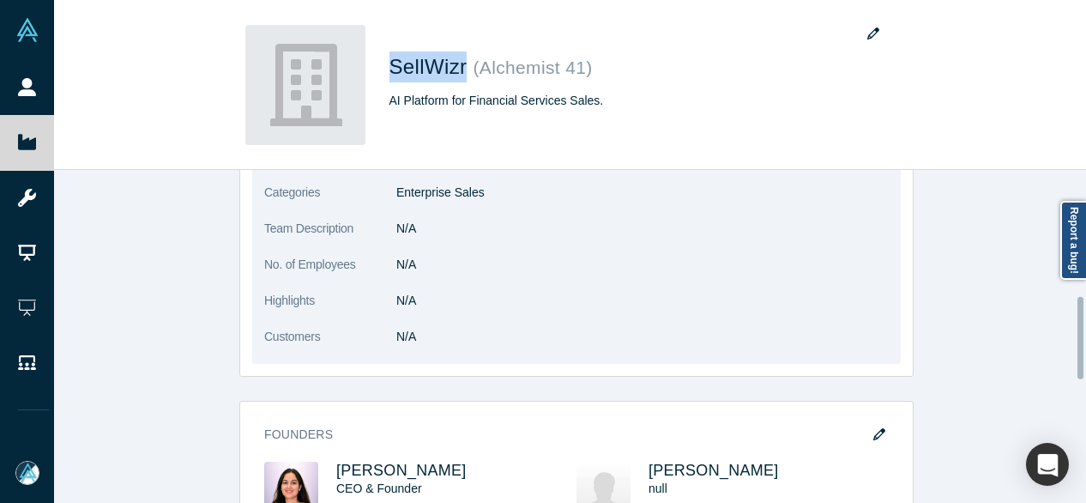
scroll to position [515, 0]
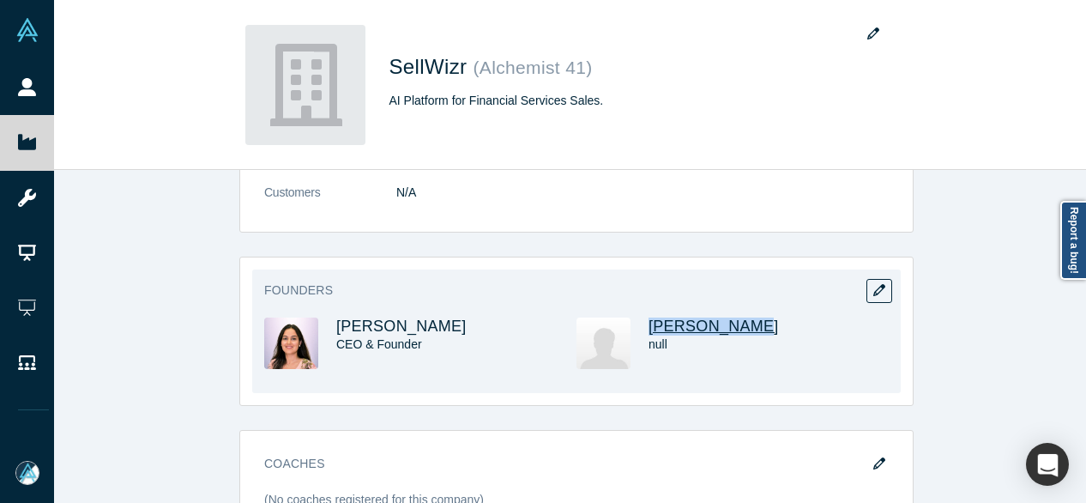
drag, startPoint x: 755, startPoint y: 328, endPoint x: 643, endPoint y: 318, distance: 112.8
click at [649, 318] on h3 "Vivek Sehgal" at bounding box center [753, 326] width 209 height 18
copy span "Vivek Sehgal"
click at [690, 330] on span "[PERSON_NAME]" at bounding box center [714, 325] width 130 height 17
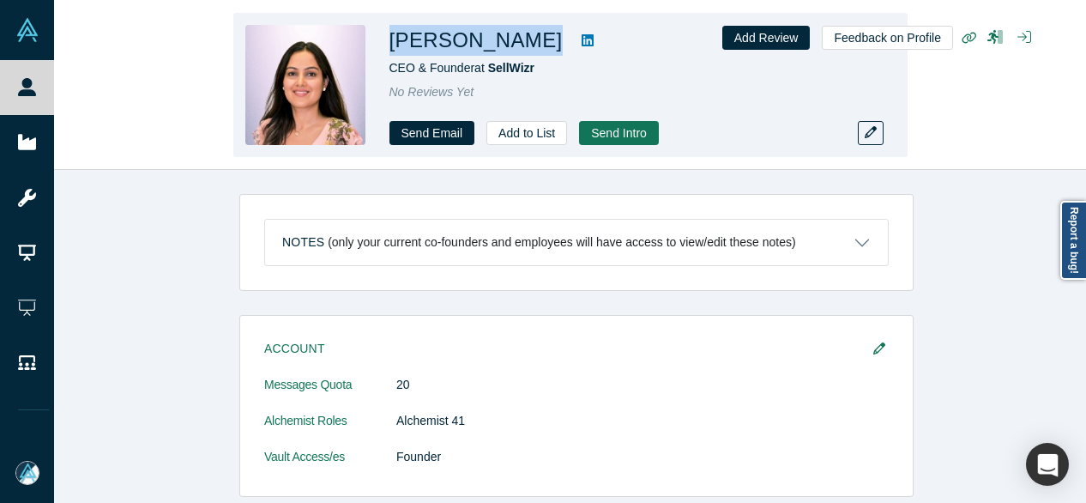
drag, startPoint x: 391, startPoint y: 39, endPoint x: 548, endPoint y: 50, distance: 157.4
click at [541, 47] on div "Anku Chahal CEO & Founder at SellWizr No Reviews Yet Send Email Add to List Sen…" at bounding box center [570, 85] width 674 height 144
copy div "[PERSON_NAME]"
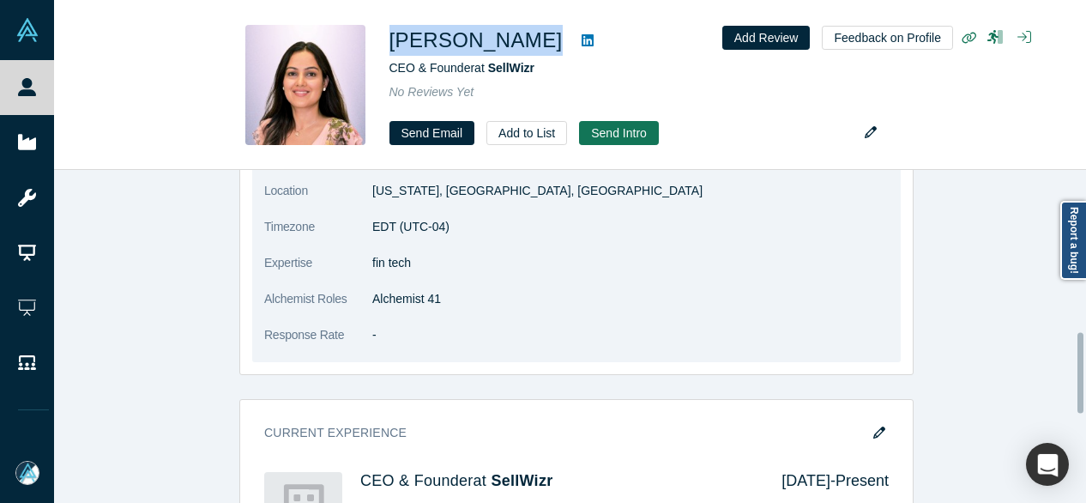
scroll to position [686, 0]
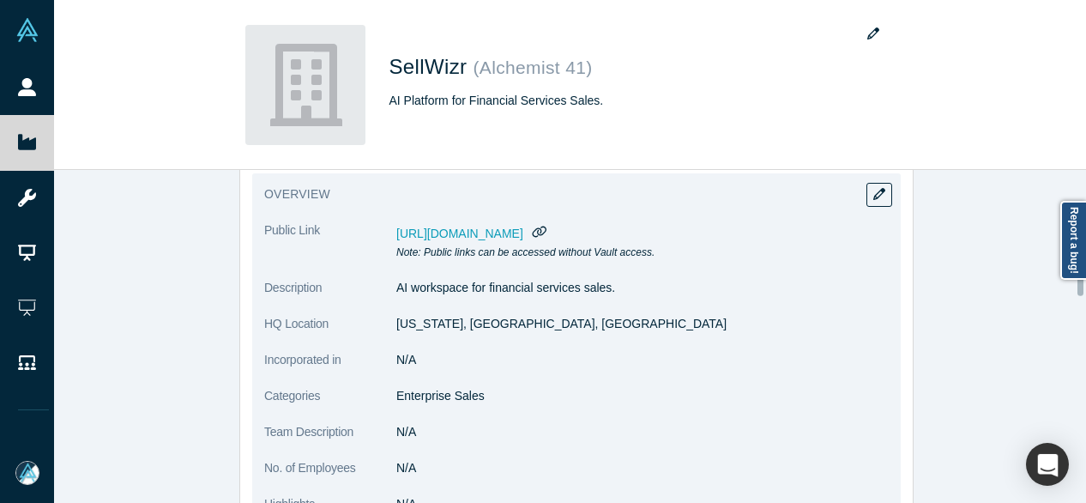
scroll to position [172, 0]
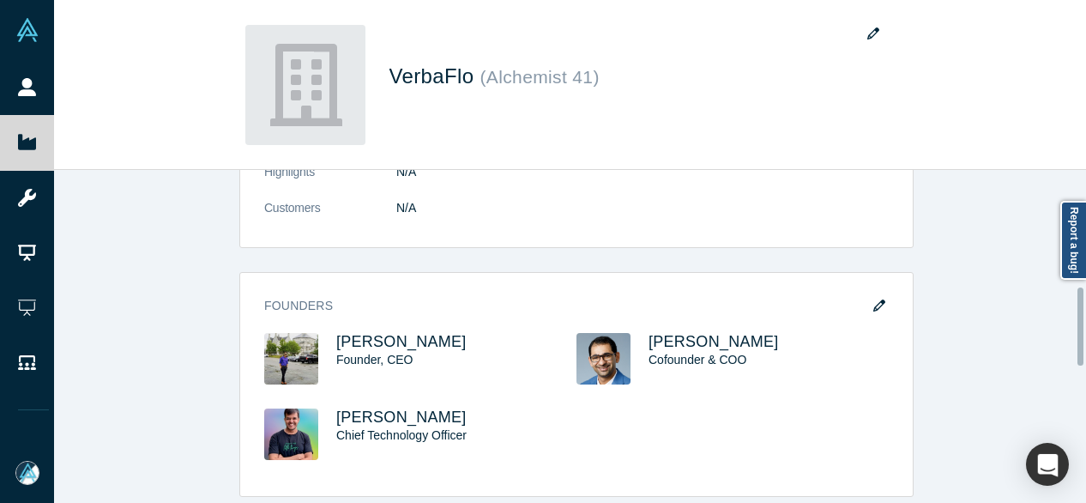
scroll to position [515, 0]
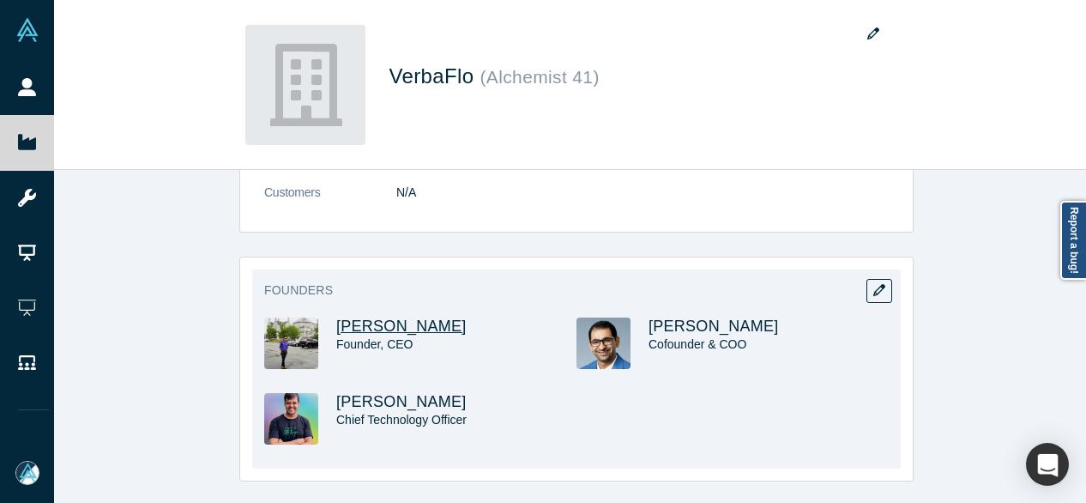
drag, startPoint x: 462, startPoint y: 325, endPoint x: 330, endPoint y: 321, distance: 131.4
click at [336, 321] on h3 "[PERSON_NAME]" at bounding box center [440, 326] width 209 height 18
copy span "[PERSON_NAME]"
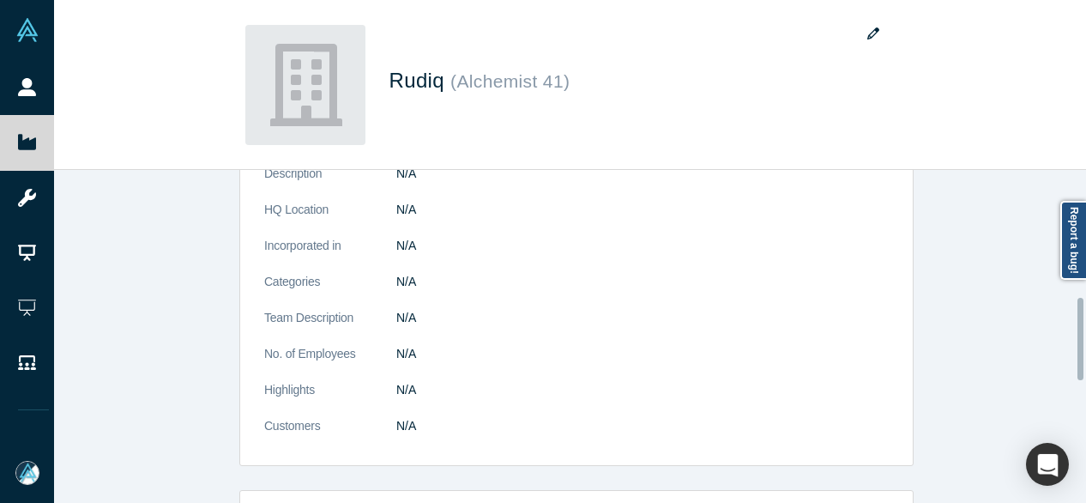
scroll to position [515, 0]
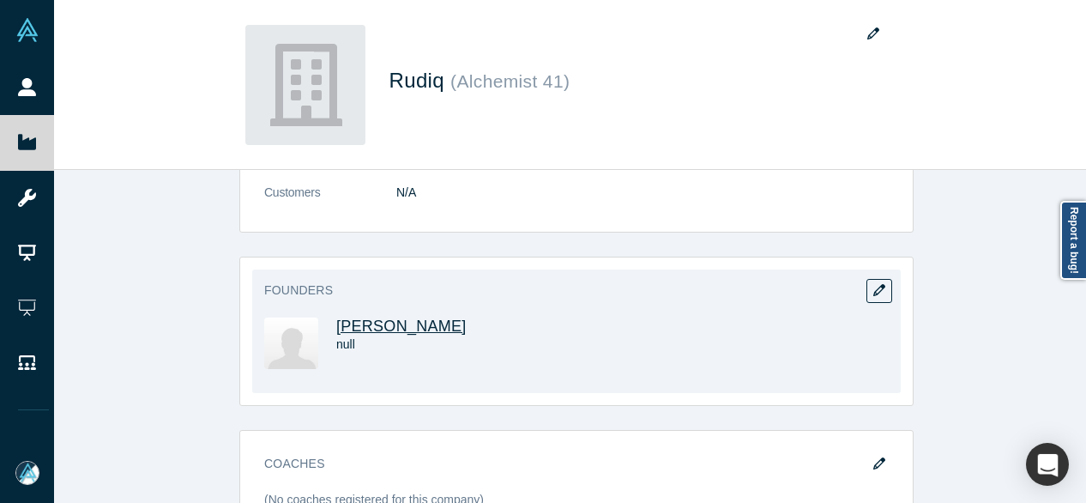
drag, startPoint x: 529, startPoint y: 326, endPoint x: 333, endPoint y: 321, distance: 195.7
click at [336, 321] on h3 "[PERSON_NAME]" at bounding box center [440, 326] width 209 height 18
copy span "[PERSON_NAME]"
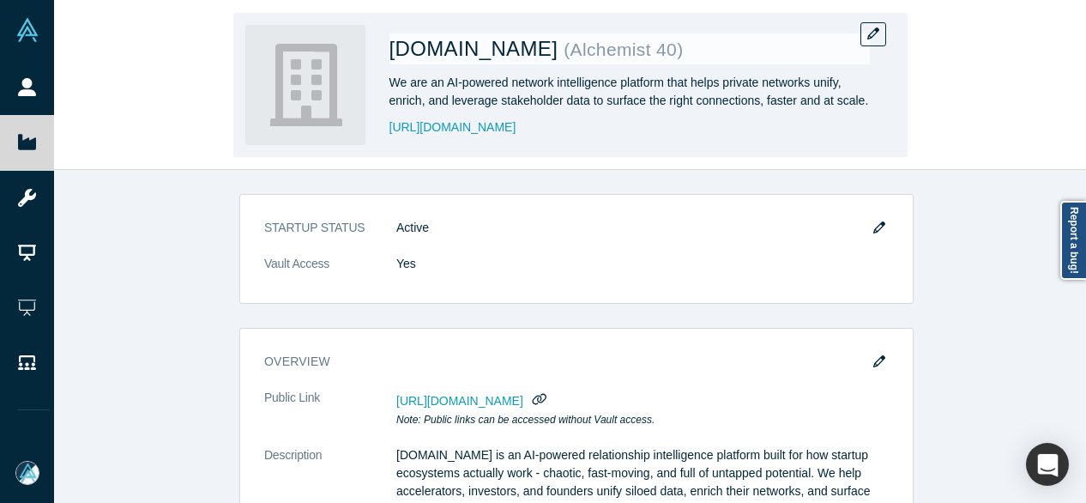
drag, startPoint x: 537, startPoint y: 129, endPoint x: 378, endPoint y: 126, distance: 159.6
click at [378, 126] on div "Network.app ( Alchemist 40 ) We are an AI-powered network intelligence platform…" at bounding box center [570, 85] width 674 height 144
copy link "https://www.network.app"
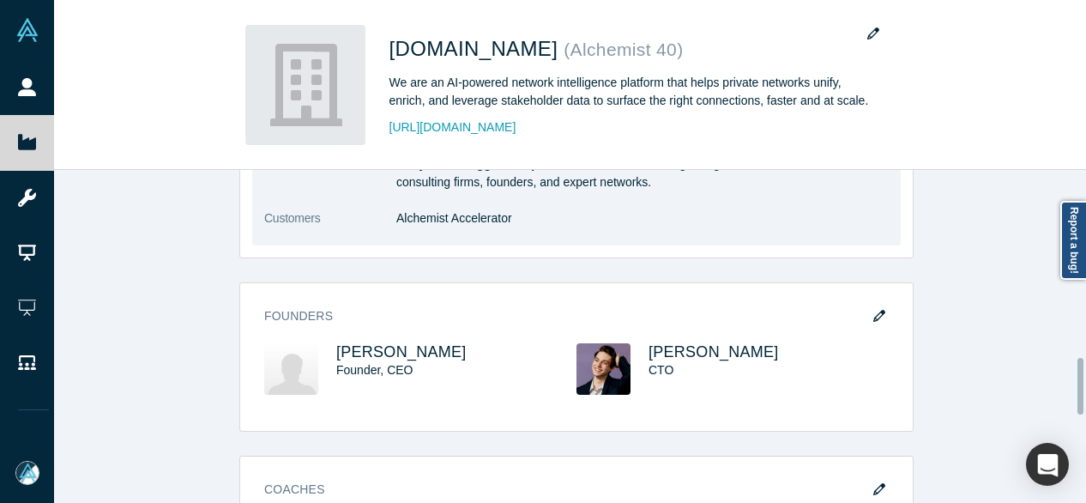
scroll to position [1116, 0]
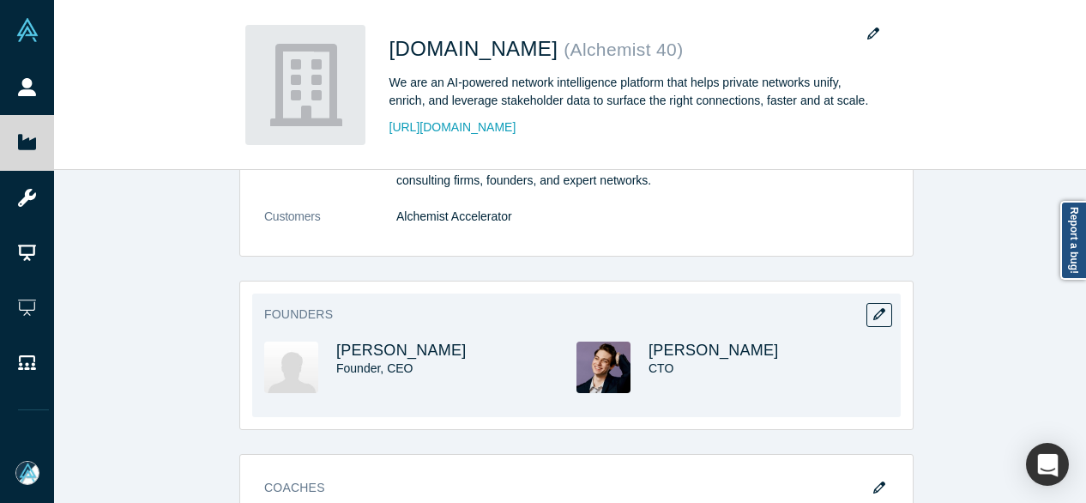
drag, startPoint x: 456, startPoint y: 353, endPoint x: 326, endPoint y: 348, distance: 129.6
click at [326, 348] on div "Taylor Cordoba Founder, CEO" at bounding box center [420, 380] width 312 height 76
copy span "Taylor Cordoba"
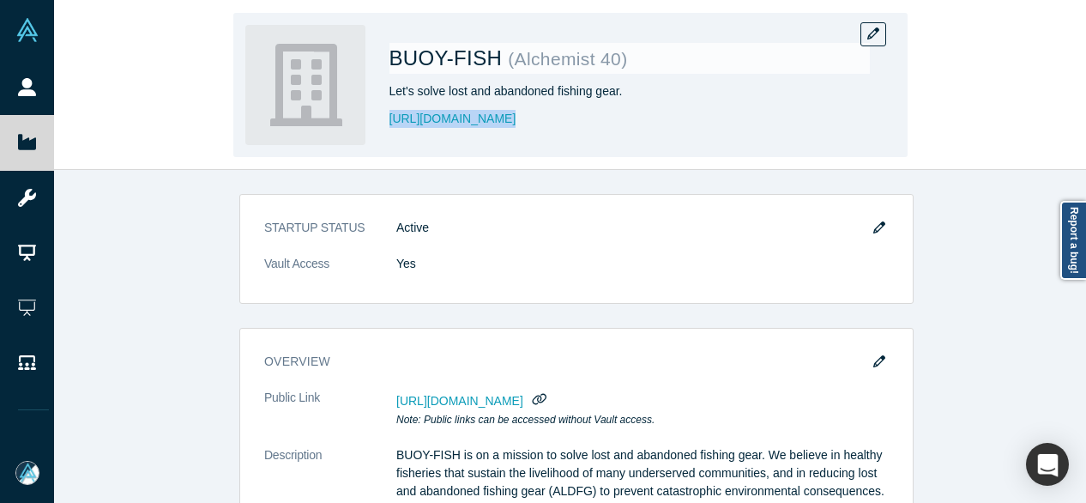
drag, startPoint x: 490, startPoint y: 121, endPoint x: 387, endPoint y: 127, distance: 103.1
click at [387, 127] on div "BUOY-FISH ( Alchemist 40 ) Let's solve lost and abandoned fishing gear. https:/…" at bounding box center [570, 85] width 674 height 144
copy link "https://buoy.fish/"
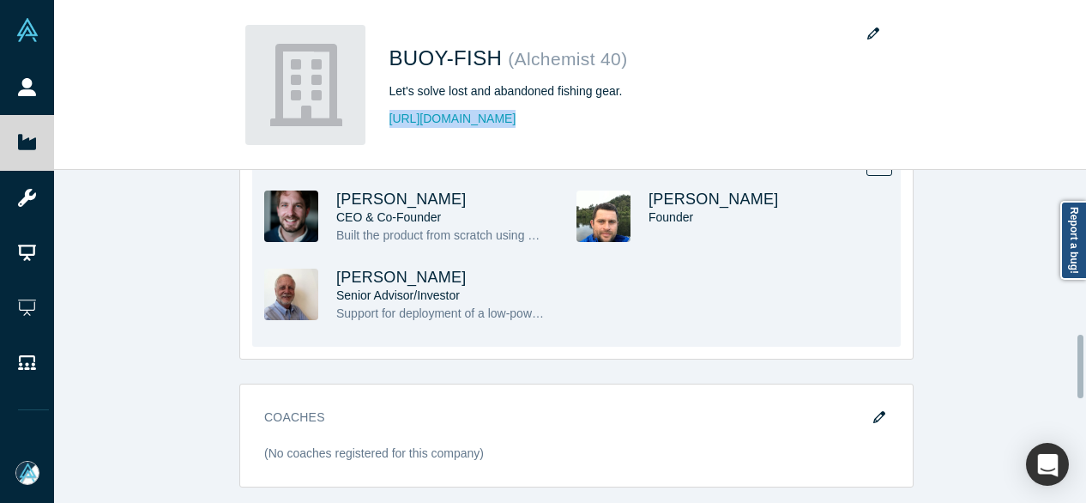
scroll to position [772, 0]
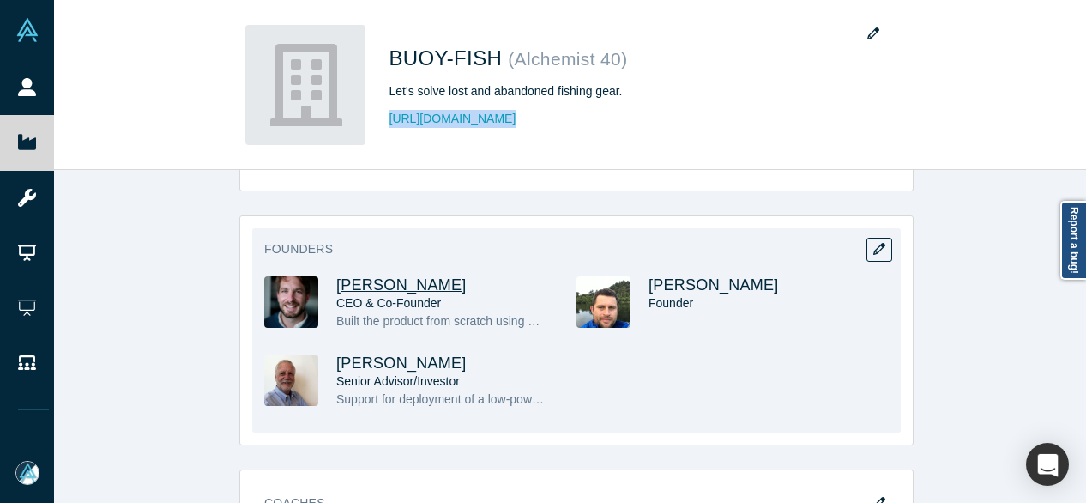
drag, startPoint x: 464, startPoint y: 267, endPoint x: 330, endPoint y: 267, distance: 134.7
click at [336, 276] on h3 "Jameson Buffmire" at bounding box center [440, 285] width 209 height 18
copy span "Jameson Buffmire"
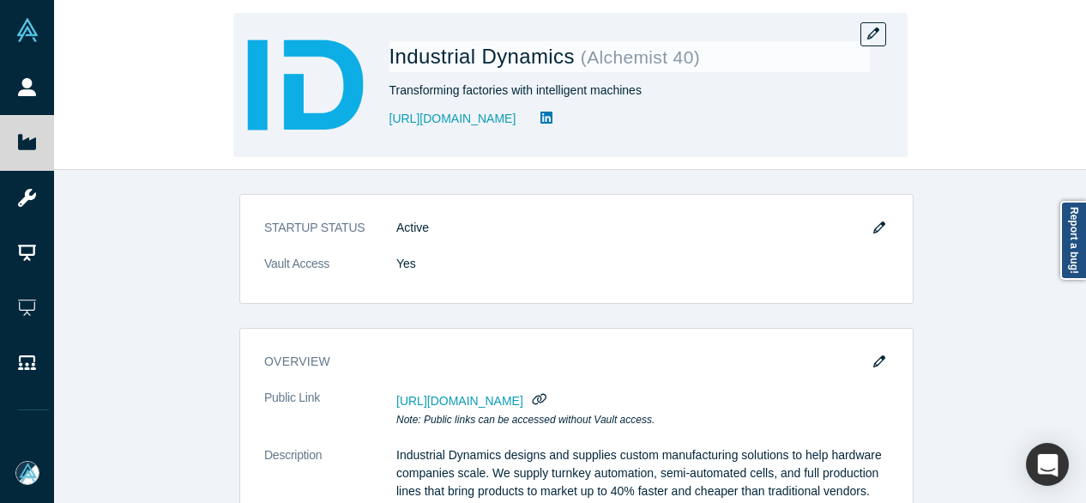
drag, startPoint x: 382, startPoint y: 127, endPoint x: 602, endPoint y: 140, distance: 220.0
click at [602, 140] on div "Industrial Dynamics ( Alchemist 40 ) Transforming factories with intelligent ma…" at bounding box center [570, 85] width 674 height 144
copy link "https://www.industrialdynamicsco.com/"
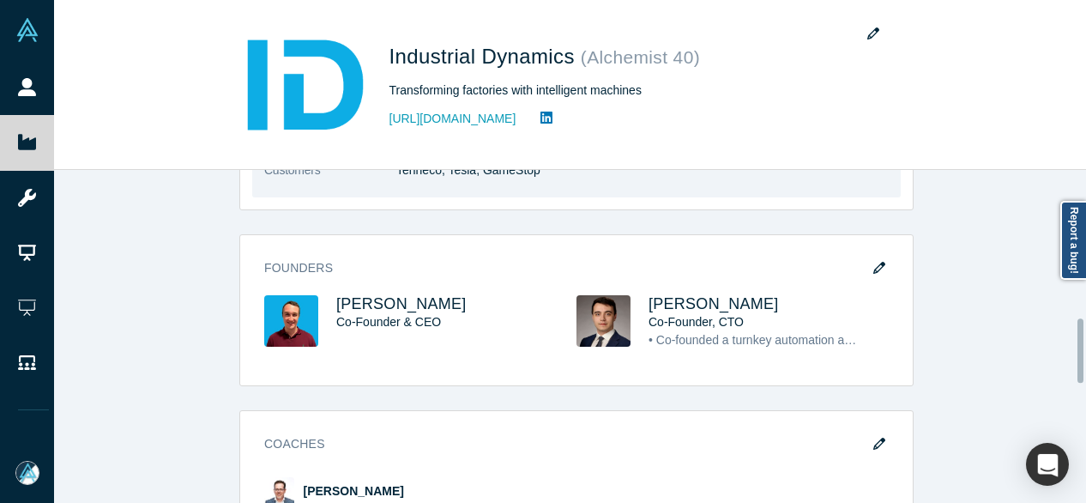
scroll to position [772, 0]
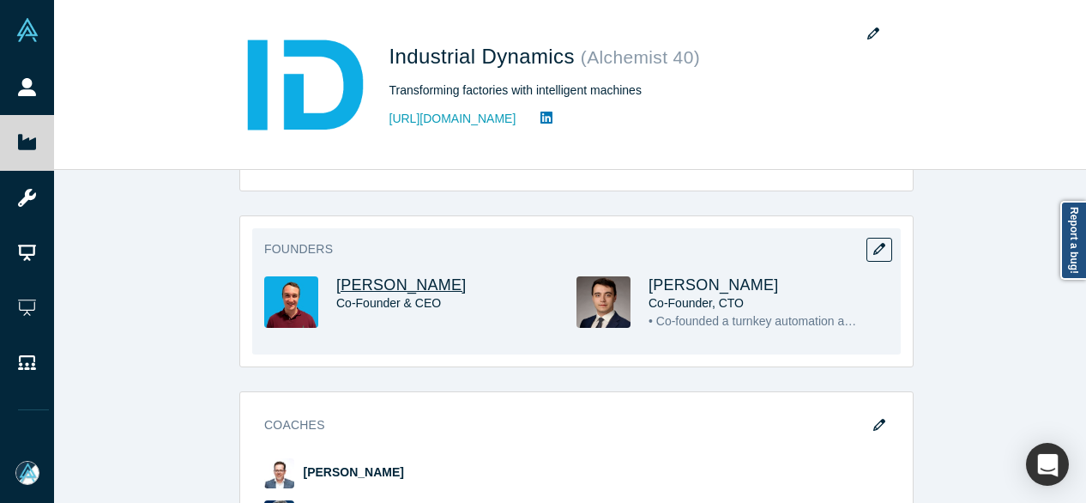
drag, startPoint x: 462, startPoint y: 281, endPoint x: 330, endPoint y: 284, distance: 132.2
click at [336, 284] on h3 "Michael Lawrie" at bounding box center [440, 285] width 209 height 18
copy span "Michael Lawrie"
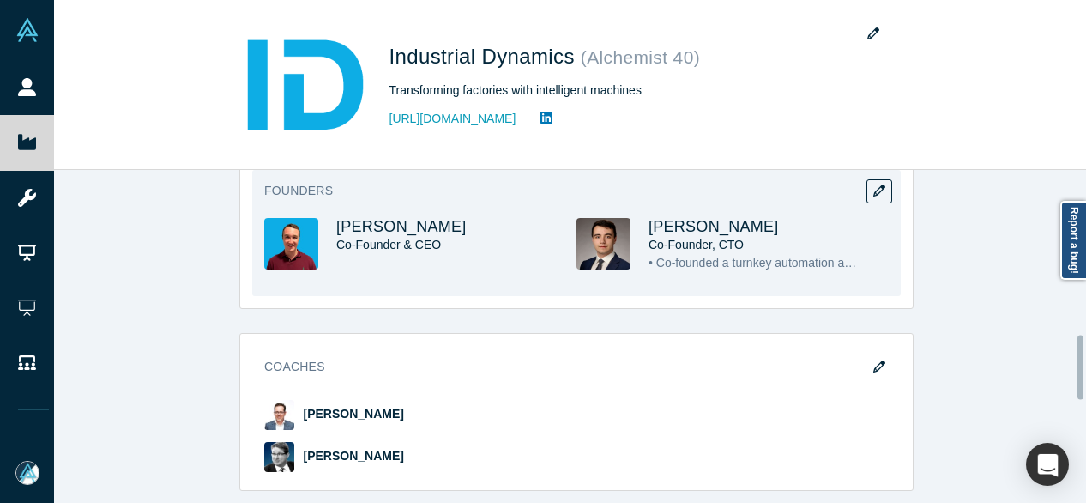
scroll to position [858, 0]
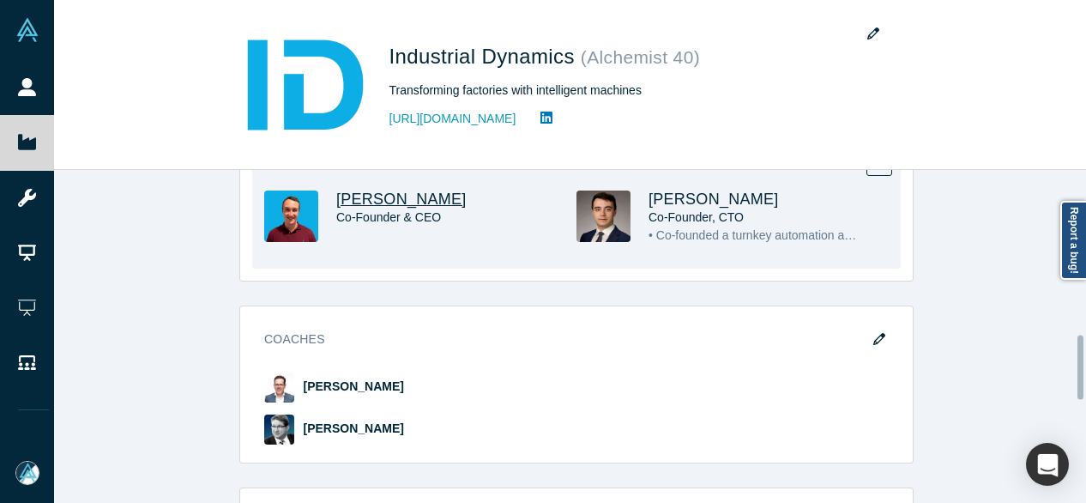
click at [383, 200] on span "Michael Lawrie" at bounding box center [401, 198] width 130 height 17
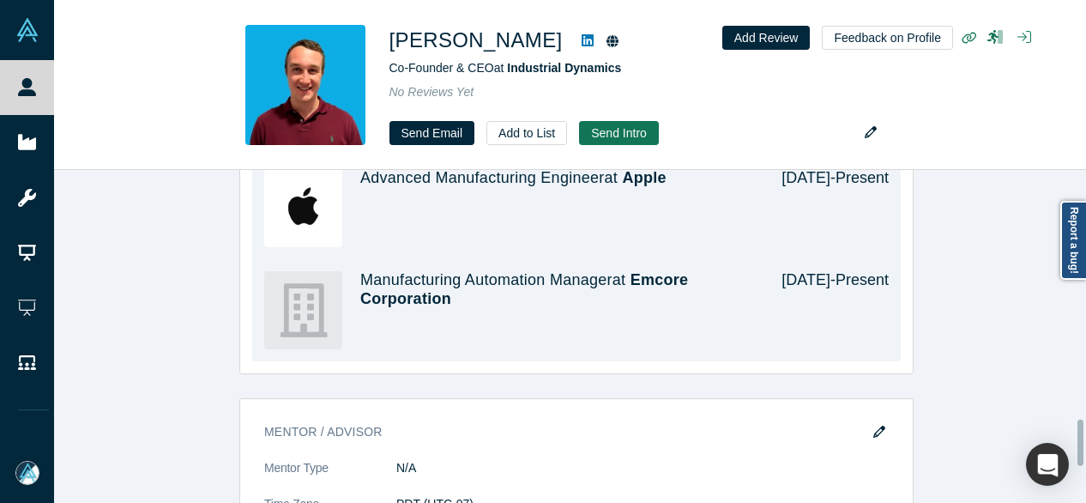
scroll to position [1677, 0]
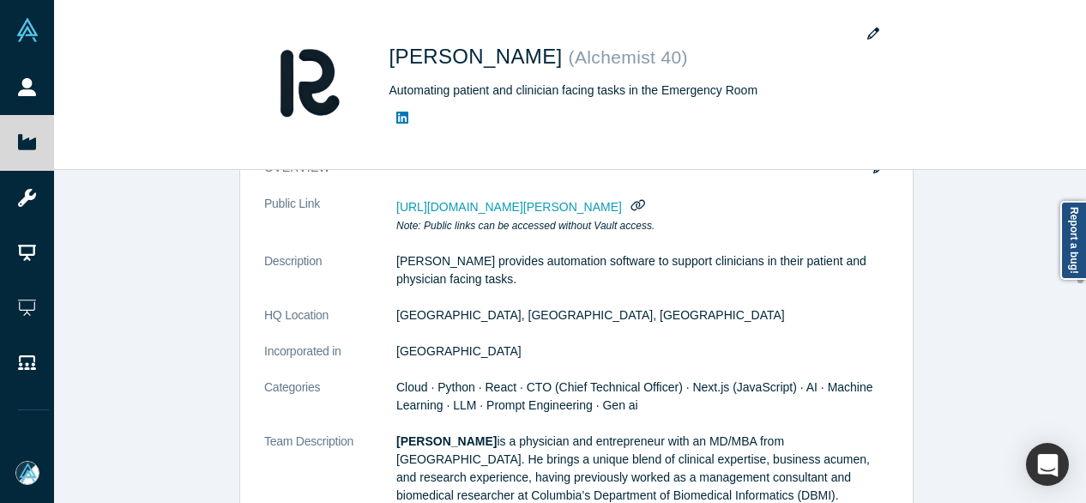
scroll to position [172, 0]
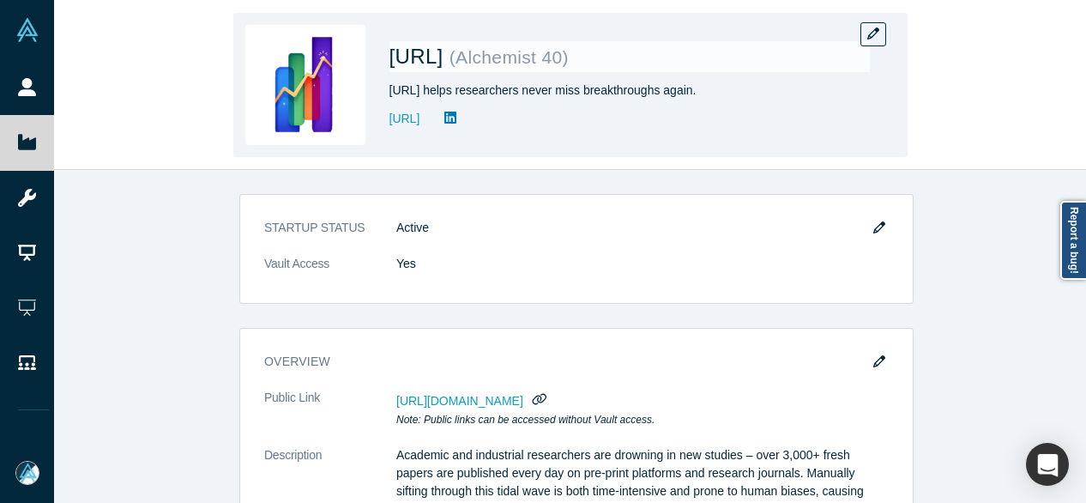
drag, startPoint x: 513, startPoint y: 128, endPoint x: 387, endPoint y: 125, distance: 126.2
click at [387, 125] on div "Tally.AI ( Alchemist 40 ) Tally.AI helps researchers never miss breakthroughs a…" at bounding box center [570, 85] width 674 height 144
copy link "https://www.gotally.ai/"
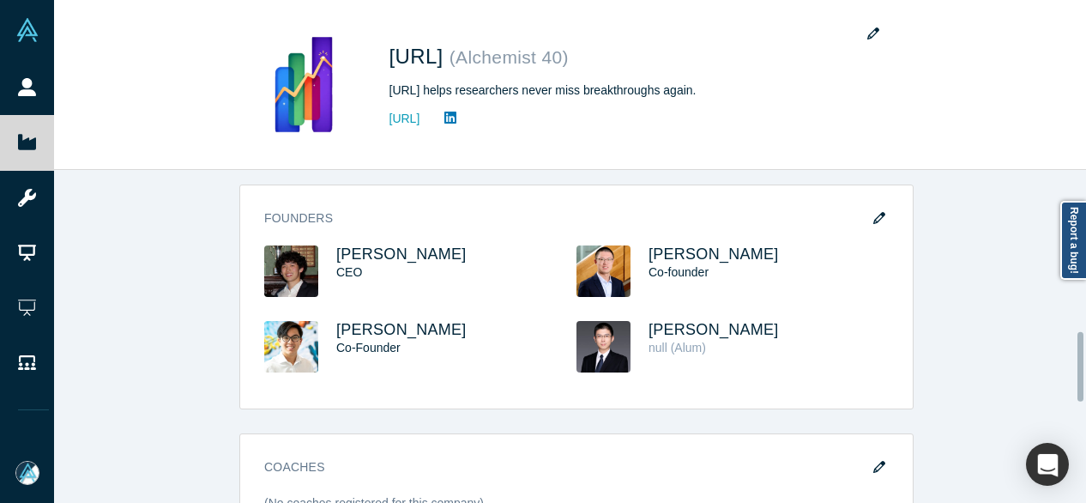
scroll to position [772, 0]
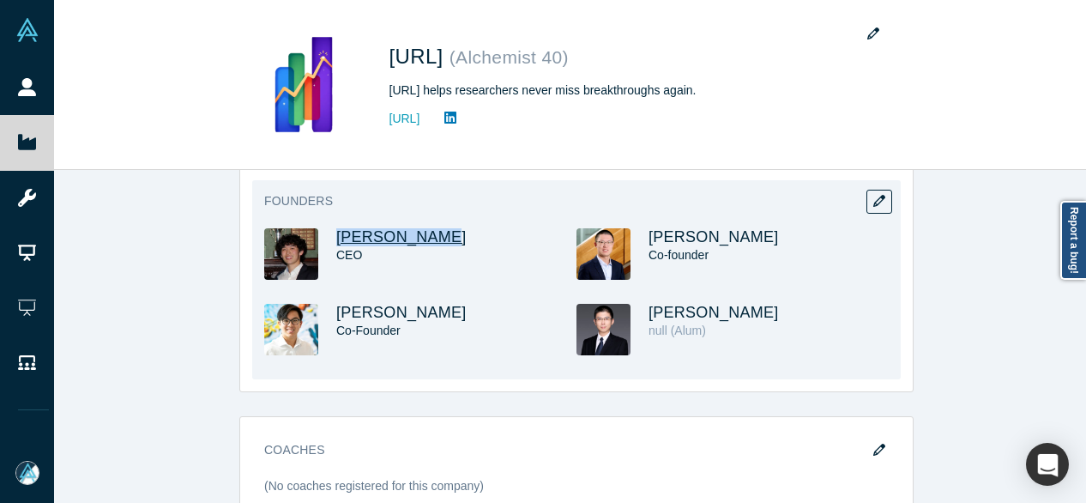
drag, startPoint x: 457, startPoint y: 243, endPoint x: 330, endPoint y: 241, distance: 127.0
click at [336, 241] on div "George Cheng CEO" at bounding box center [456, 253] width 240 height 51
copy span "George Cheng"
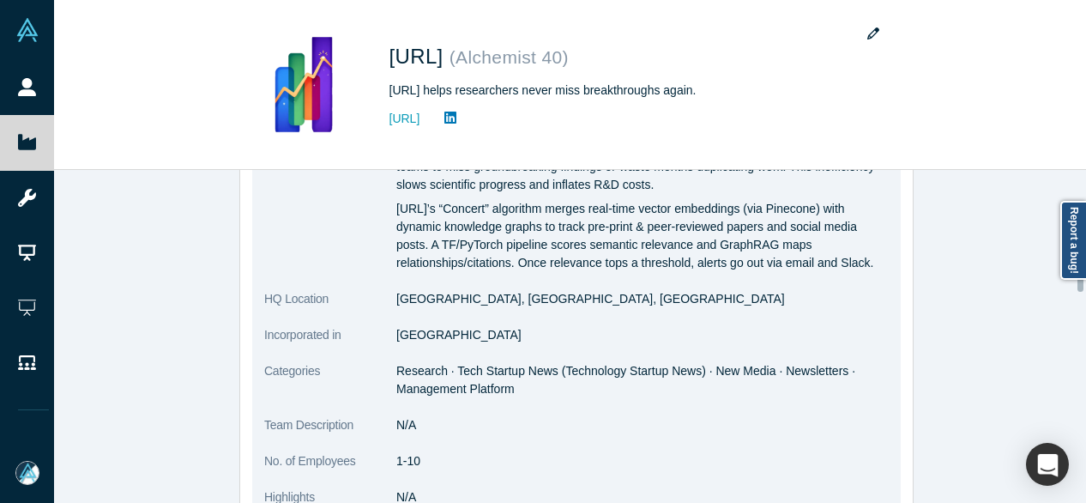
scroll to position [343, 0]
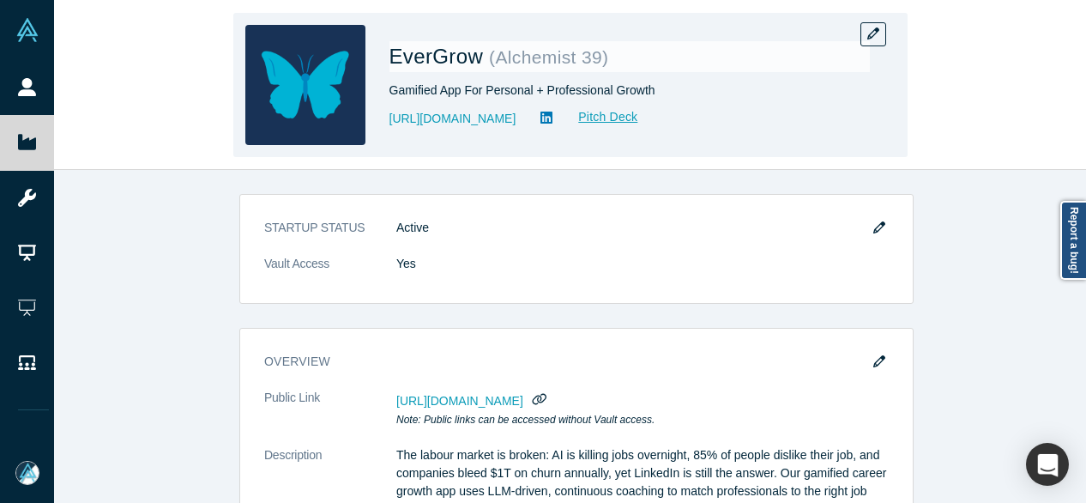
drag, startPoint x: 565, startPoint y: 123, endPoint x: 383, endPoint y: 129, distance: 182.9
click at [383, 129] on div "EverGrow ( Alchemist 39 ) Gamified App For Personal + Professional Growth https…" at bounding box center [570, 85] width 674 height 144
copy link "https://www.evergrow-app.com/"
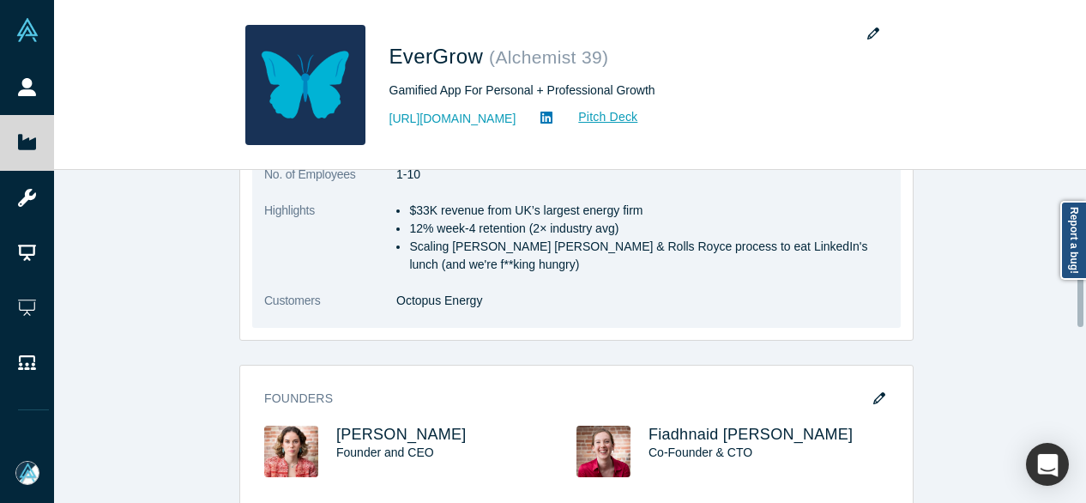
scroll to position [858, 0]
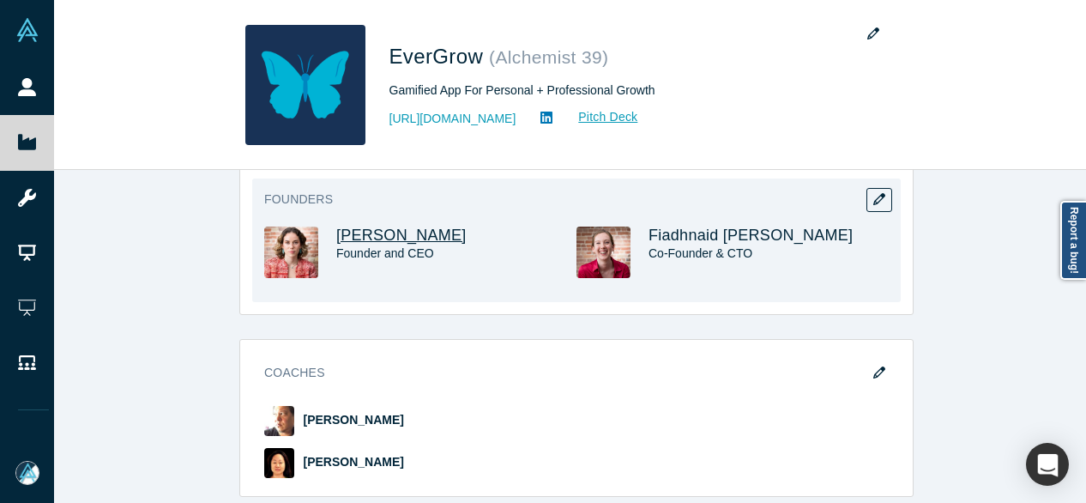
drag, startPoint x: 458, startPoint y: 215, endPoint x: 331, endPoint y: 221, distance: 127.1
click at [336, 227] on h3 "Gabriela Gosnell" at bounding box center [440, 236] width 209 height 18
copy span "Gabriela Gosnell"
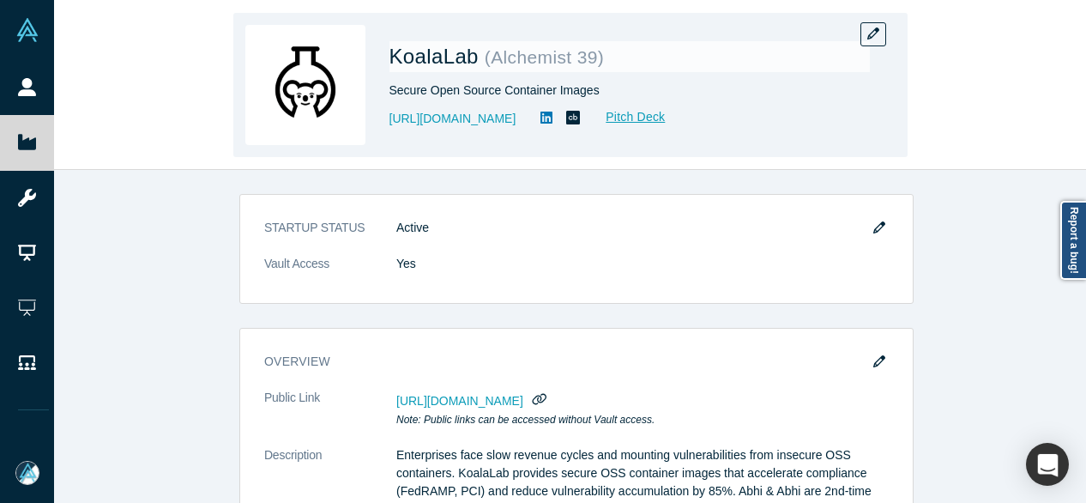
drag, startPoint x: 380, startPoint y: 123, endPoint x: 523, endPoint y: 128, distance: 142.5
click at [523, 128] on div "KoalaLab ( Alchemist 39 ) Secure Open Source Container Images https://www.koala…" at bounding box center [570, 85] width 674 height 144
copy link "https://www.koalalab.com"
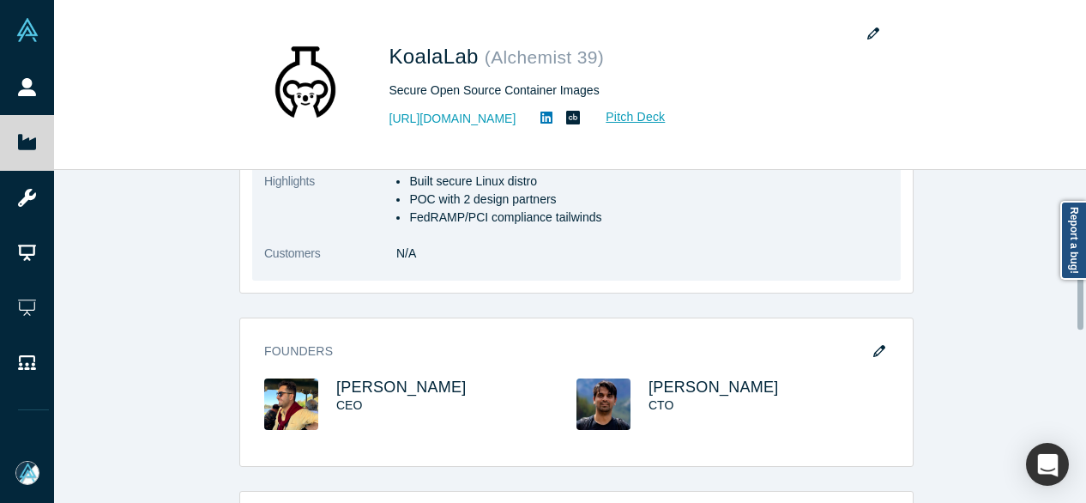
scroll to position [772, 0]
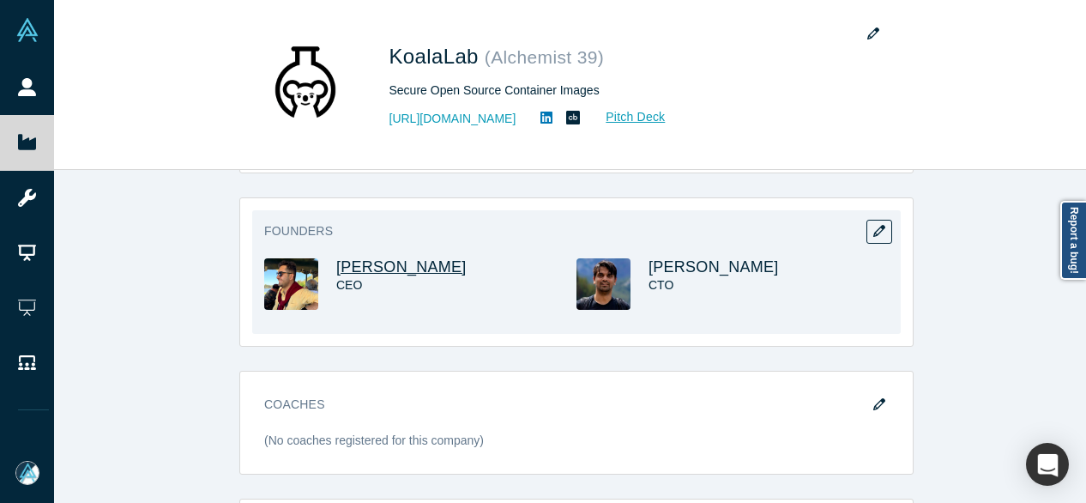
drag, startPoint x: 475, startPoint y: 270, endPoint x: 331, endPoint y: 273, distance: 144.2
click at [336, 273] on h3 "Abhimanyu Dhamija" at bounding box center [440, 267] width 209 height 18
copy span "Abhimanyu Dhamija"
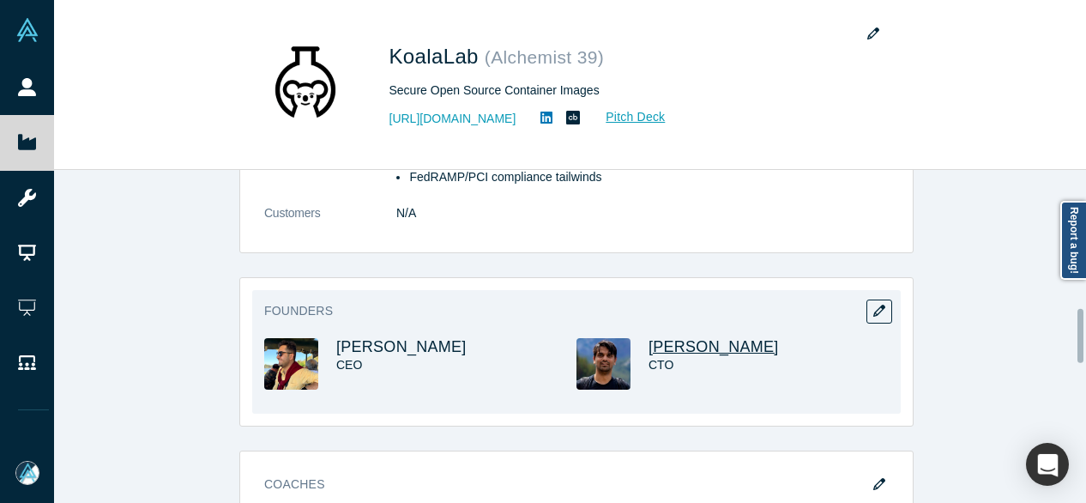
scroll to position [858, 0]
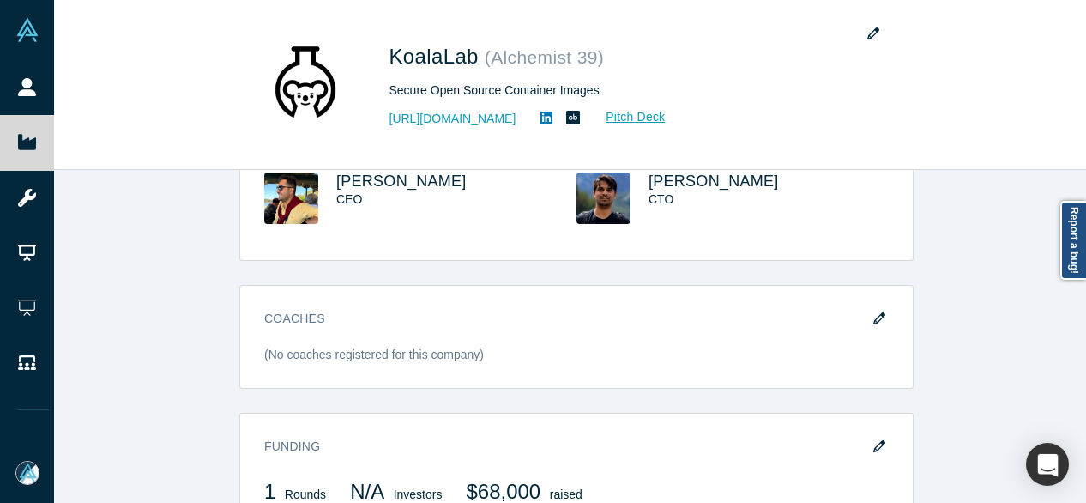
click at [343, 178] on span "Abhimanyu Dhamija" at bounding box center [401, 180] width 130 height 17
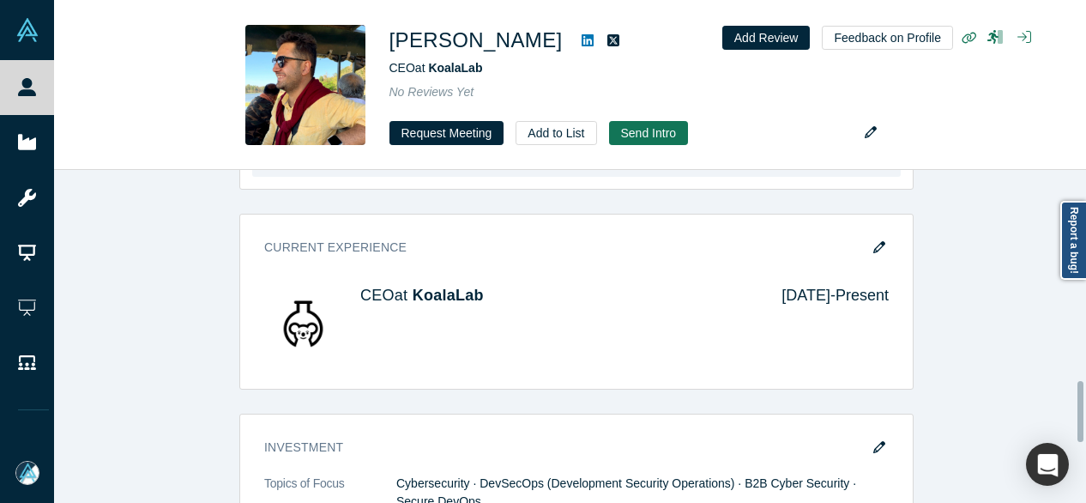
scroll to position [1256, 0]
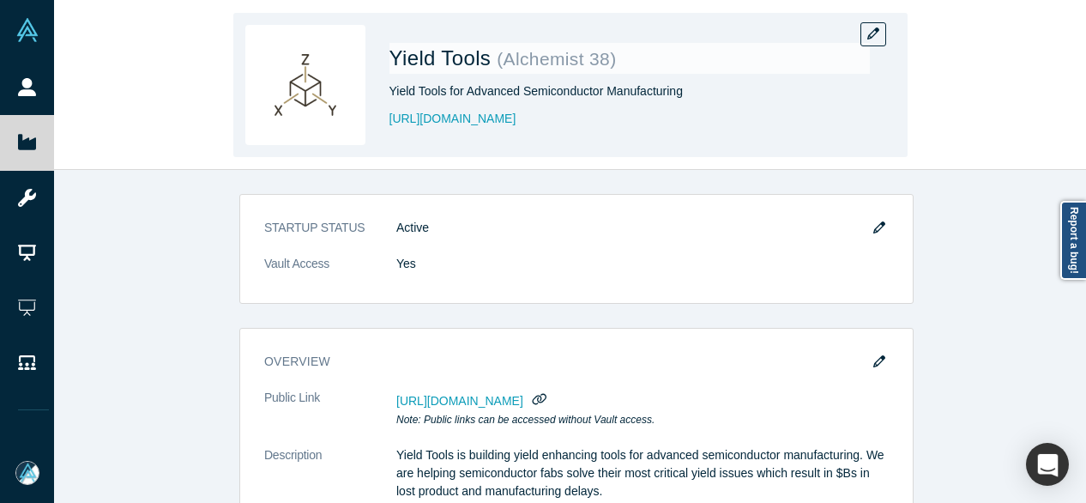
drag, startPoint x: 547, startPoint y: 124, endPoint x: 384, endPoint y: 121, distance: 163.9
click at [384, 121] on div "Yield Tools ( Alchemist 38 ) Yield Tools for Advanced Semiconductor Manufacturi…" at bounding box center [570, 85] width 674 height 144
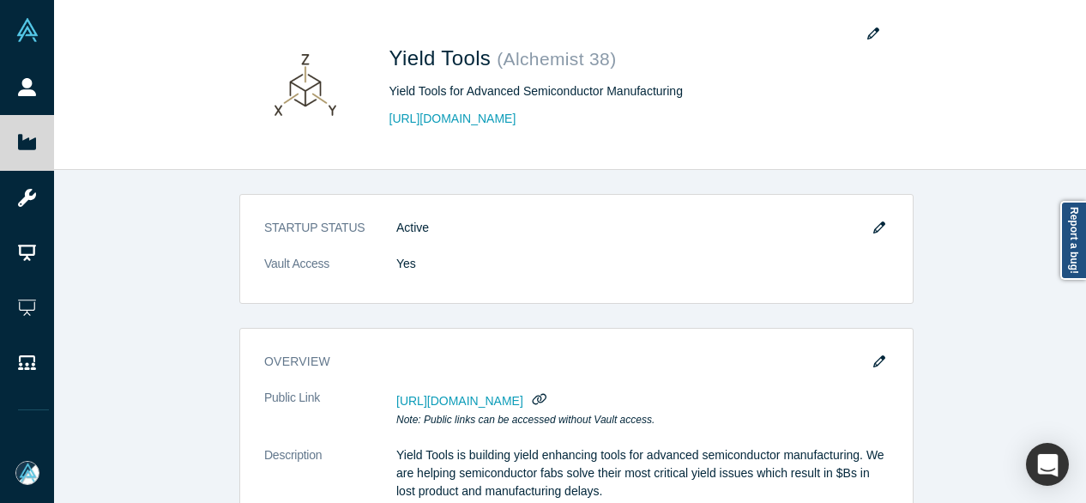
copy link "[URL][DOMAIN_NAME]"
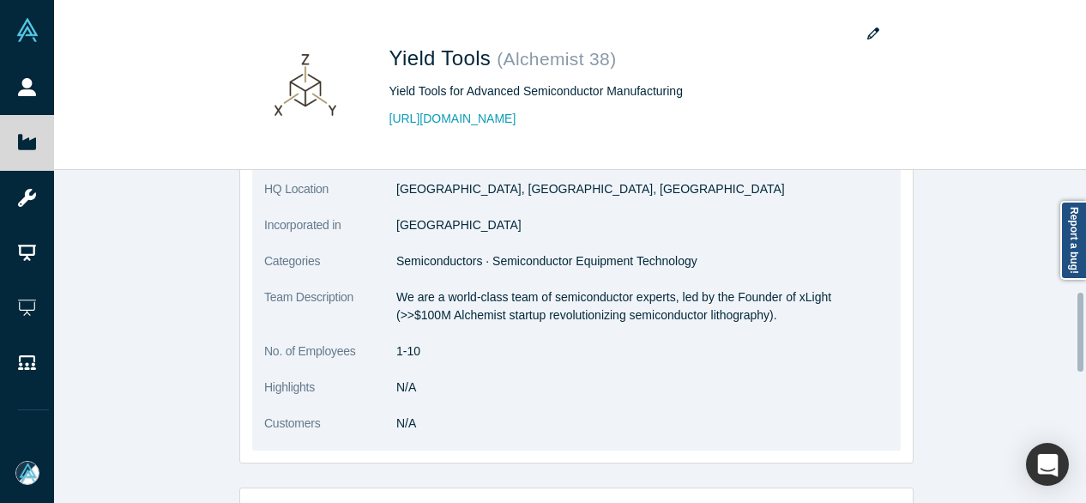
scroll to position [515, 0]
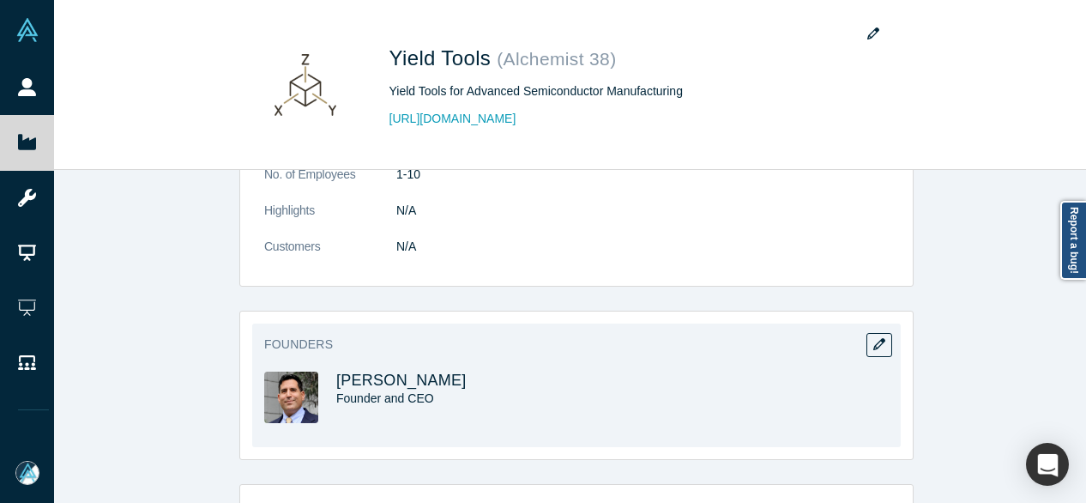
drag, startPoint x: 451, startPoint y: 379, endPoint x: 322, endPoint y: 377, distance: 129.6
click at [322, 377] on div "[PERSON_NAME] Founder and CEO" at bounding box center [420, 410] width 312 height 76
copy span "[PERSON_NAME]"
